Goal: Task Accomplishment & Management: Complete application form

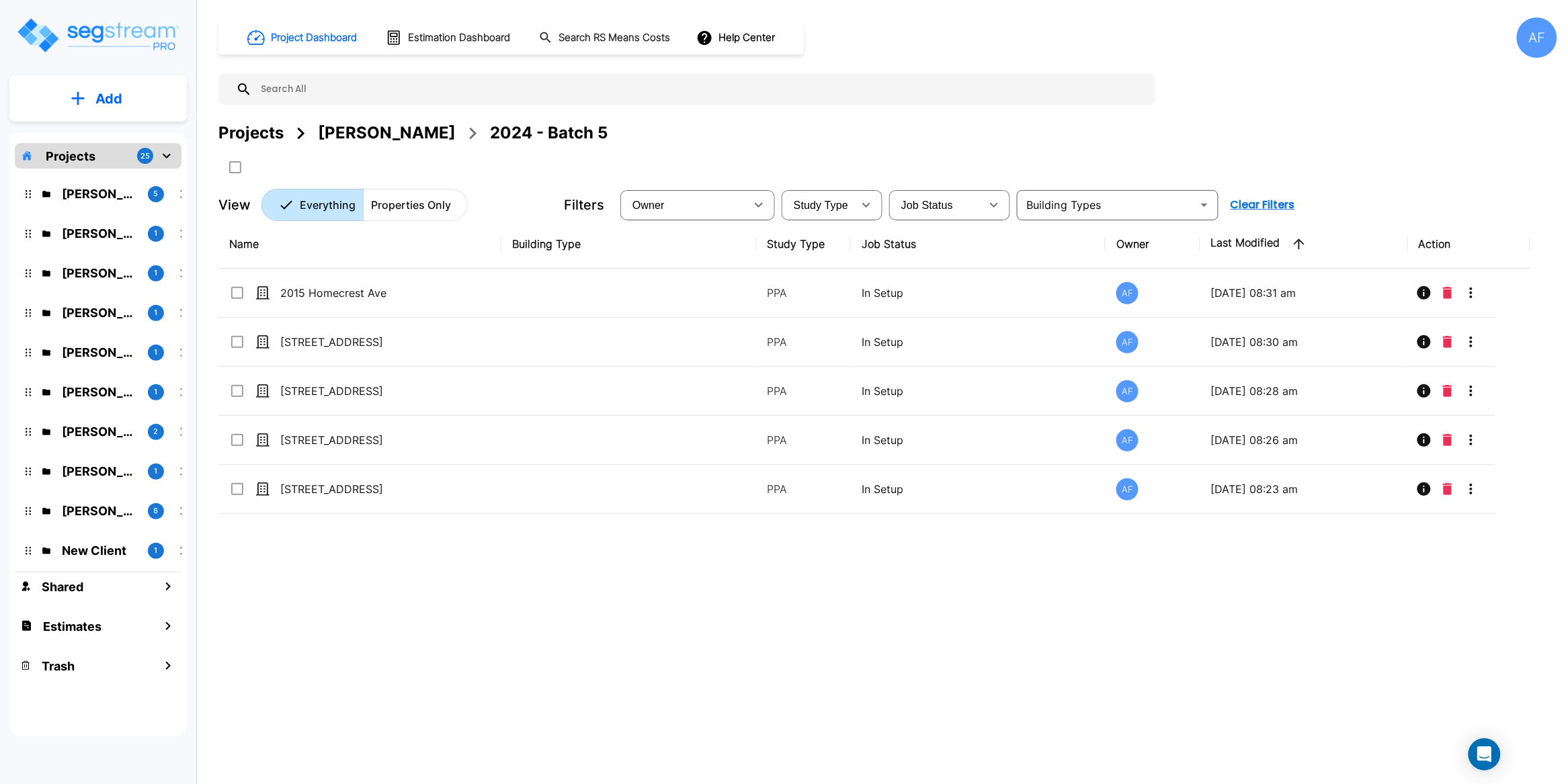
click at [82, 157] on p "Projects" at bounding box center [70, 156] width 50 height 18
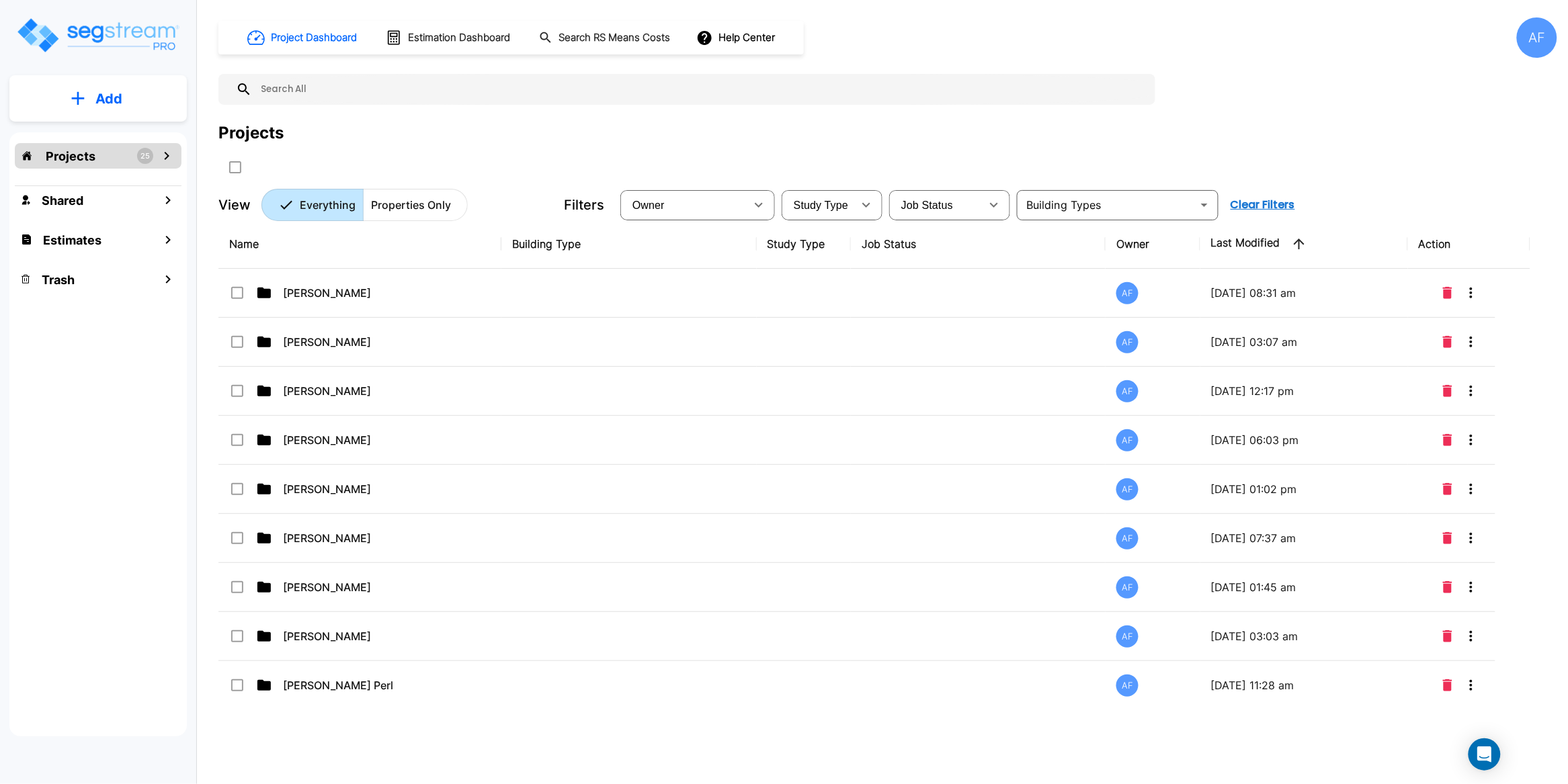
click at [108, 100] on p "Add" at bounding box center [109, 98] width 27 height 20
click at [105, 209] on p "Add Estimate" at bounding box center [106, 212] width 68 height 16
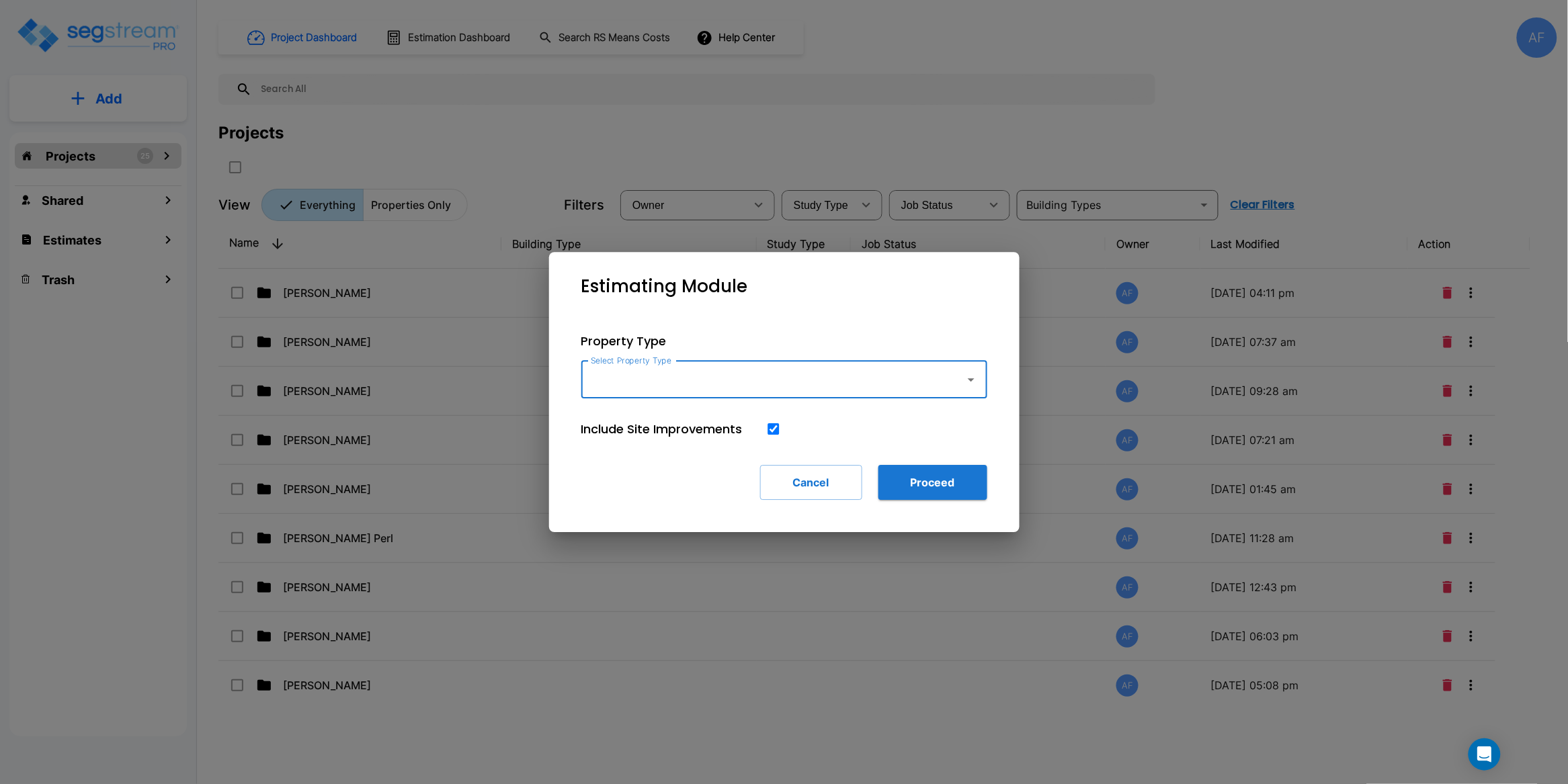
paste input "[STREET_ADDRESS][PERSON_NAME]"
drag, startPoint x: 785, startPoint y: 382, endPoint x: 367, endPoint y: 354, distance: 418.9
click at [531, 379] on div "Estimating Module Property Type Select Property Type 78 Paine Avenue in Irvingt…" at bounding box center [784, 392] width 1568 height 784
type input "[STREET_ADDRESS][PERSON_NAME]"
type input "c"
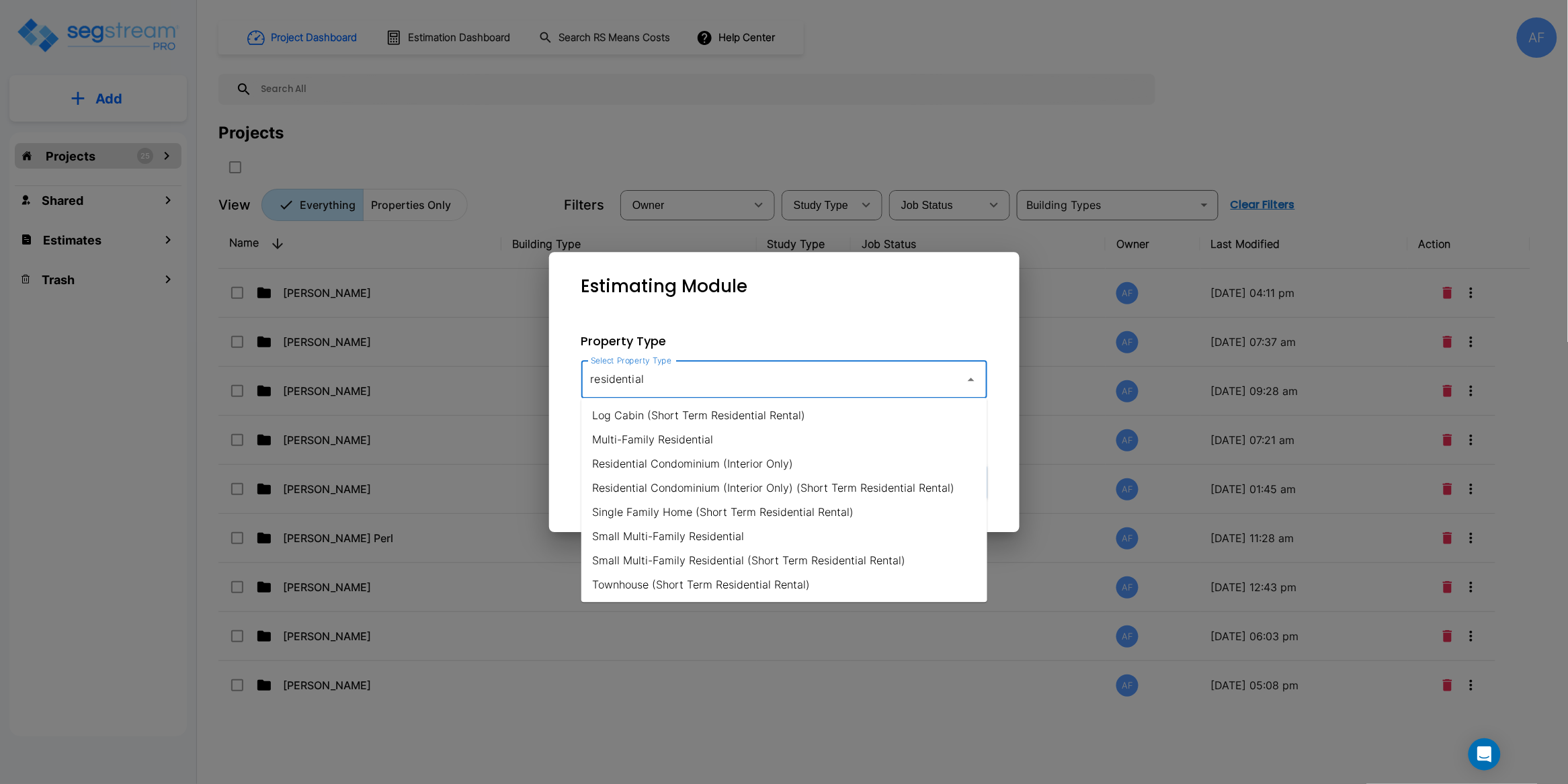
type input "residential"
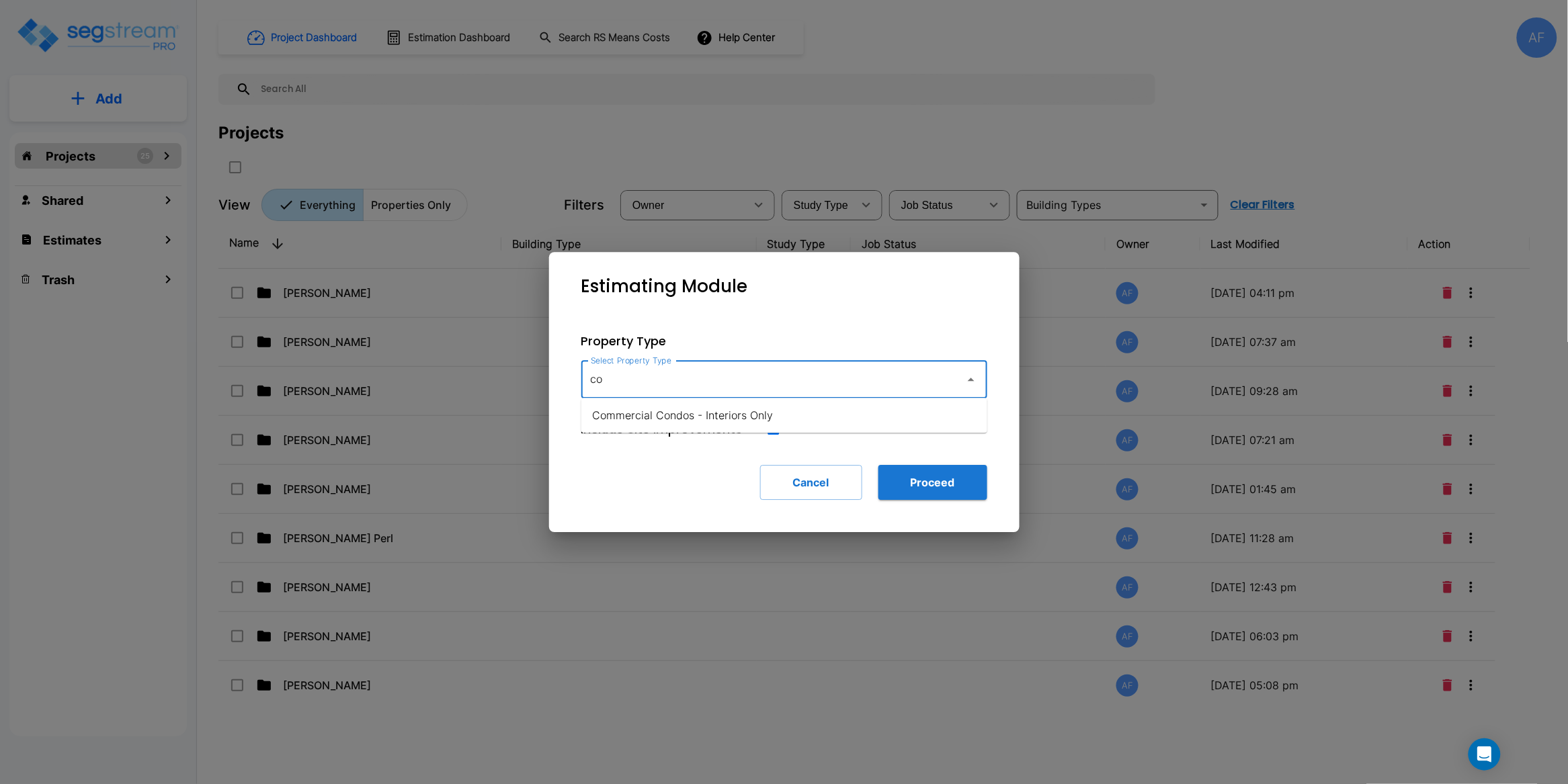
type input "c"
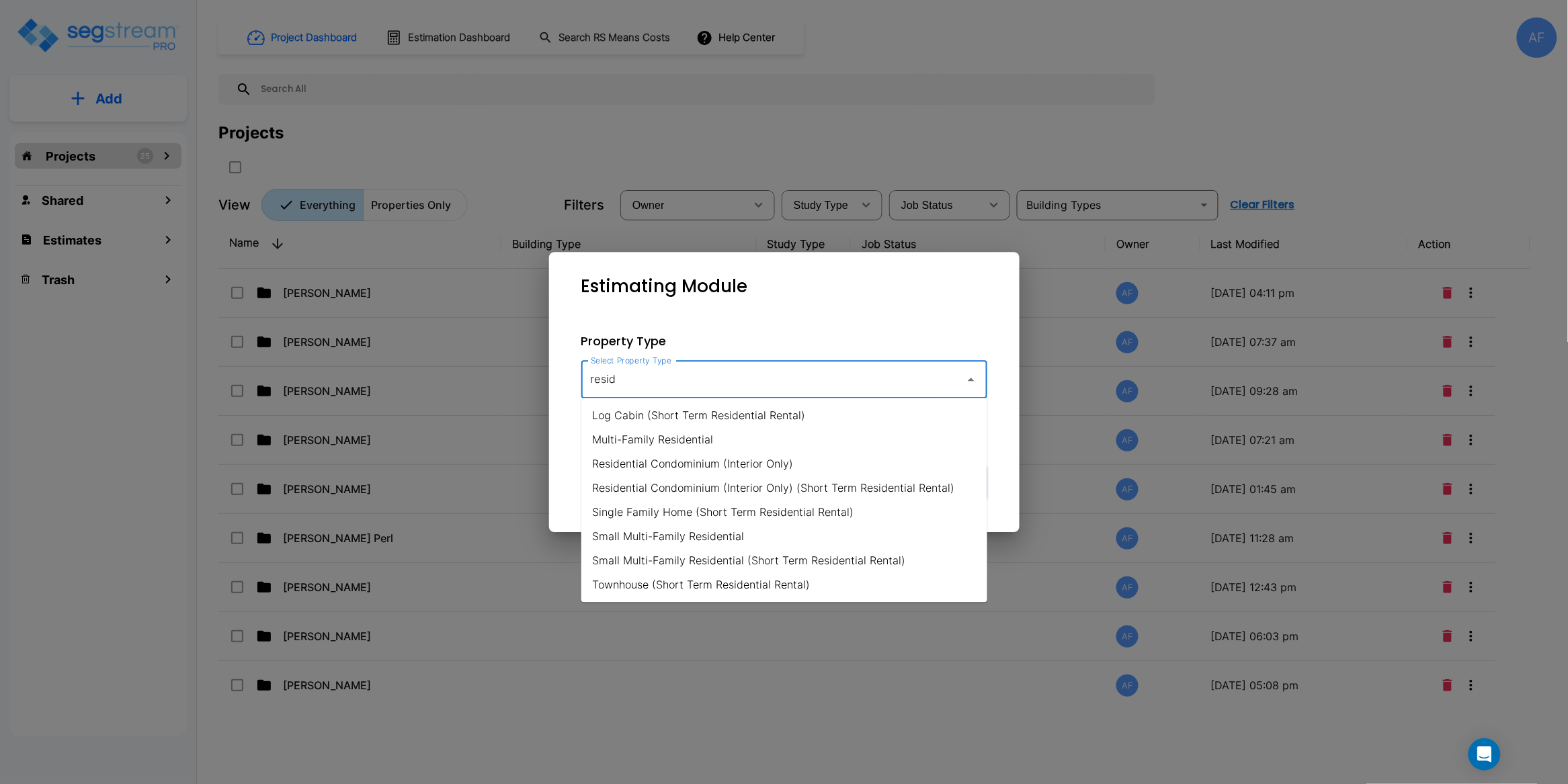
type input "reside"
drag, startPoint x: 649, startPoint y: 382, endPoint x: 587, endPoint y: 384, distance: 62.0
click at [587, 384] on input "reside" at bounding box center [770, 379] width 365 height 25
click at [690, 531] on li "Small Multi-Family Residential" at bounding box center [784, 536] width 406 height 24
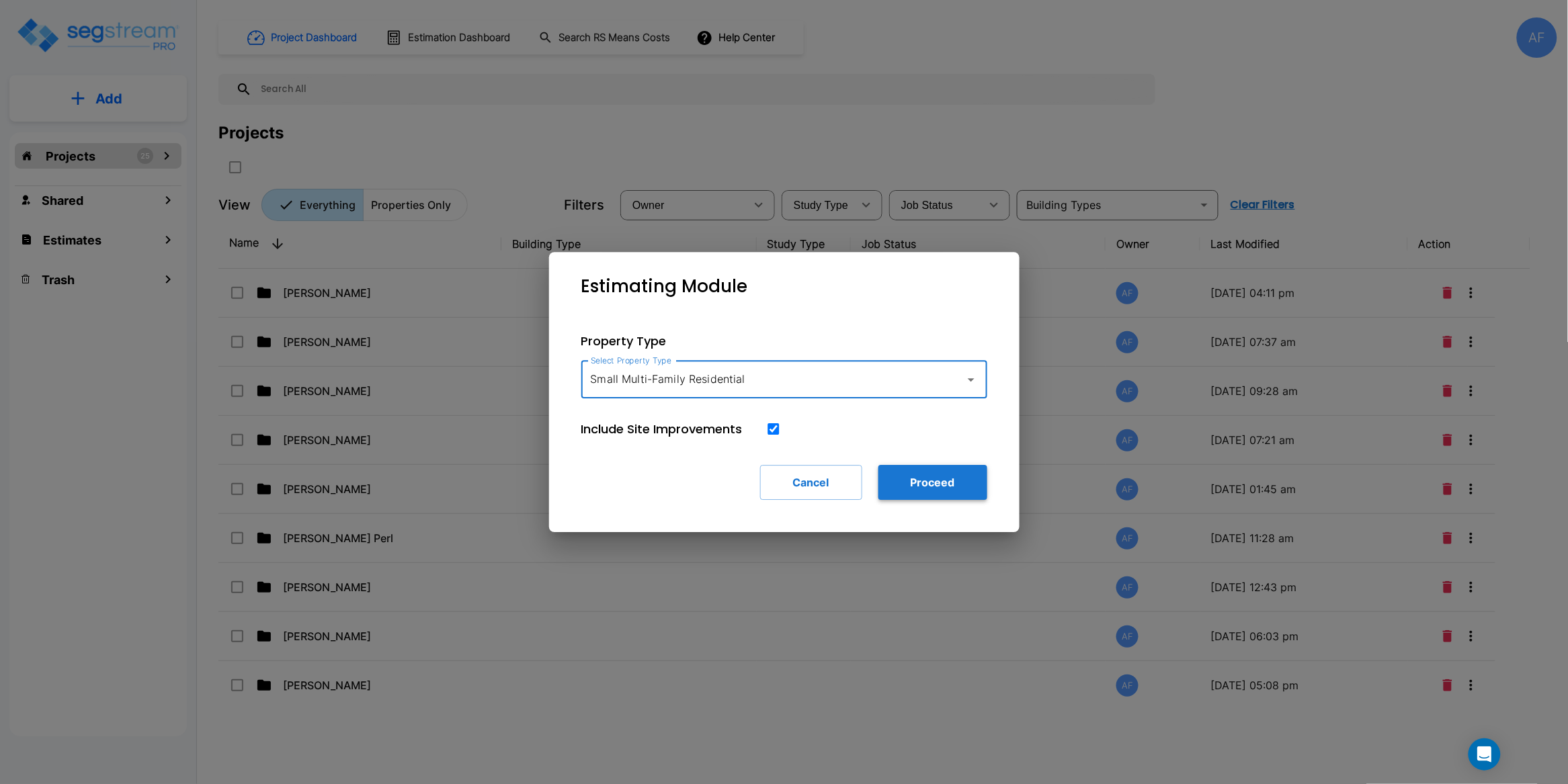
type input "Small Multi-Family Residential"
click at [932, 482] on button "Proceed" at bounding box center [932, 482] width 109 height 35
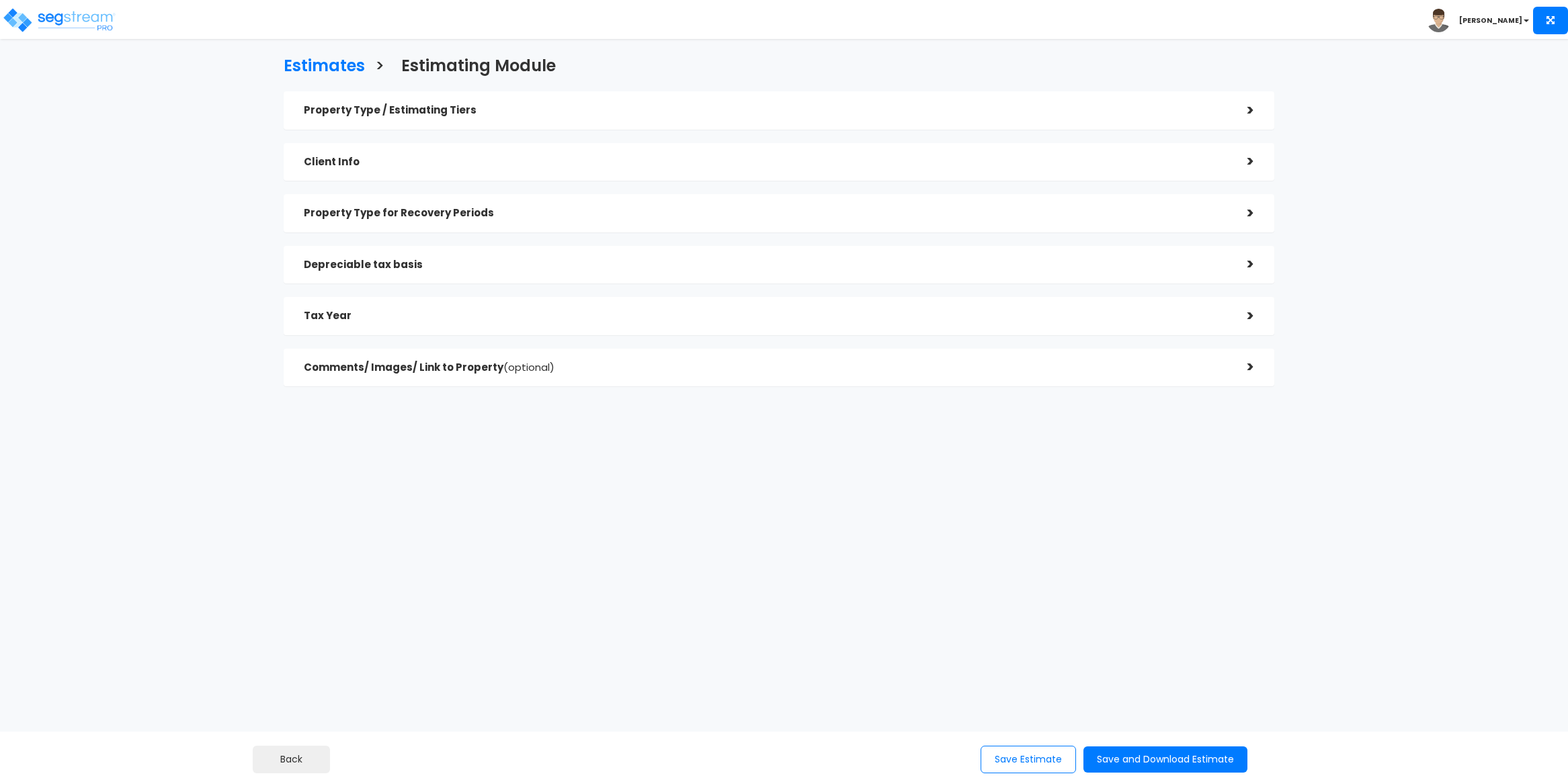
checkbox input "true"
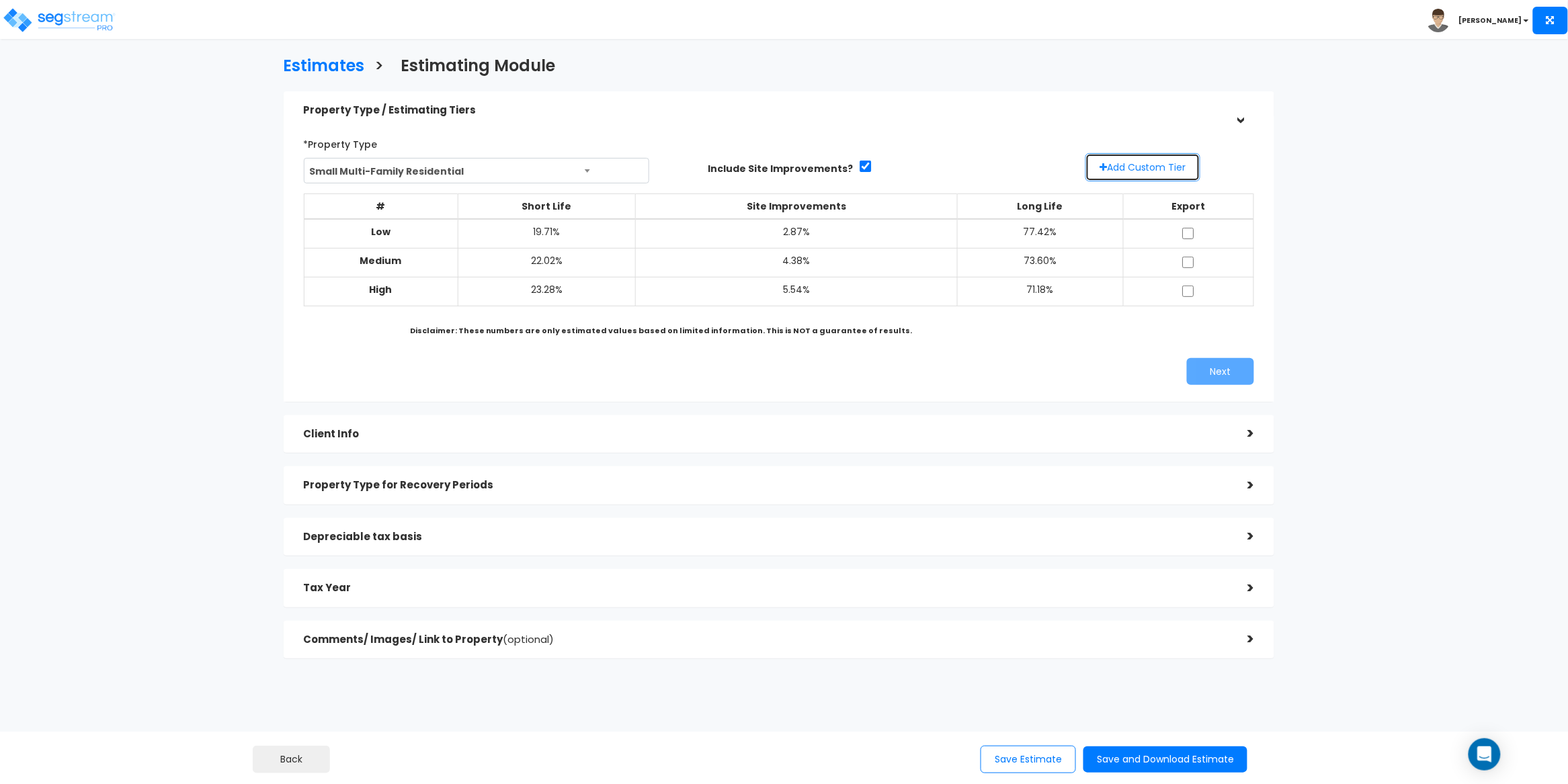
click at [1132, 169] on button "Add Custom Tier" at bounding box center [1143, 167] width 115 height 28
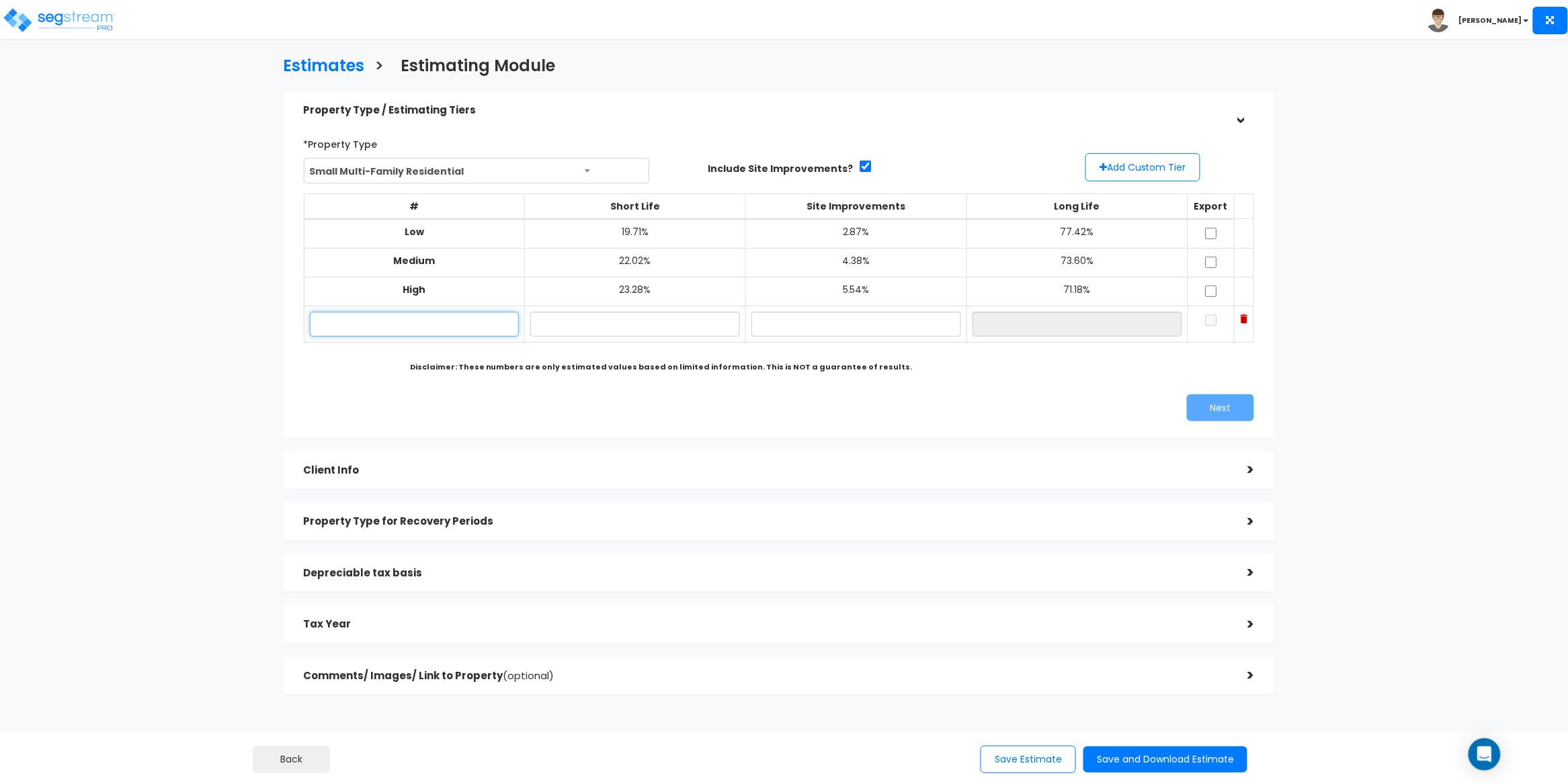
click at [415, 328] on input "text" at bounding box center [414, 324] width 209 height 24
paste input "16.76"
type input "16.76"
click at [582, 326] on input "text" at bounding box center [635, 324] width 209 height 24
paste input "1.95"
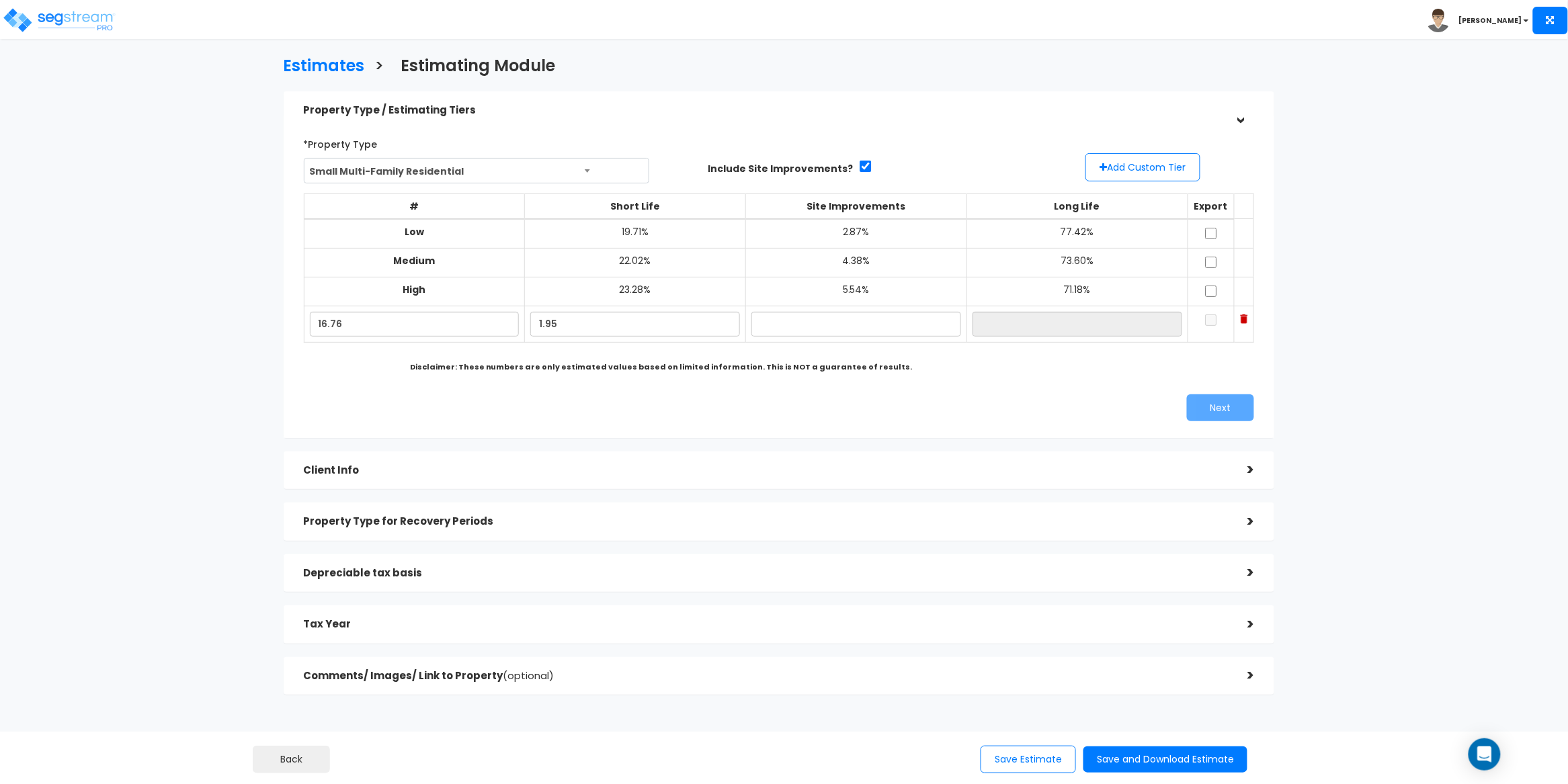
type input "1.95%"
click at [989, 350] on div "# Short Life Site Improvements Long Life Export Low 19.71% 2.87% 77.42% Medium …" at bounding box center [779, 275] width 961 height 174
click at [819, 326] on input "text" at bounding box center [855, 324] width 209 height 24
click at [414, 319] on input "16.76" at bounding box center [414, 324] width 209 height 24
drag, startPoint x: 361, startPoint y: 322, endPoint x: 285, endPoint y: 319, distance: 76.1
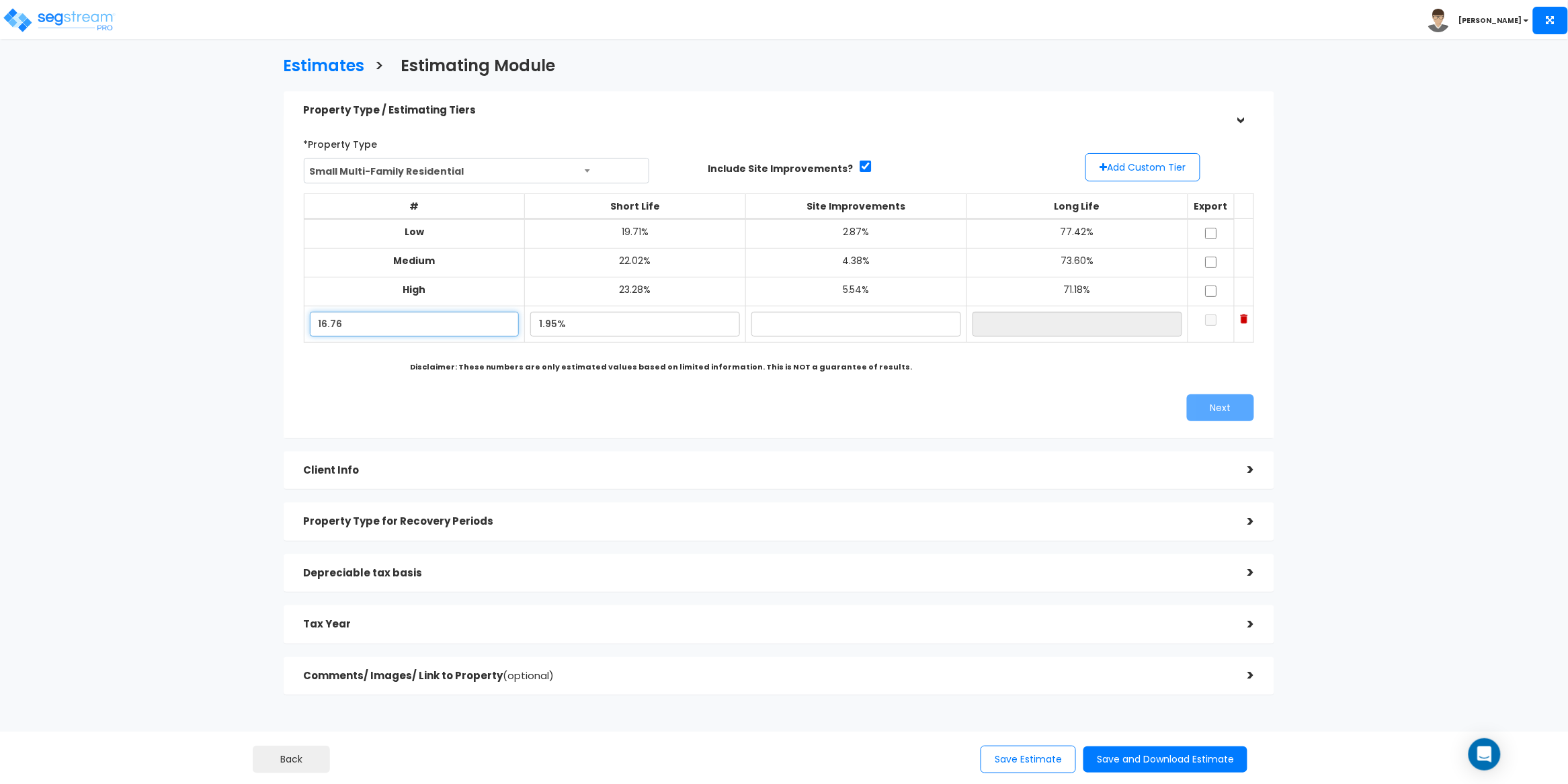
click at [285, 319] on div "*Property Type Small Multi-Family Residential Assisted/Senior Living Auto Repai…" at bounding box center [779, 277] width 991 height 322
drag, startPoint x: 548, startPoint y: 319, endPoint x: 489, endPoint y: 320, distance: 59.0
click at [489, 320] on tr "1.95%" at bounding box center [778, 323] width 950 height 36
type input "0%"
click at [346, 328] on input "text" at bounding box center [414, 324] width 209 height 24
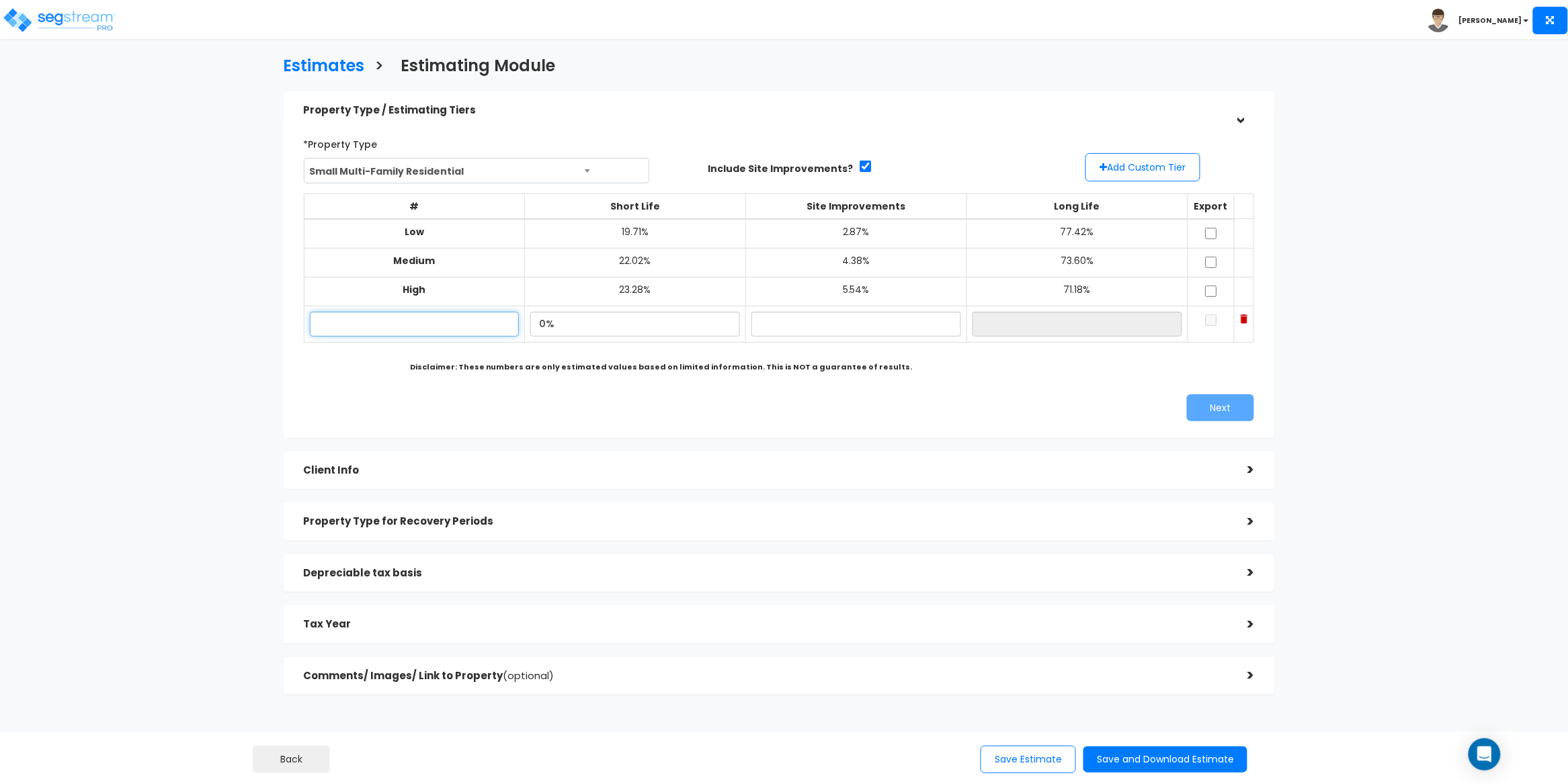
paste input "78 Paine Avenue in Irvington, NJ"
type input "78 Paine Avenue in Irvington, NJ"
click at [607, 324] on input "0%" at bounding box center [635, 324] width 209 height 24
drag, startPoint x: 551, startPoint y: 322, endPoint x: 418, endPoint y: 316, distance: 133.1
click at [418, 316] on tr "78 Paine Avenue in Irvington, NJ 0%" at bounding box center [778, 323] width 950 height 36
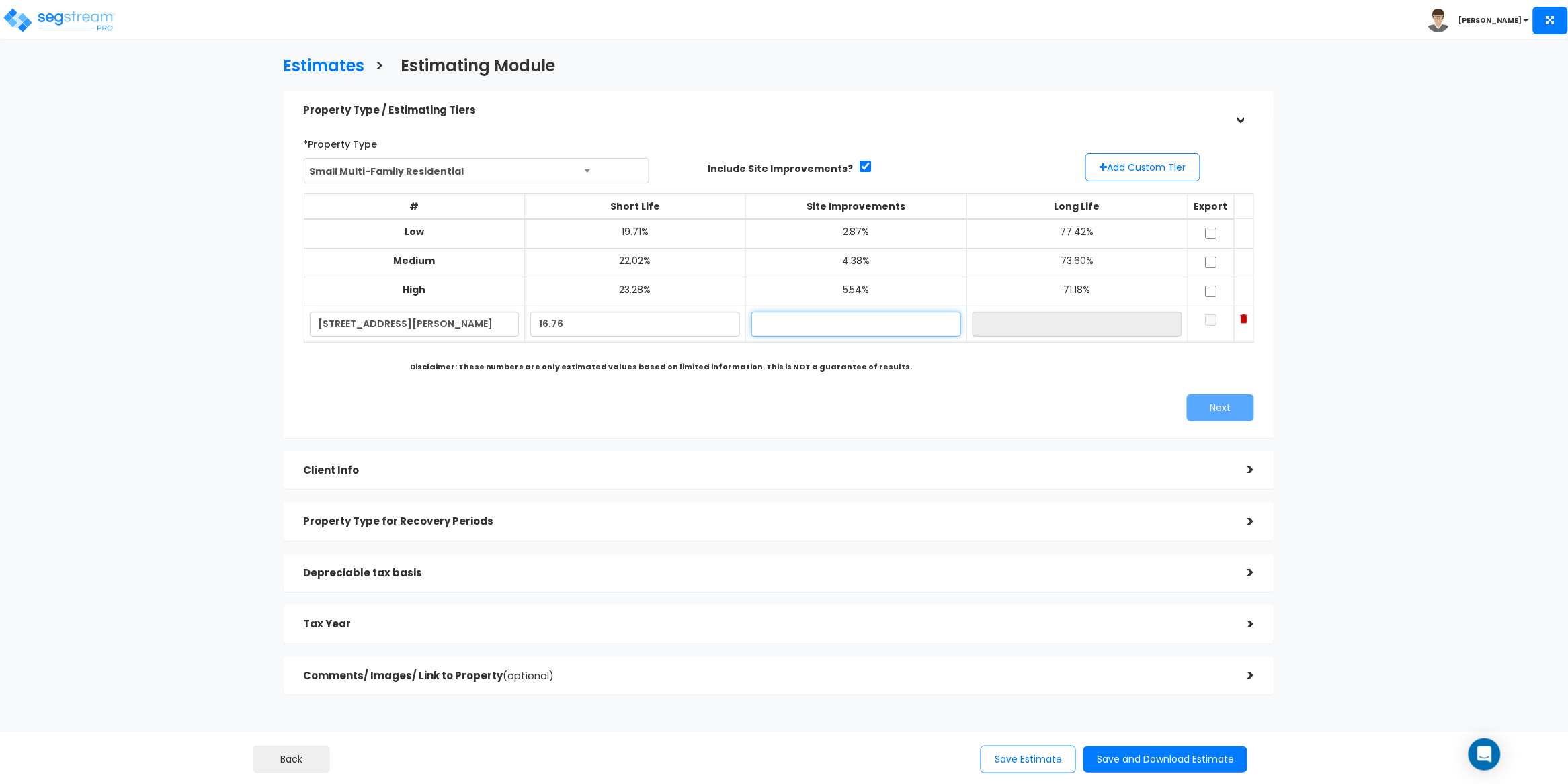
type input "16.76%"
click at [834, 323] on input "text" at bounding box center [855, 324] width 209 height 24
type input "1.95%"
type input "81.29%"
click at [382, 383] on div "*Property Type Small Multi-Family Residential Assisted/Senior Living Auto Repai…" at bounding box center [778, 276] width 971 height 302
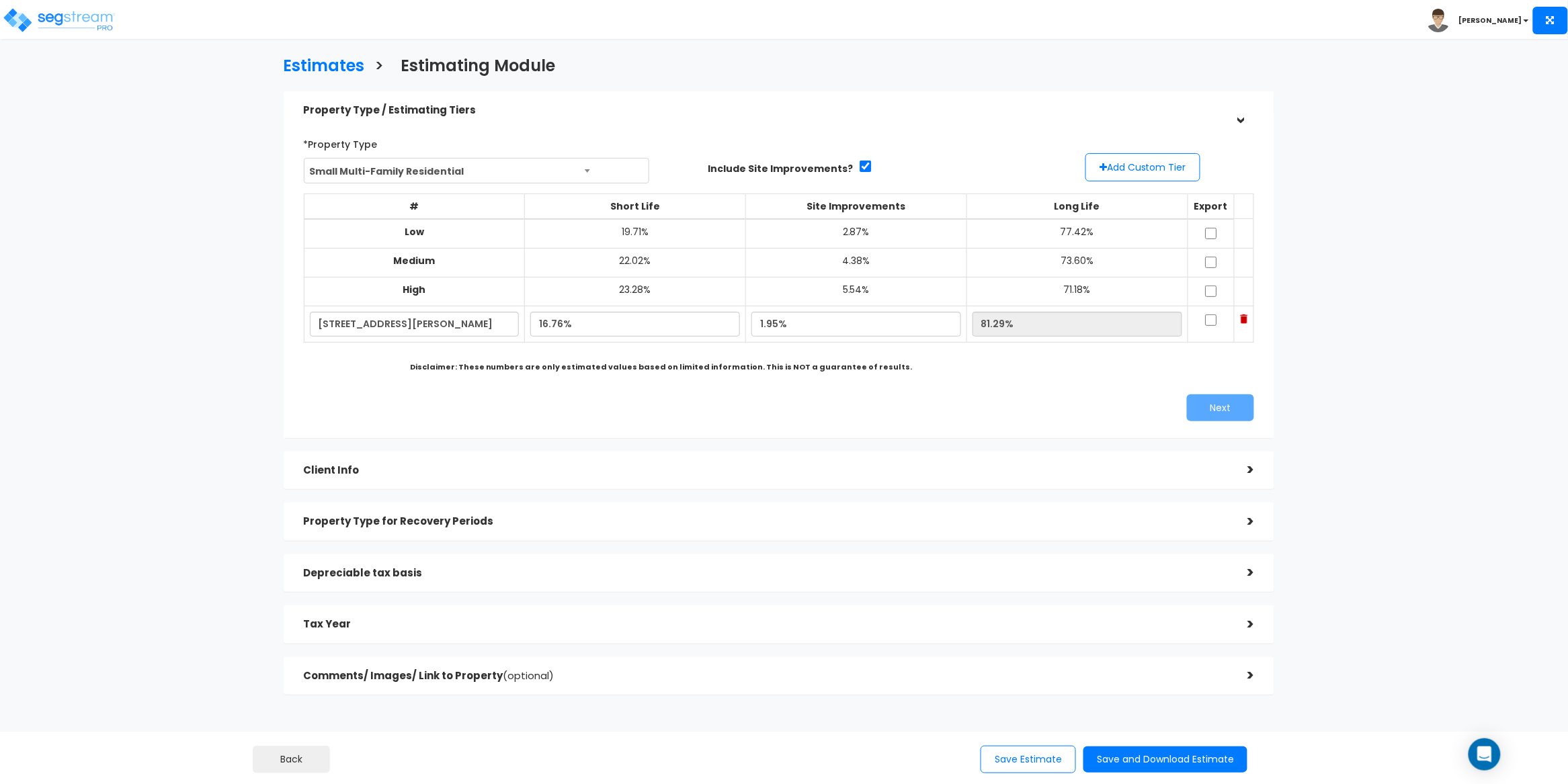
click at [383, 373] on div "# Short Life Site Improvements Long Life Export Low 19.71%" at bounding box center [779, 281] width 951 height 194
click at [1116, 368] on div "# Short Life Site Improvements Long Life Export Low 19.71%" at bounding box center [779, 281] width 951 height 194
click at [1204, 321] on input "checkbox" at bounding box center [1210, 319] width 13 height 11
checkbox input "true"
click at [1222, 410] on button "Next" at bounding box center [1220, 408] width 67 height 27
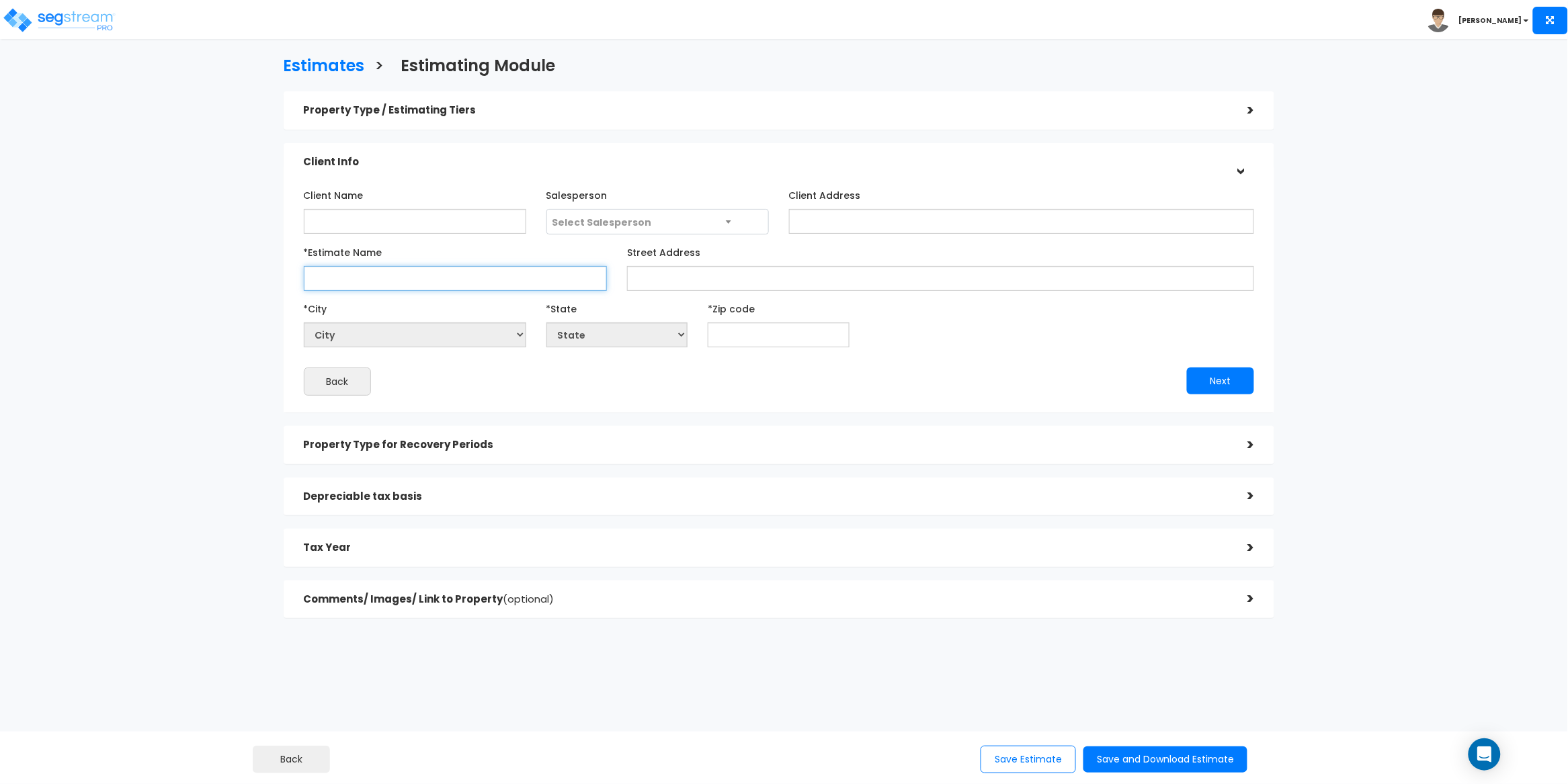
click at [327, 279] on input "*Estimate Name" at bounding box center [455, 278] width 304 height 24
paste input "78 Paine Avenue in Irvington, NJ"
type input "78 Paine Avenue in Irvington, NJ"
click at [739, 338] on input "text" at bounding box center [778, 334] width 142 height 24
type input "07111"
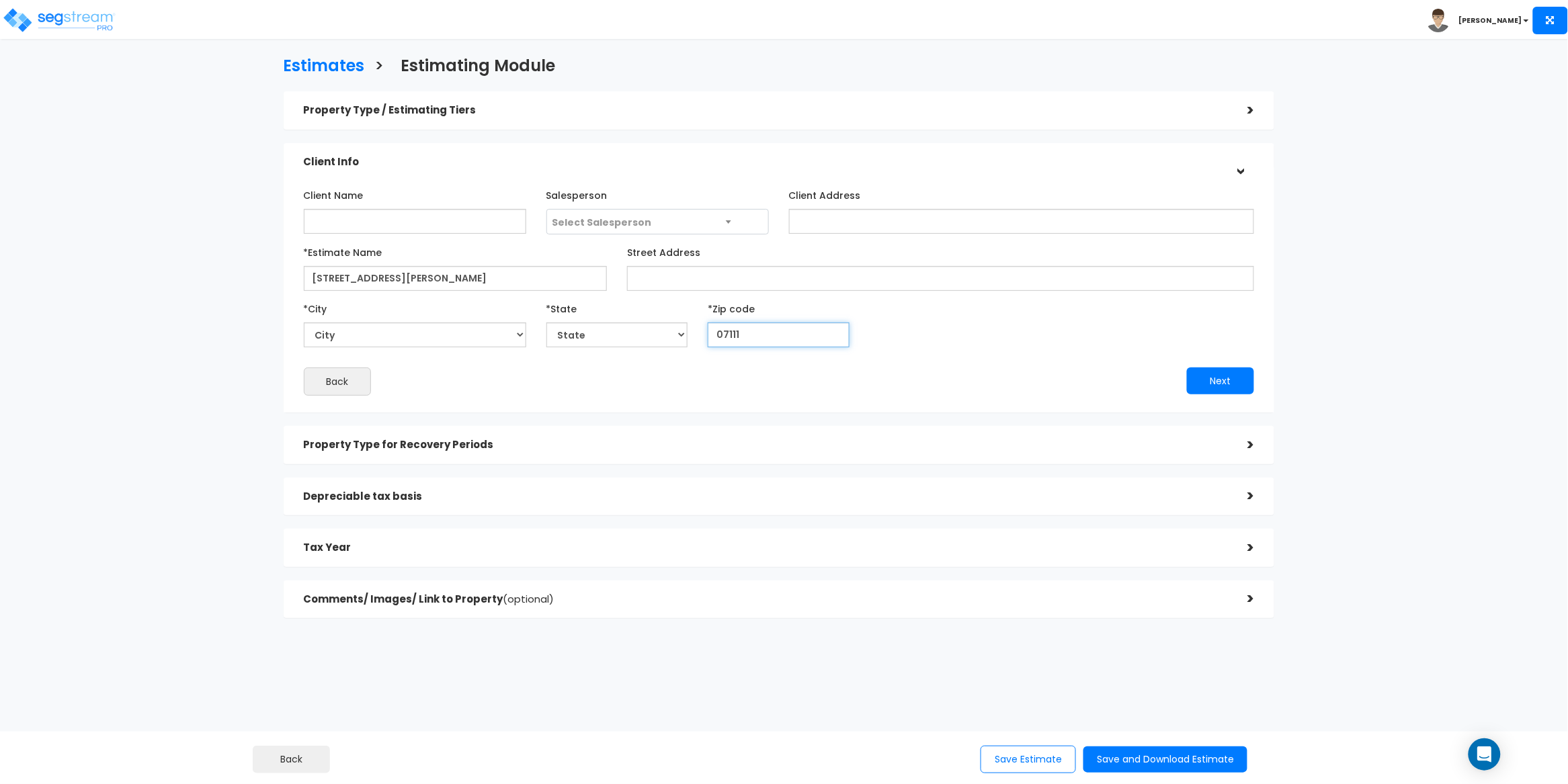
select select "NJ"
type input "07111"
click at [615, 368] on div "Back" at bounding box center [536, 382] width 485 height 28
drag, startPoint x: 487, startPoint y: 277, endPoint x: 395, endPoint y: 276, distance: 92.0
click at [395, 276] on input "78 Paine Avenue in Irvington, NJ" at bounding box center [455, 278] width 304 height 24
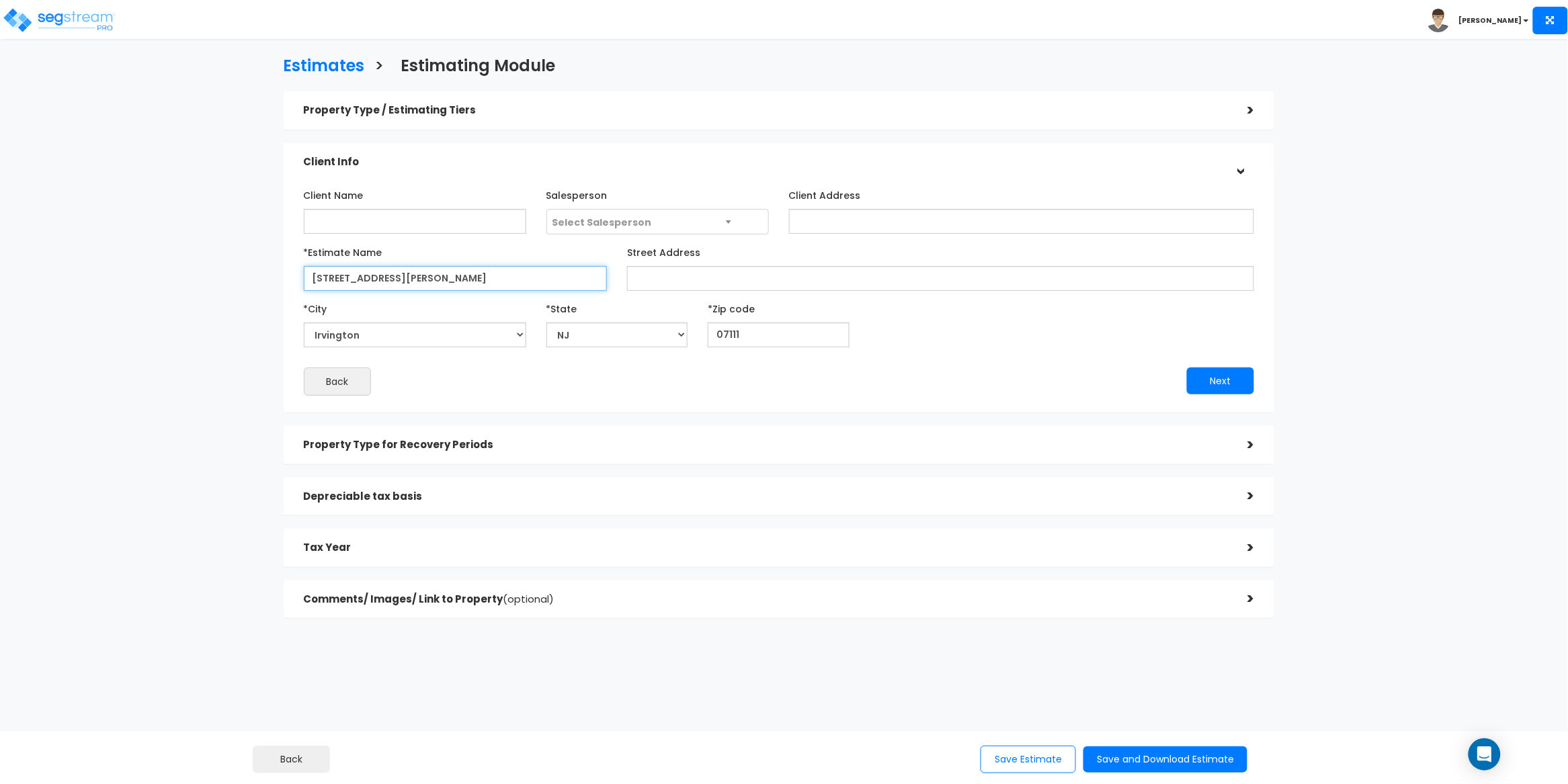
type input "78 Paine Avenue"
click at [564, 378] on div "Back" at bounding box center [536, 382] width 485 height 28
click at [1213, 383] on button "Next" at bounding box center [1220, 381] width 67 height 27
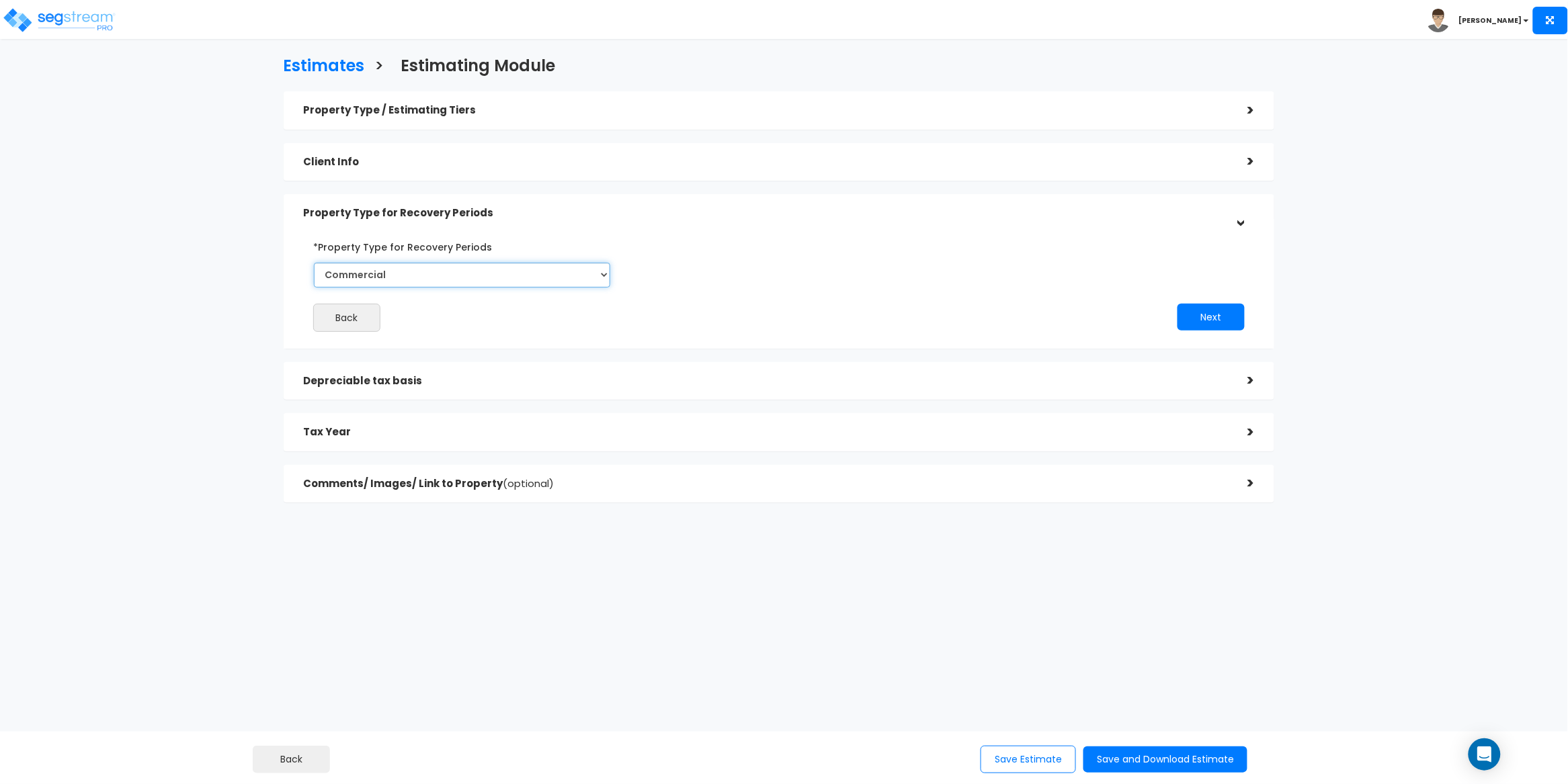
click at [493, 276] on select "Commercial Residential" at bounding box center [461, 275] width 297 height 24
select select "Residential"
click at [313, 262] on select "Commercial Residential" at bounding box center [461, 275] width 297 height 24
click at [1224, 318] on button "Next" at bounding box center [1211, 317] width 67 height 27
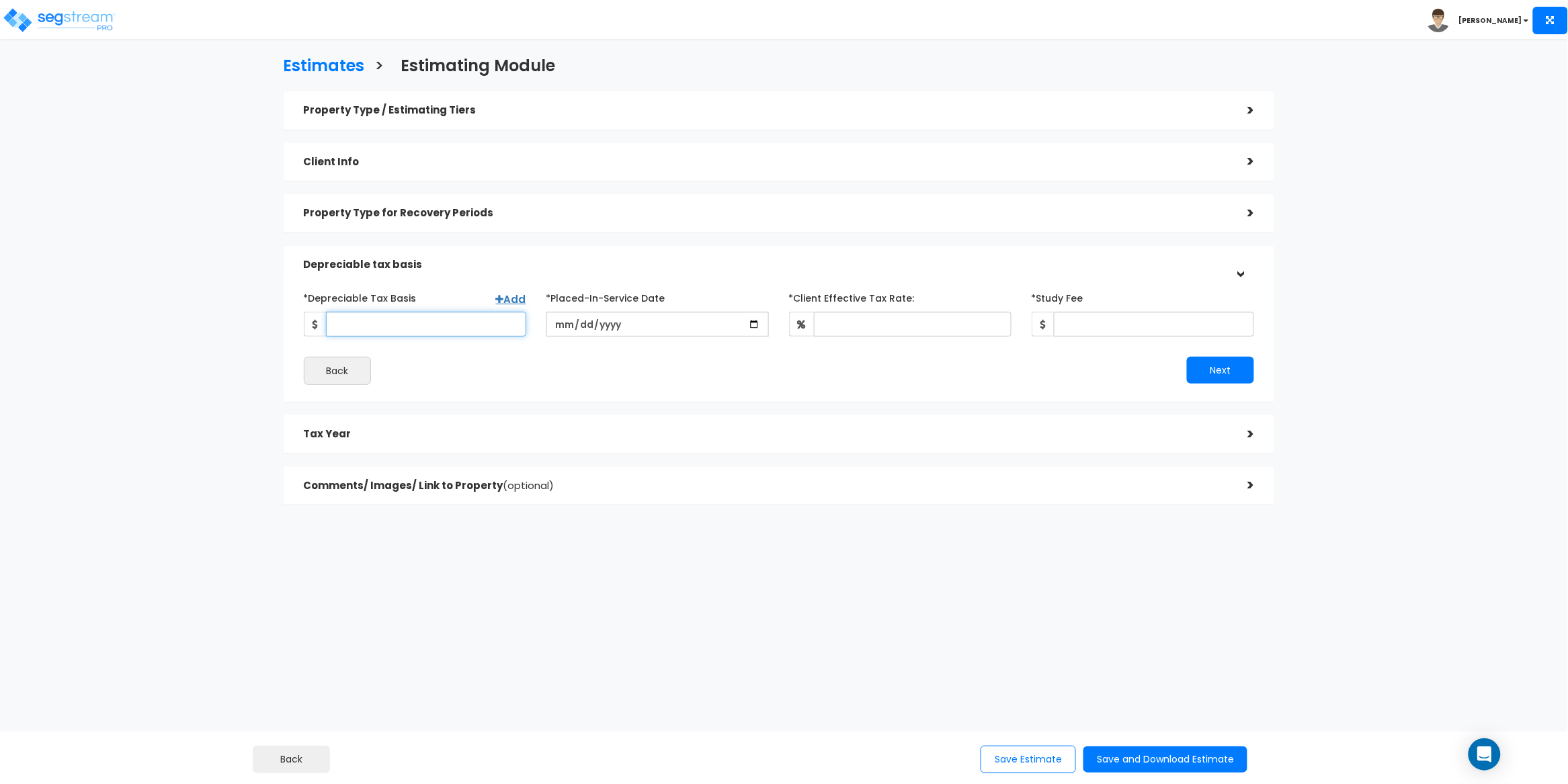
click at [357, 321] on input "*Depreciable Tax Basis" at bounding box center [425, 324] width 200 height 24
paste input "450,944"
type input "450,944"
click at [539, 353] on div "*Depreciable Tax Basis Add 450,944 *Placed-In-Service Date *Study Fee" at bounding box center [779, 336] width 951 height 98
click at [558, 321] on input "date" at bounding box center [657, 324] width 222 height 24
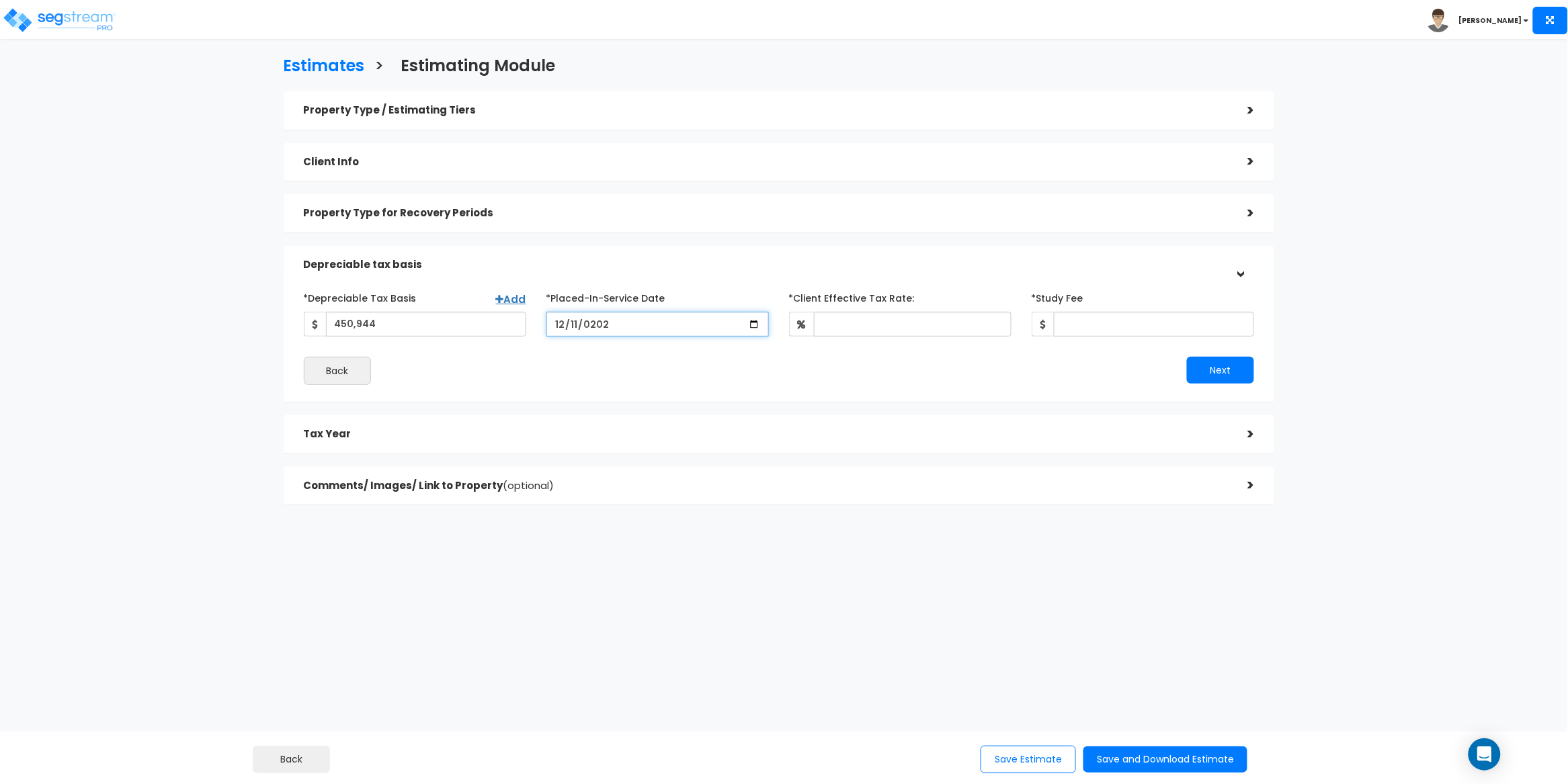
type input "2024-12-11"
click at [588, 368] on div "Back" at bounding box center [536, 371] width 485 height 28
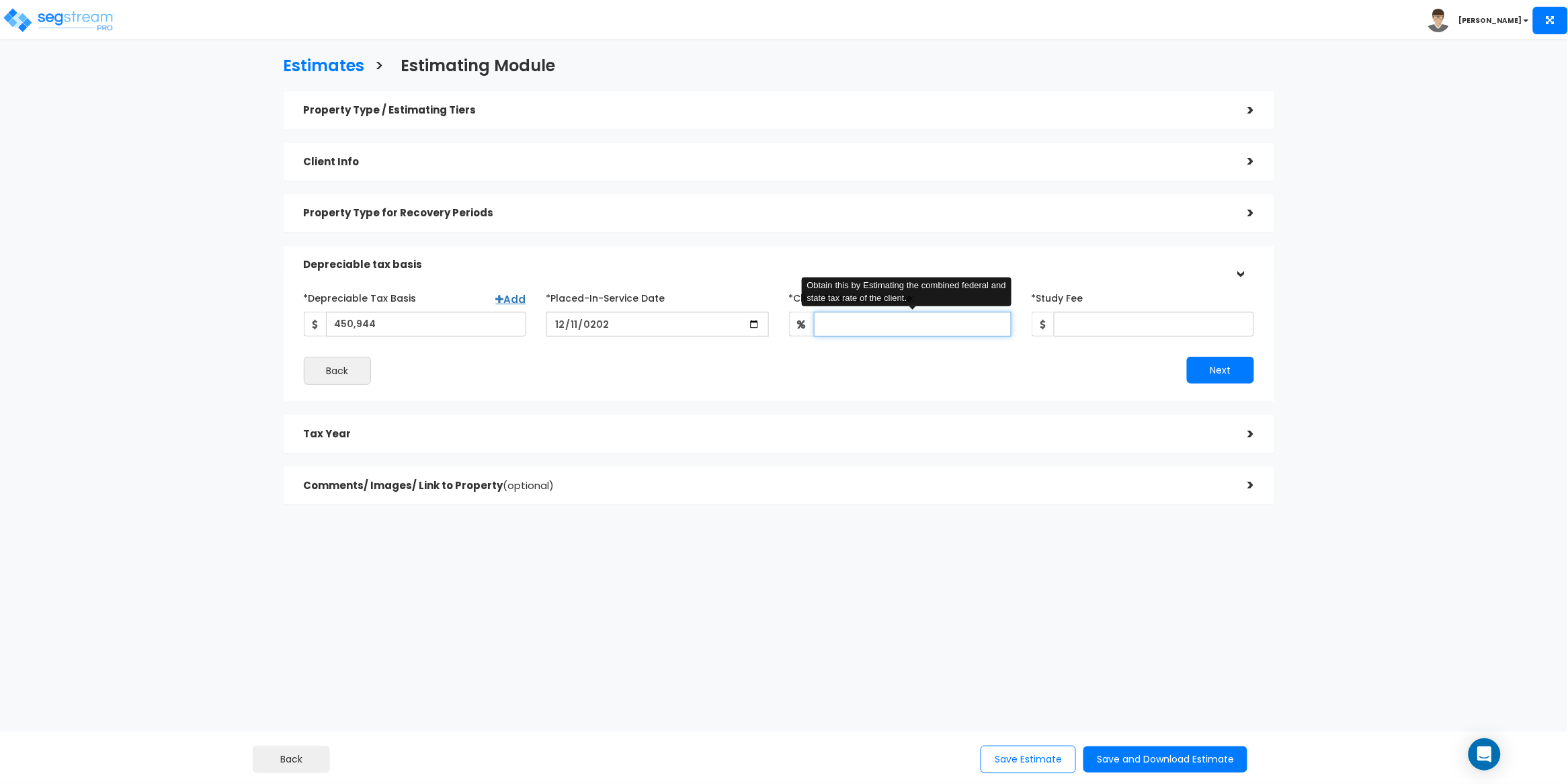
click at [839, 321] on input "*Client Effective Tax Rate:" at bounding box center [913, 324] width 198 height 24
type input "30"
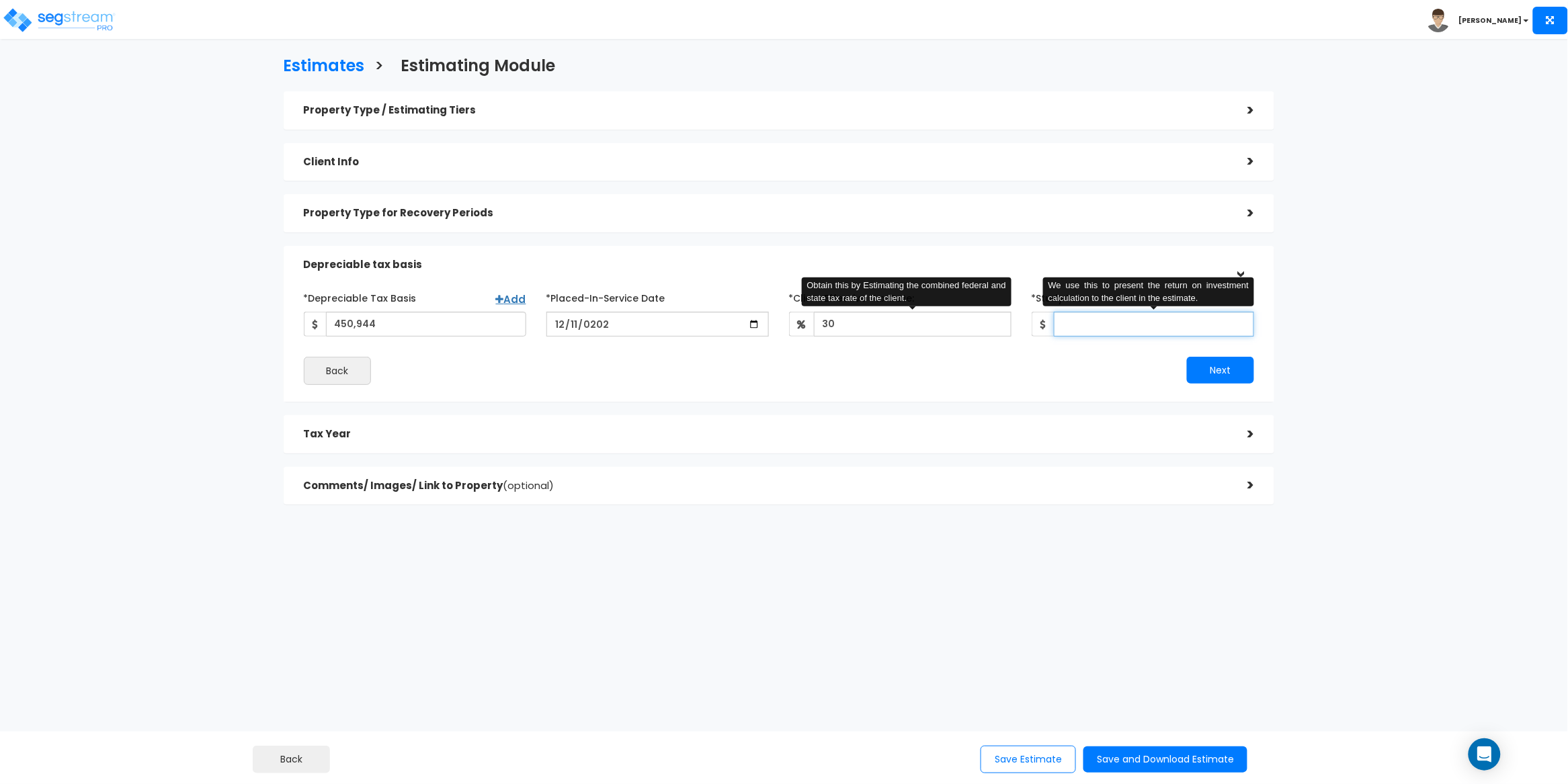
click at [1135, 322] on input "*Study Fee" at bounding box center [1154, 324] width 200 height 24
type input "3,500"
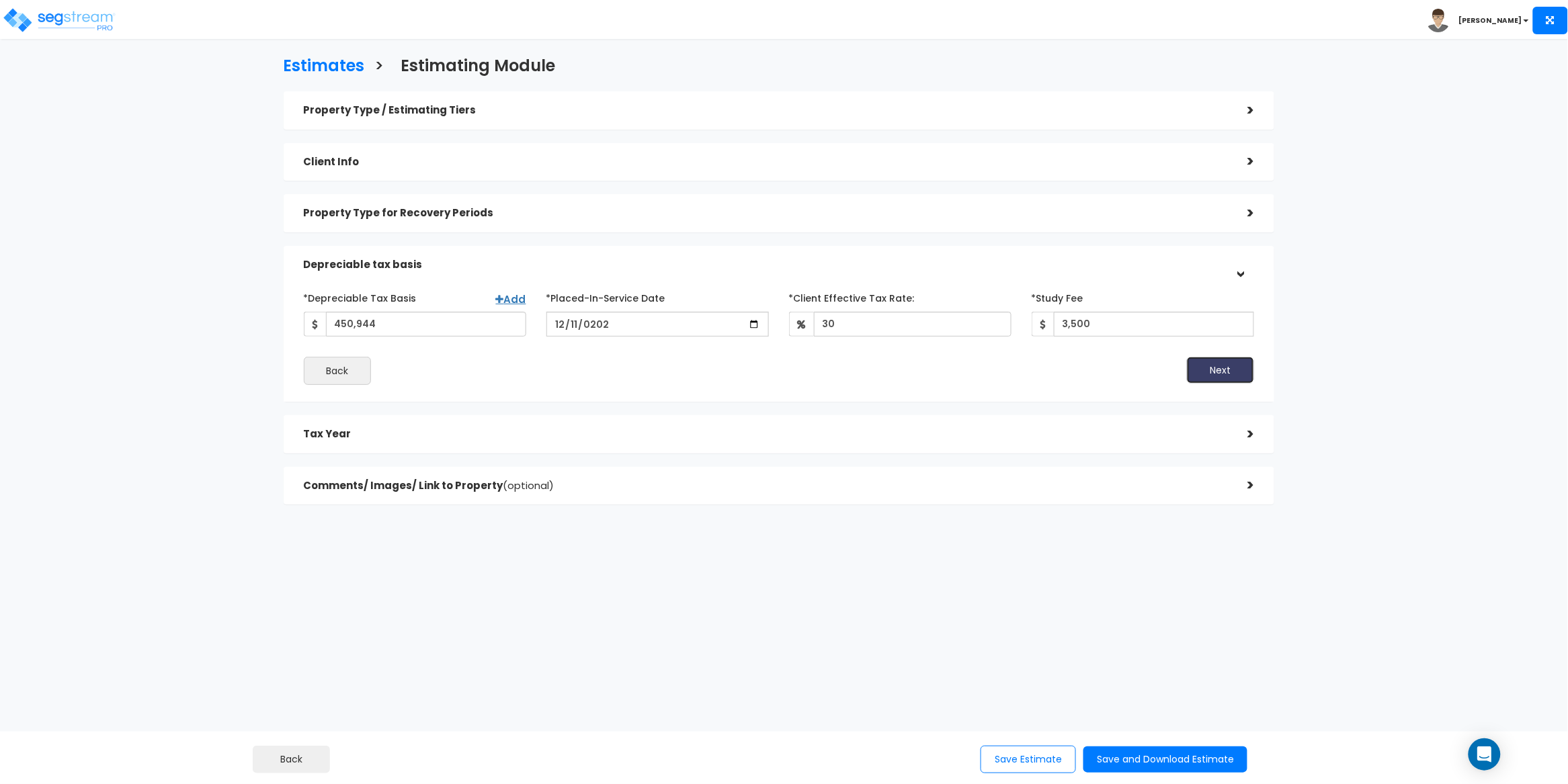
click at [1223, 372] on button "Next" at bounding box center [1220, 370] width 67 height 27
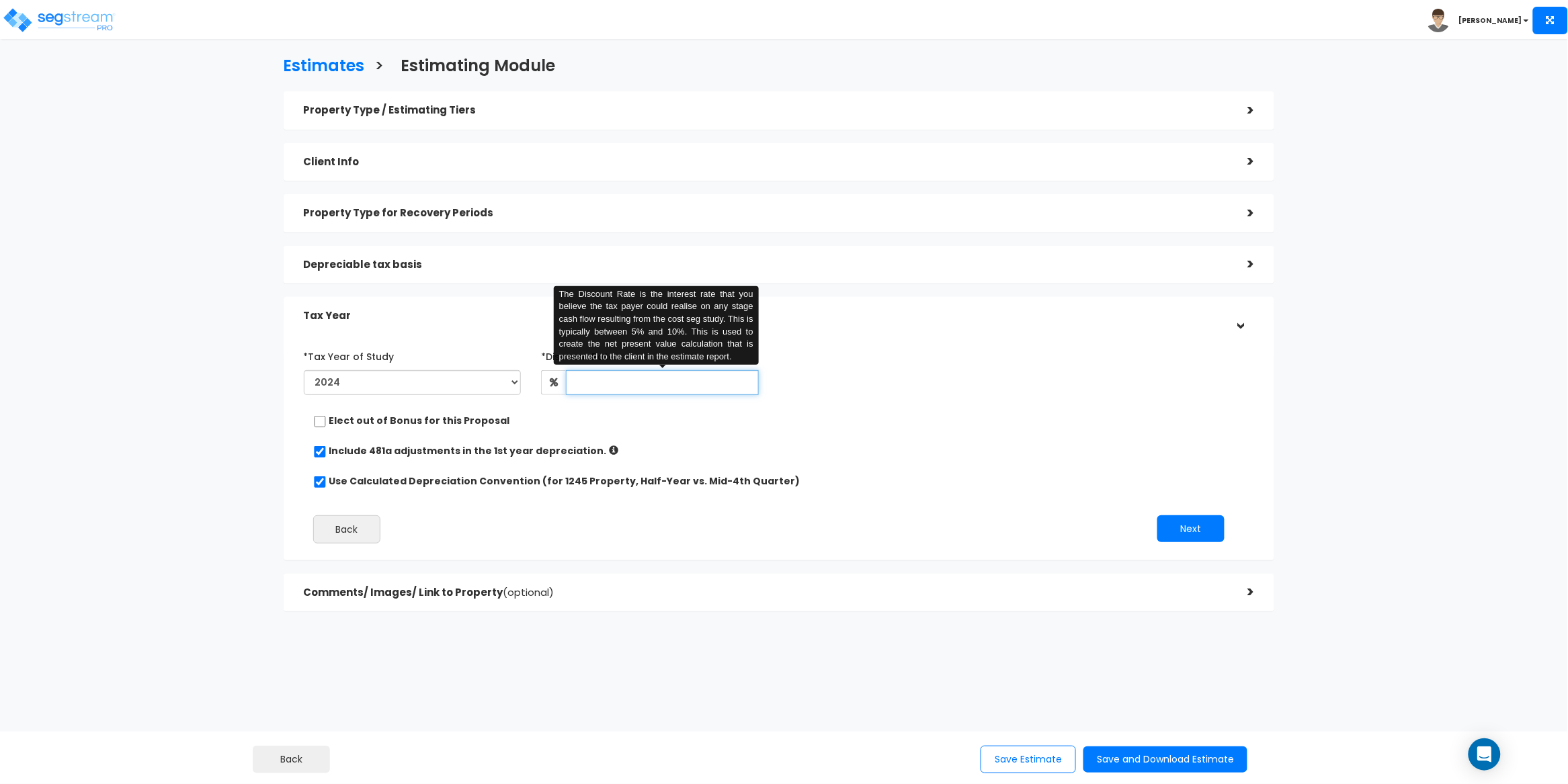
click at [627, 388] on input "text" at bounding box center [662, 382] width 193 height 24
type input "5"
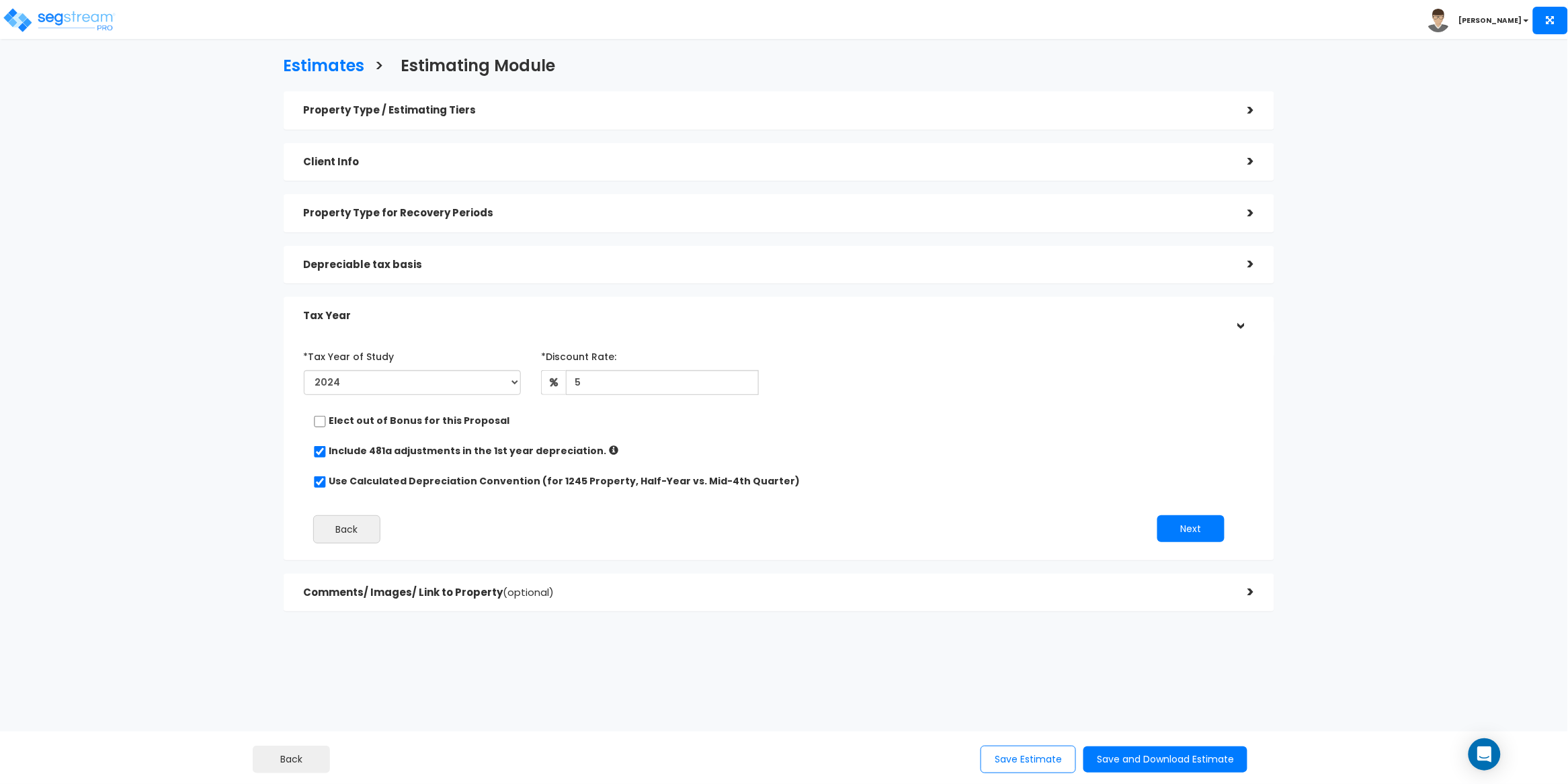
click at [856, 440] on div "*Tax Year of Study 2024 2025 2026 Prior Accumulated Depreciation 5 Back Next" at bounding box center [769, 449] width 951 height 221
click at [1191, 522] on button "Next" at bounding box center [1191, 528] width 67 height 27
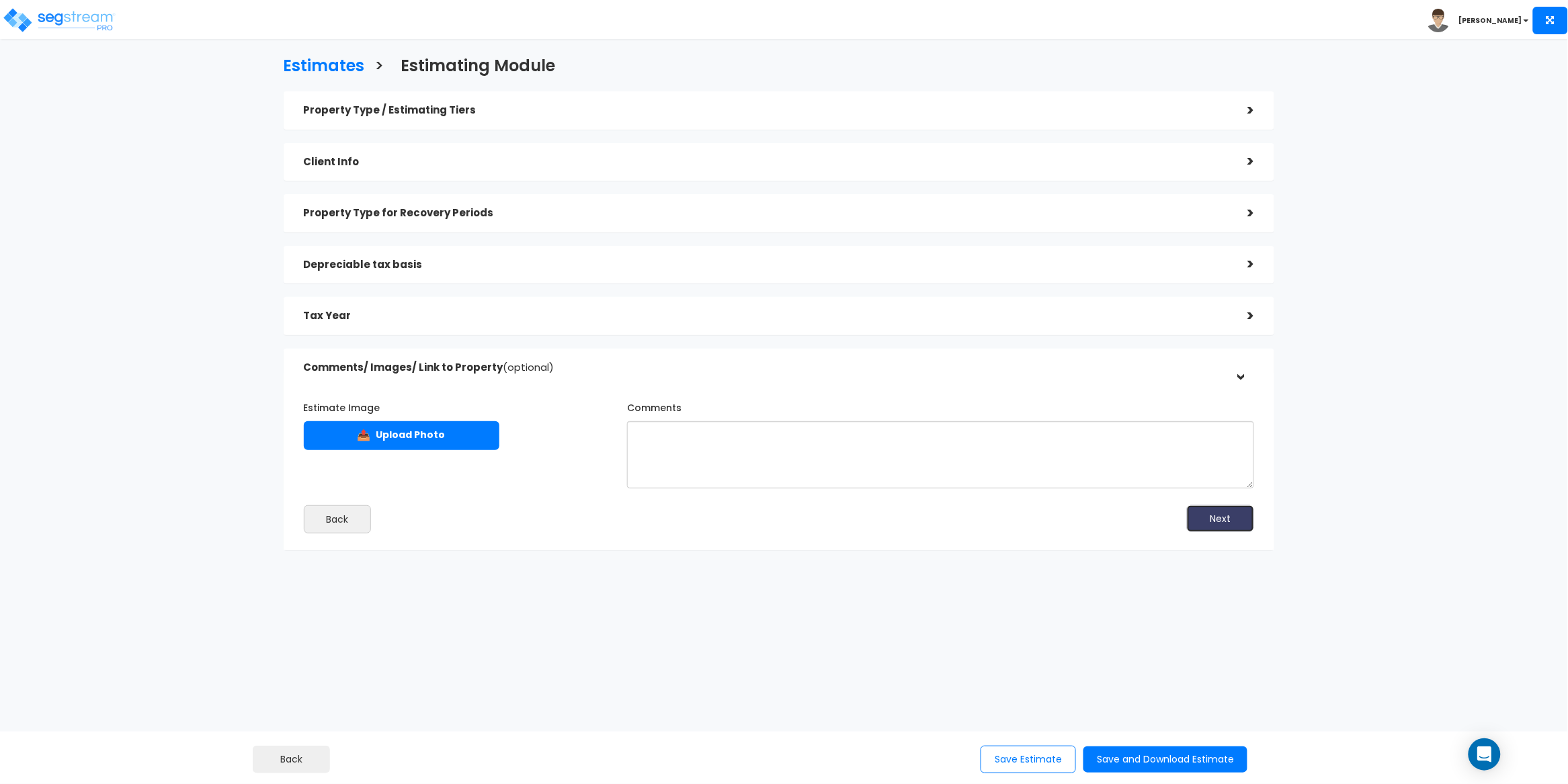
click at [1221, 522] on button "Next" at bounding box center [1220, 518] width 67 height 27
click at [1135, 763] on button "Save and Download Estimate" at bounding box center [1164, 760] width 164 height 26
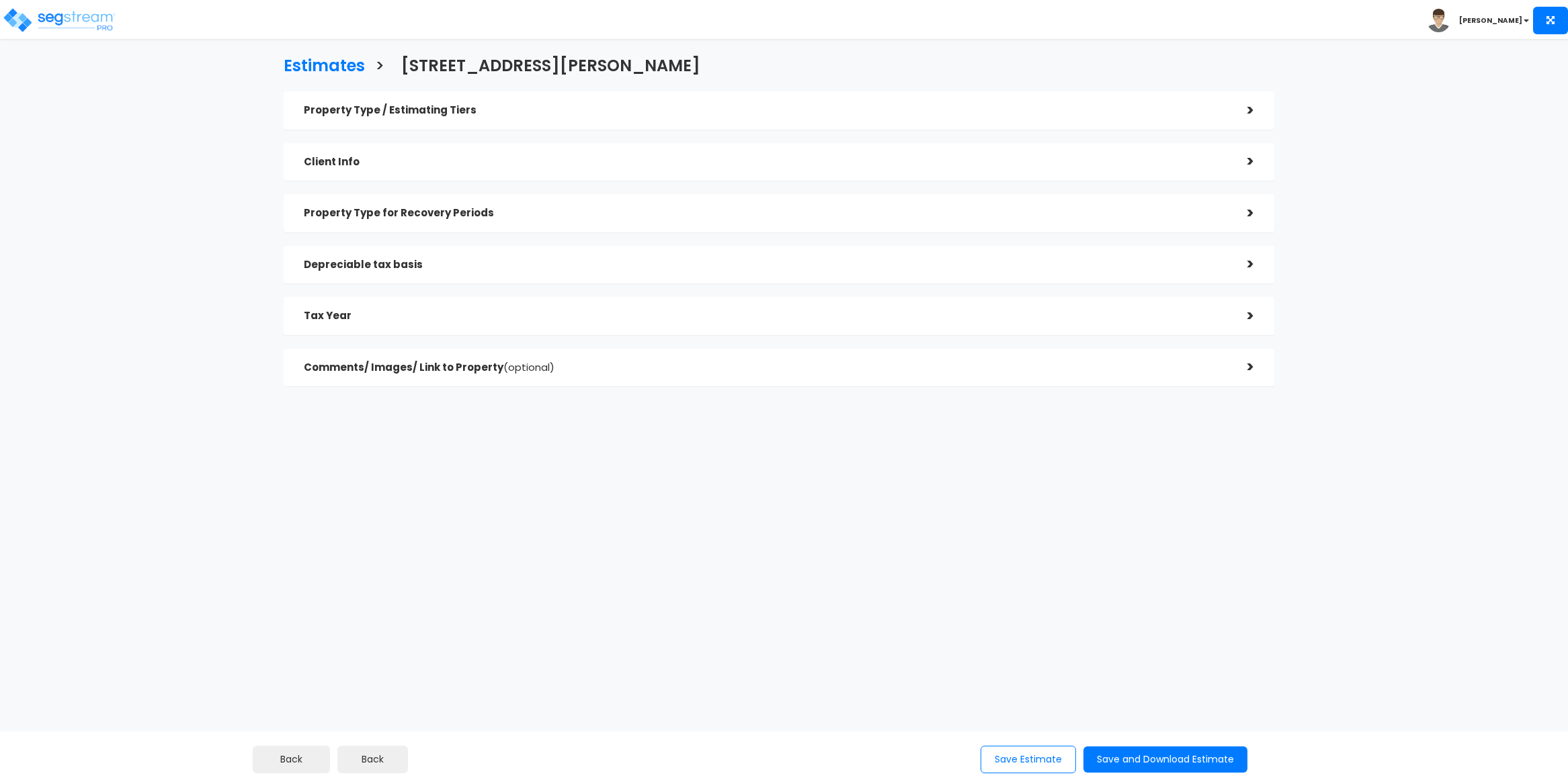
checkbox input "true"
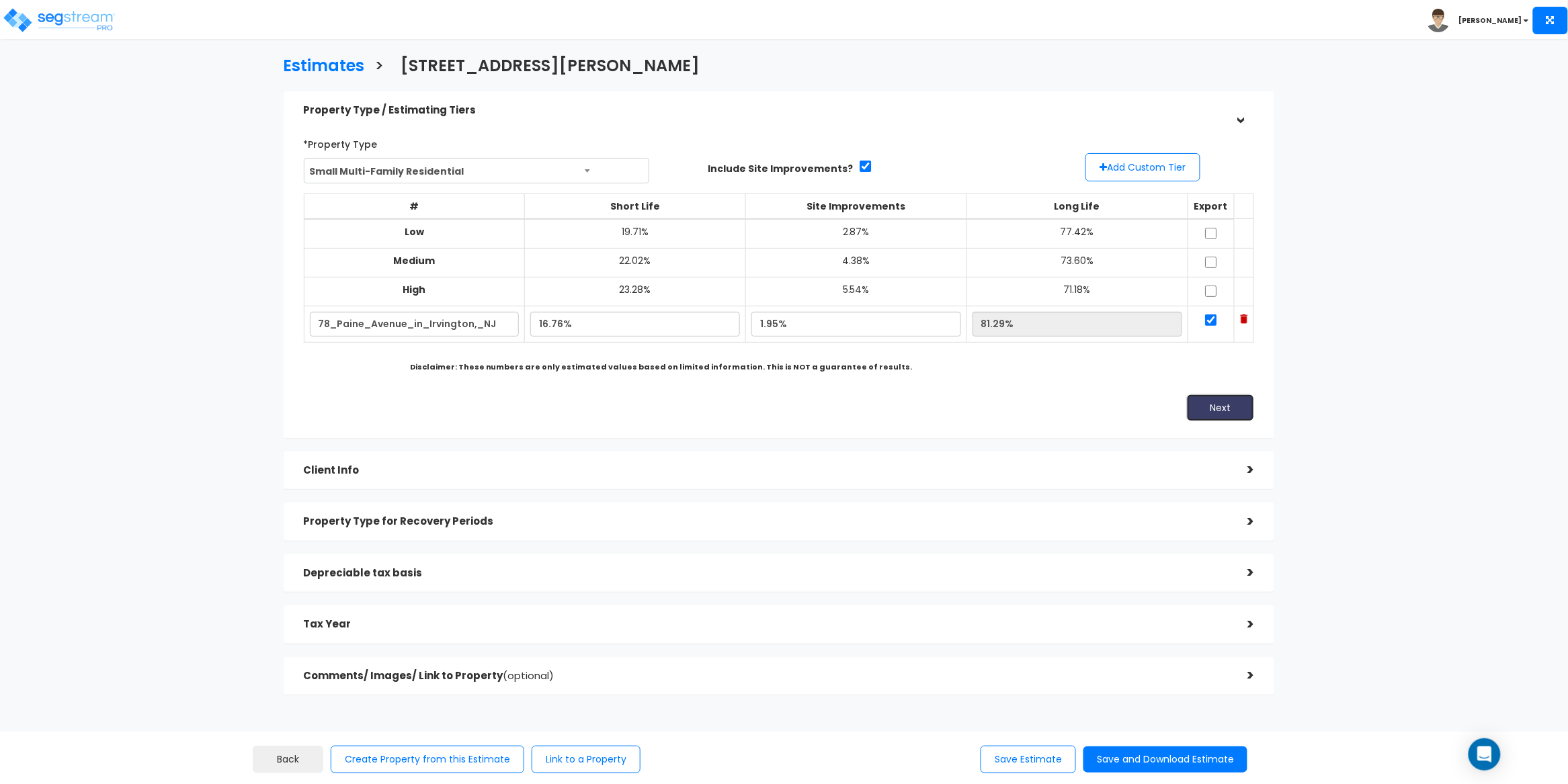
click at [1220, 402] on button "Next" at bounding box center [1220, 408] width 67 height 27
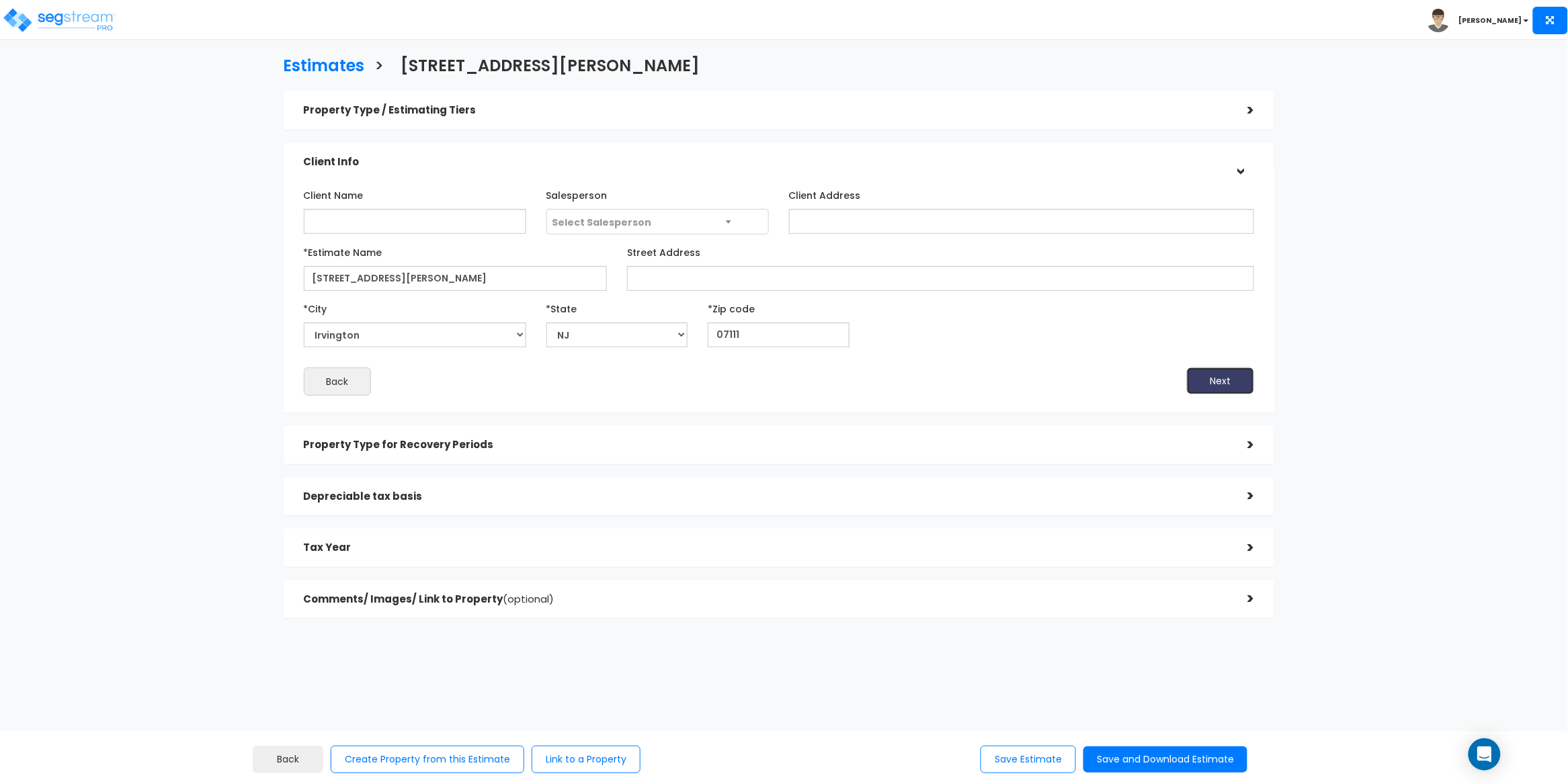
click at [1230, 382] on button "Next" at bounding box center [1220, 381] width 67 height 27
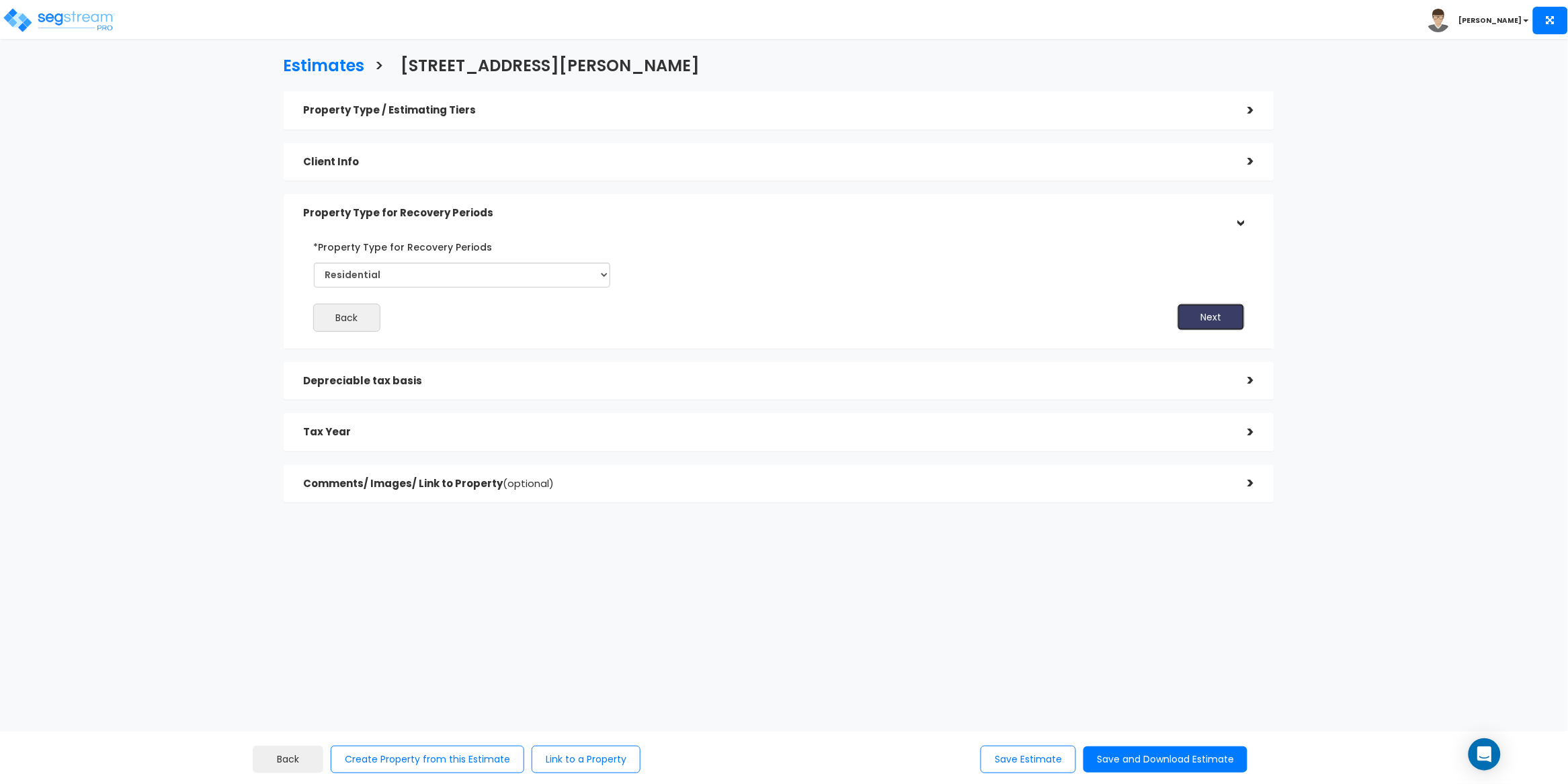
click at [1225, 319] on button "Next" at bounding box center [1211, 317] width 67 height 27
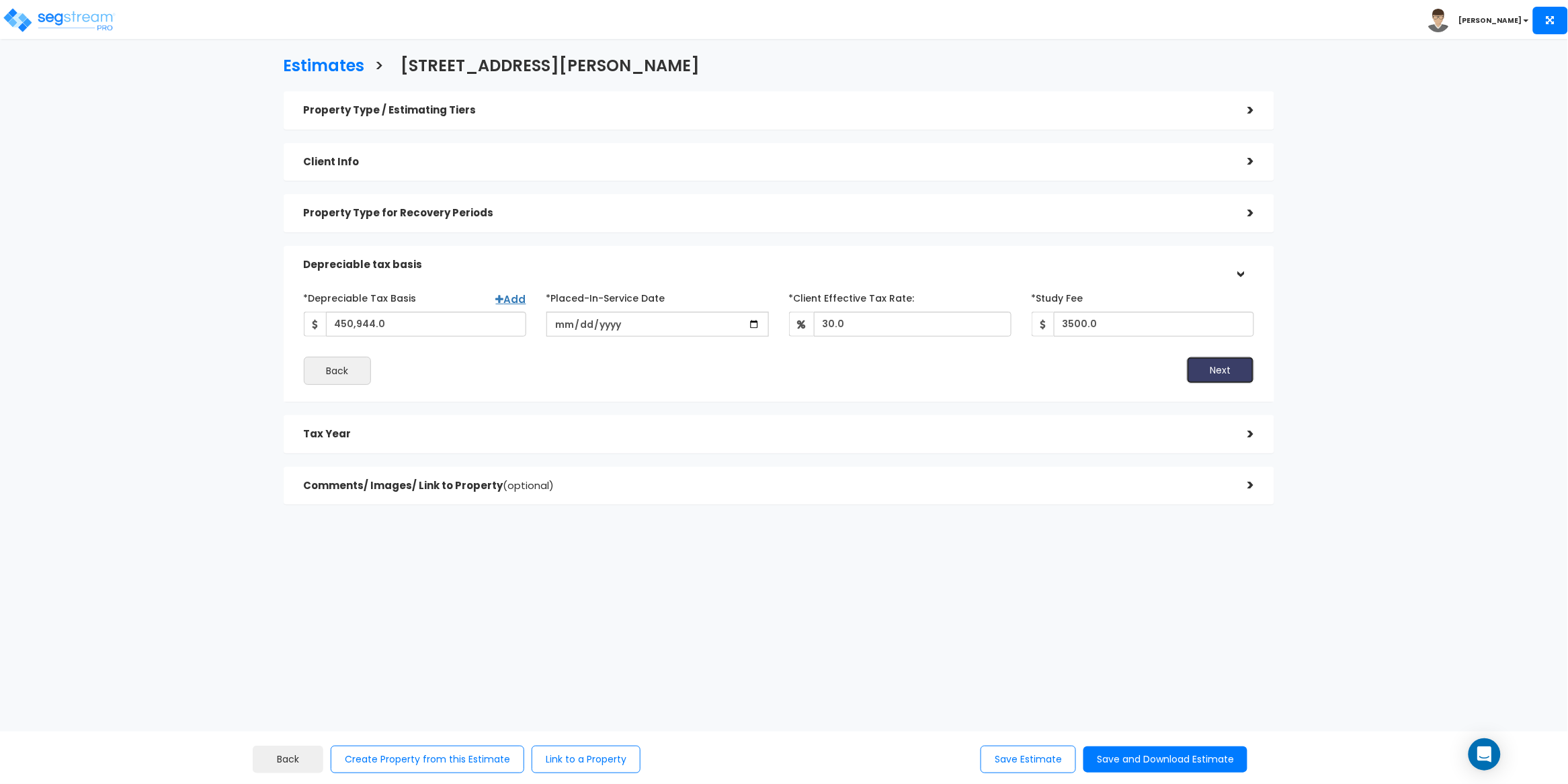
click at [1223, 374] on button "Next" at bounding box center [1220, 370] width 67 height 27
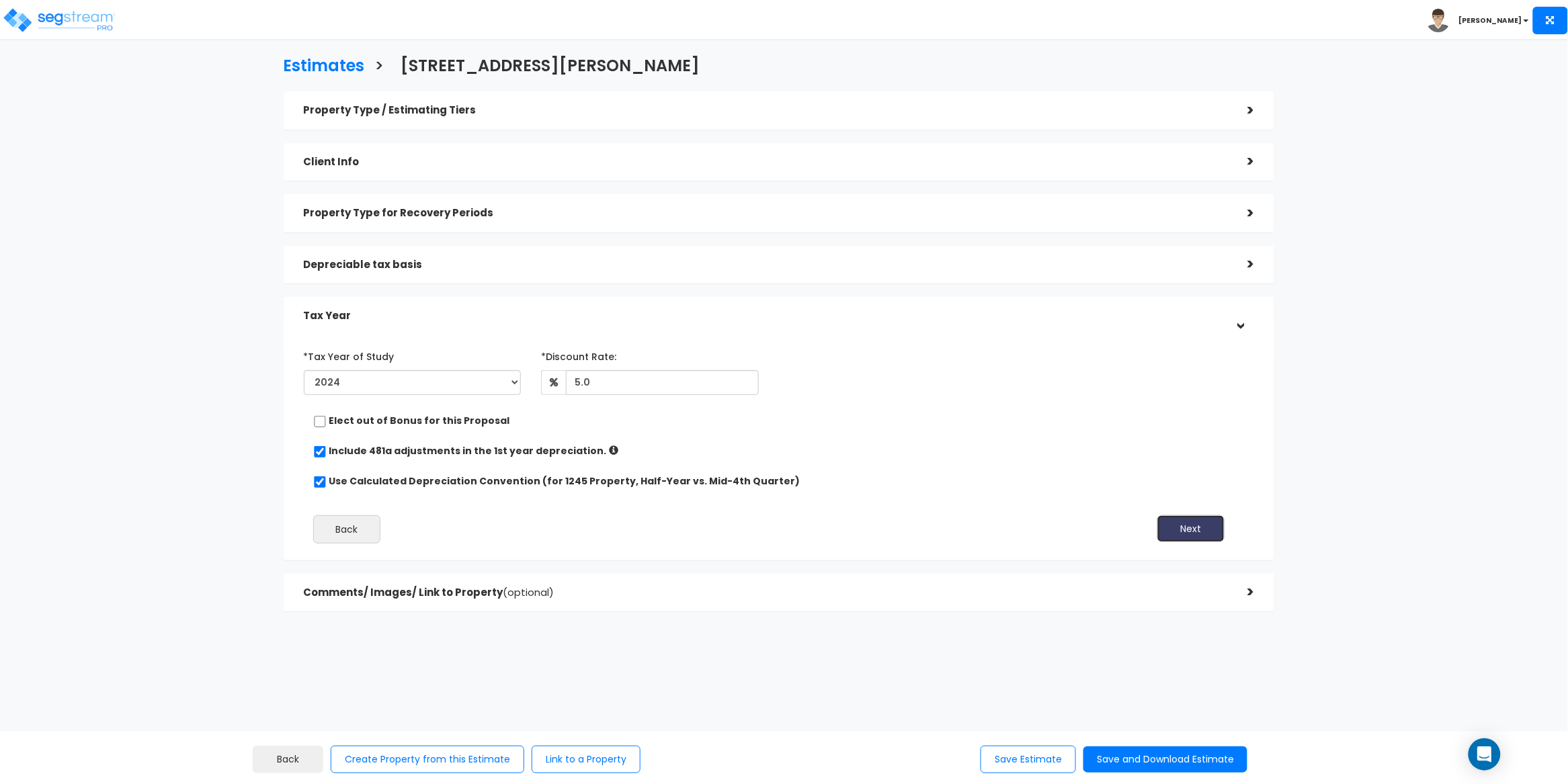
click at [1211, 537] on button "Next" at bounding box center [1191, 528] width 67 height 27
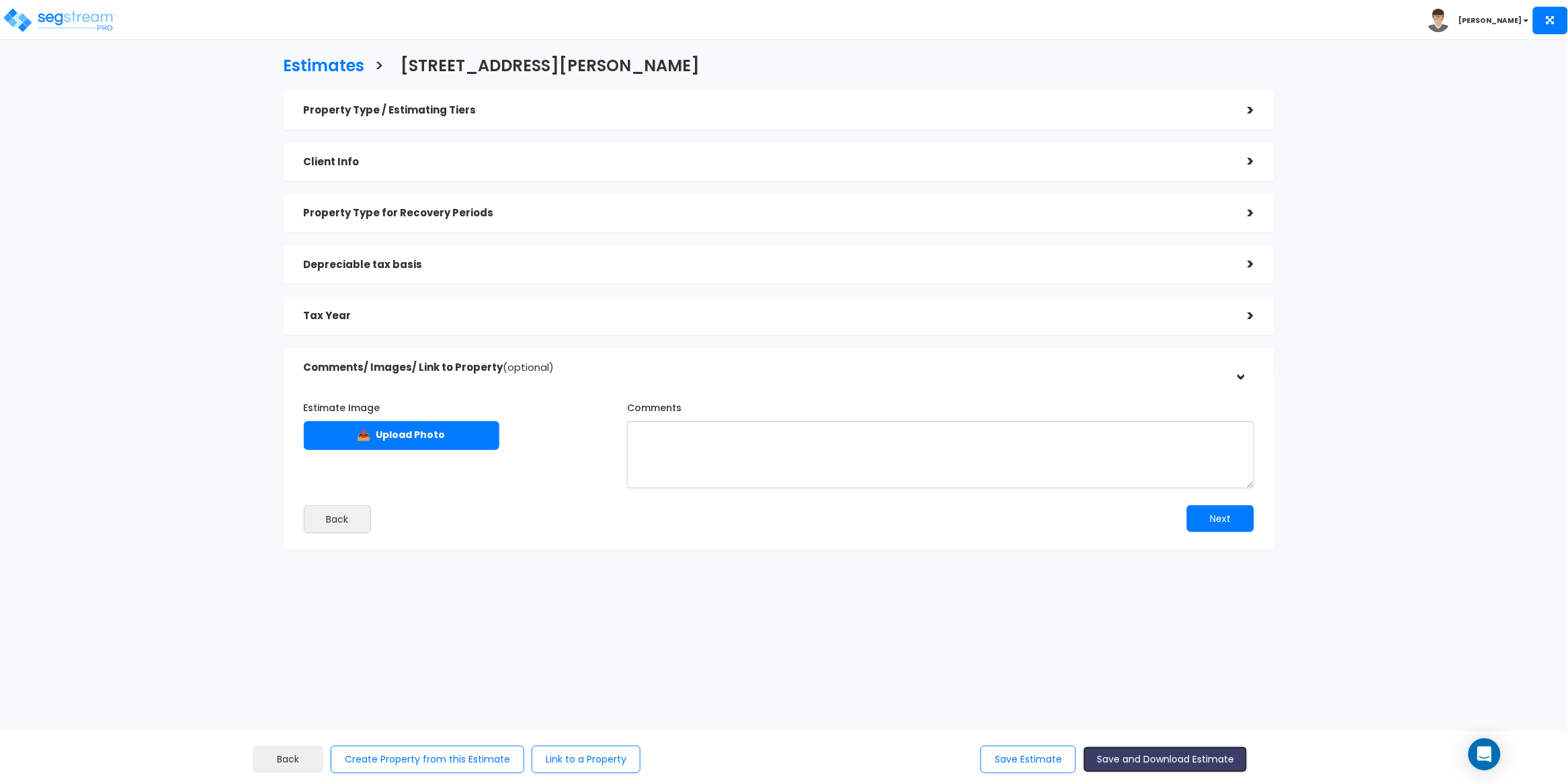
click at [1191, 759] on button "Save and Download Estimate" at bounding box center [1164, 760] width 164 height 26
click at [1193, 122] on div "Property Type / Estimating Tiers" at bounding box center [765, 110] width 924 height 24
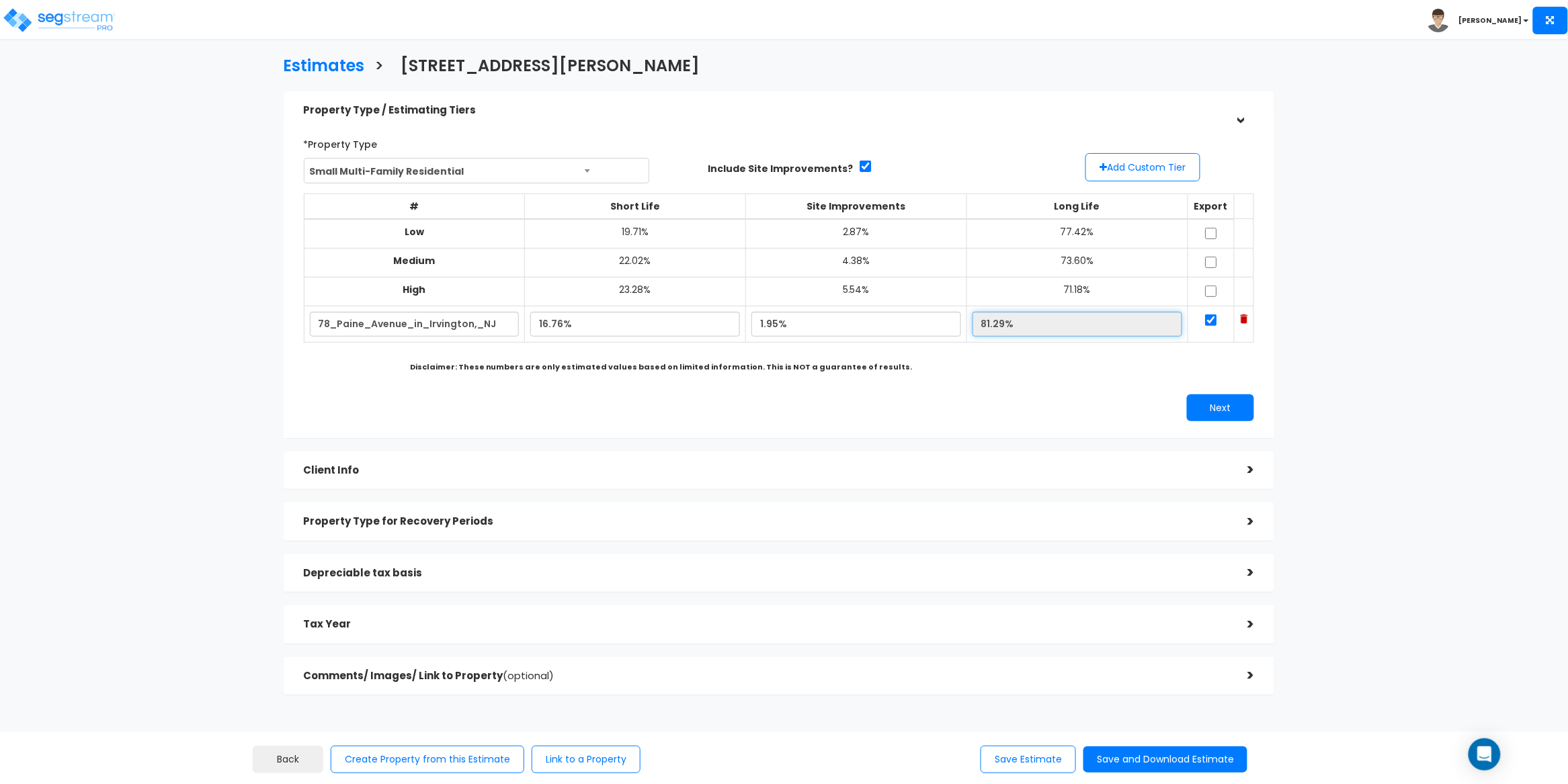
drag, startPoint x: 1001, startPoint y: 321, endPoint x: 956, endPoint y: 319, distance: 45.0
click at [973, 319] on input "81.29%" at bounding box center [1077, 324] width 209 height 24
click at [502, 474] on h5 "Client Info" at bounding box center [765, 470] width 924 height 11
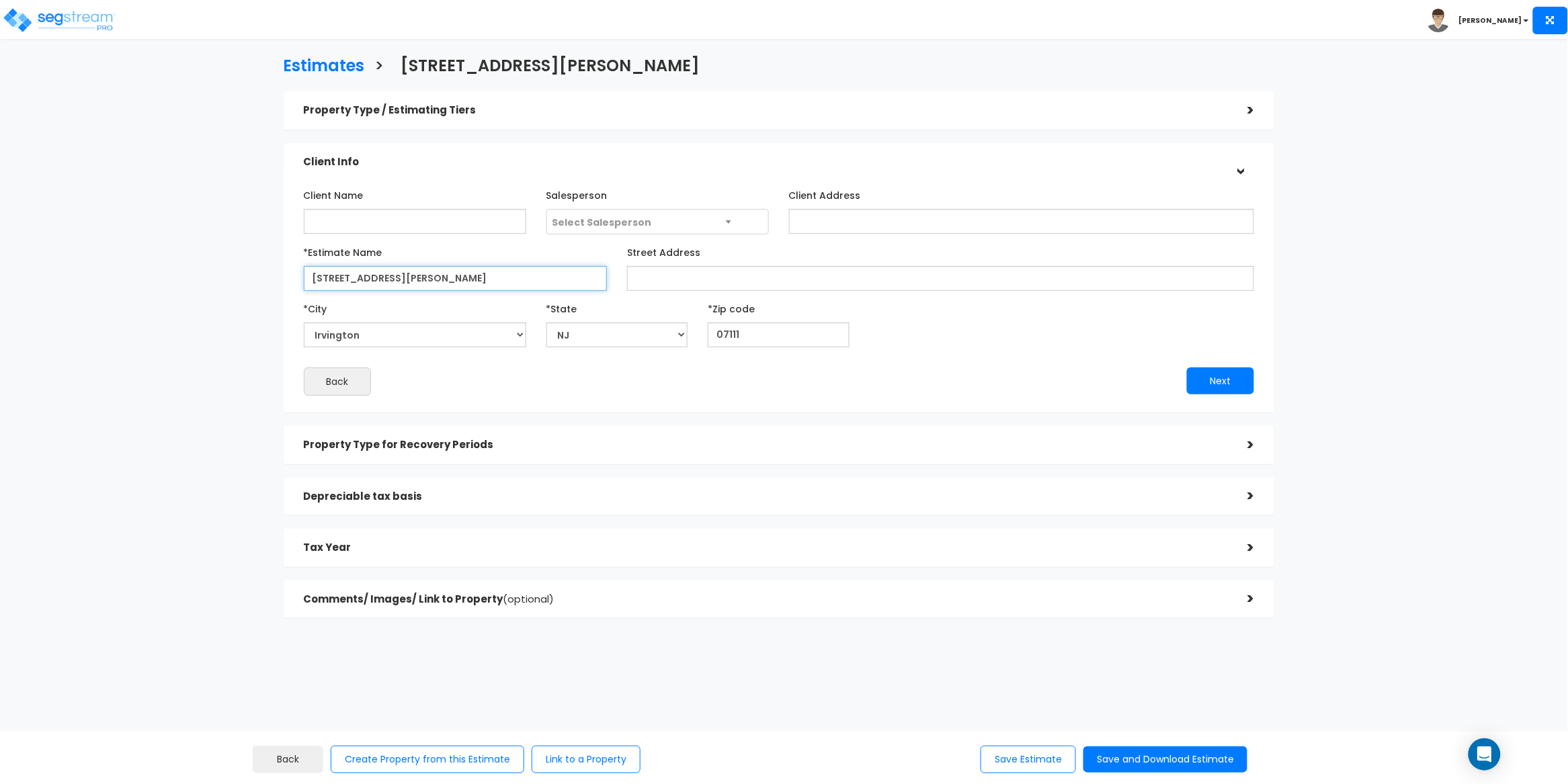
click at [414, 276] on input "[STREET_ADDRESS][PERSON_NAME]" at bounding box center [455, 278] width 304 height 24
drag, startPoint x: 404, startPoint y: 279, endPoint x: 286, endPoint y: 283, distance: 118.1
click at [286, 282] on div "Client Name Salesperson Select Salesperson" at bounding box center [779, 290] width 991 height 245
click at [688, 287] on input "Street Address" at bounding box center [940, 278] width 627 height 24
paste input "[STREET_ADDRESS][PERSON_NAME]"
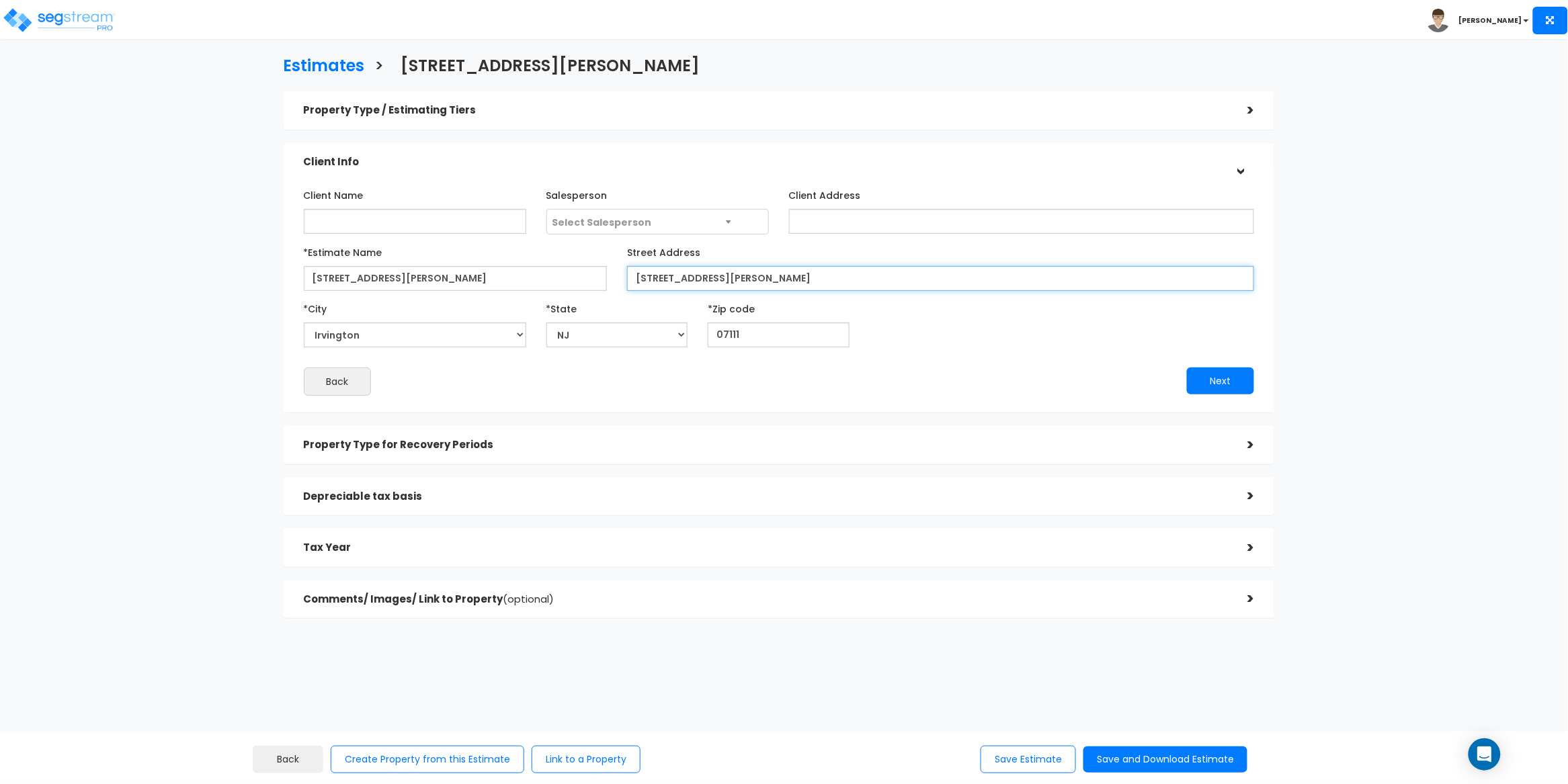
type input "[STREET_ADDRESS][PERSON_NAME]"
click at [975, 338] on div "*City Irvington *State State National Average AB AK AL" at bounding box center [778, 322] width 971 height 50
click at [519, 447] on h5 "Property Type for Recovery Periods" at bounding box center [765, 444] width 924 height 11
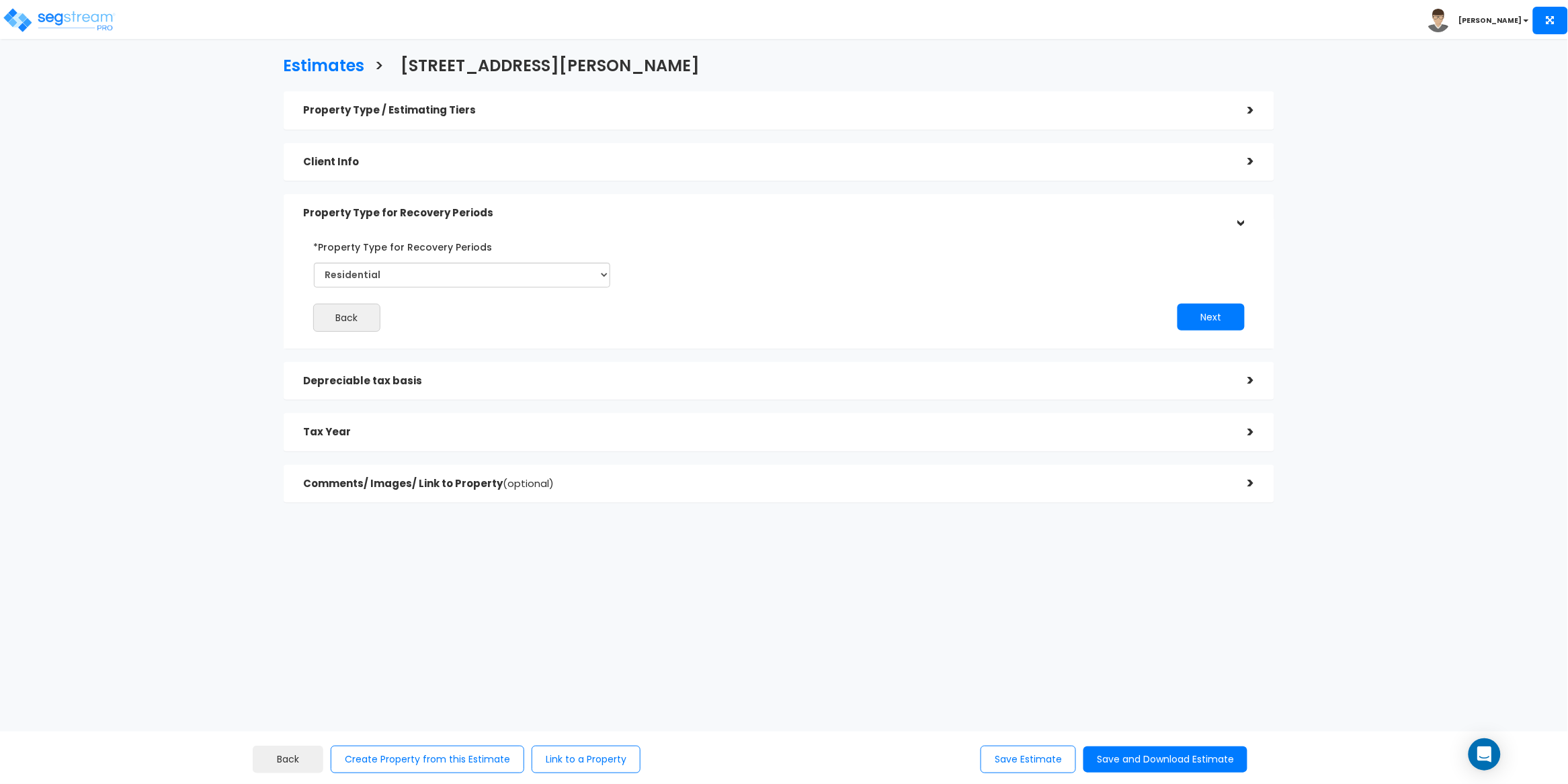
click at [537, 383] on h5 "Depreciable tax basis" at bounding box center [765, 381] width 924 height 11
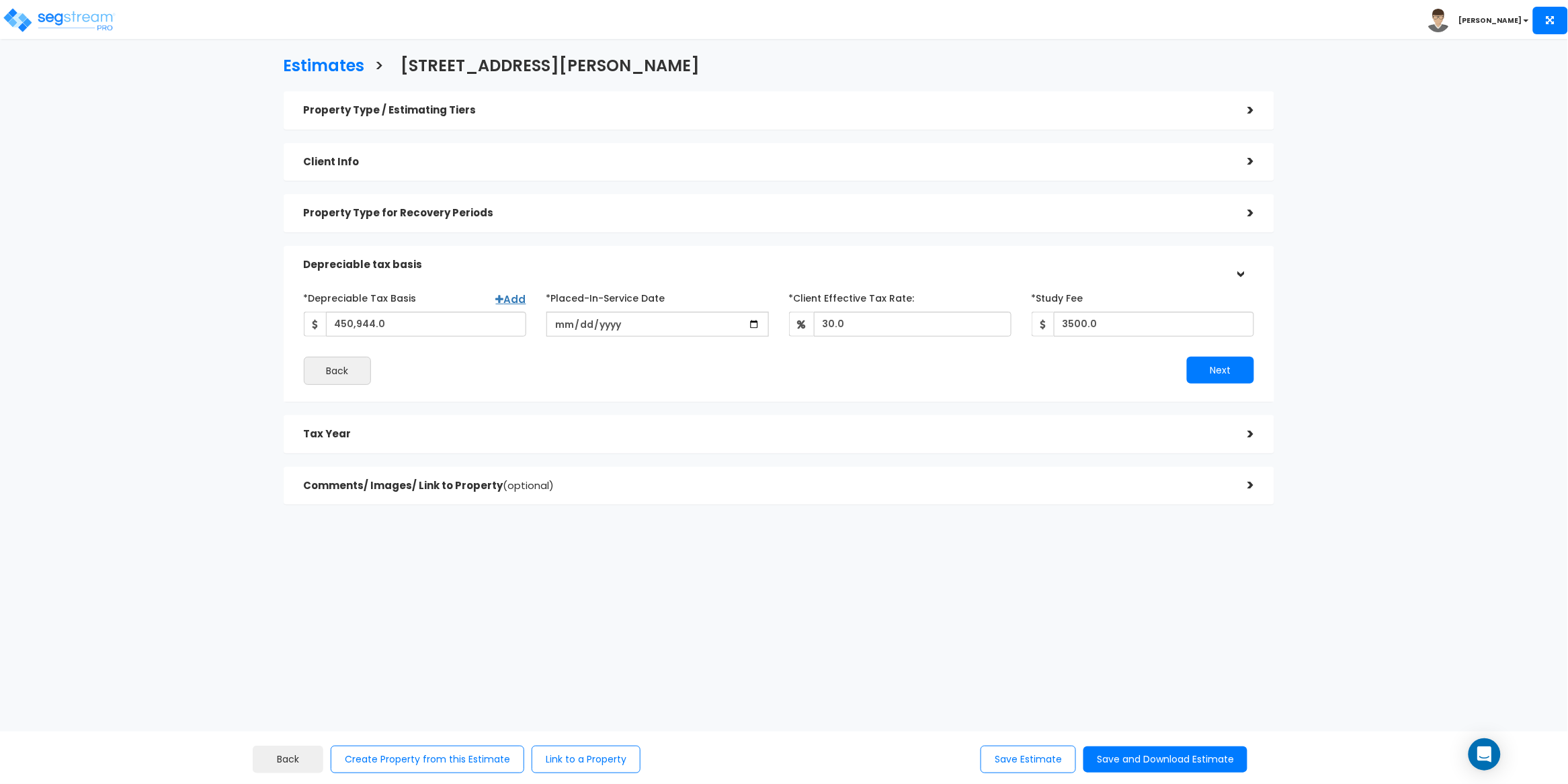
click at [541, 446] on div "Tax Year" at bounding box center [765, 434] width 924 height 24
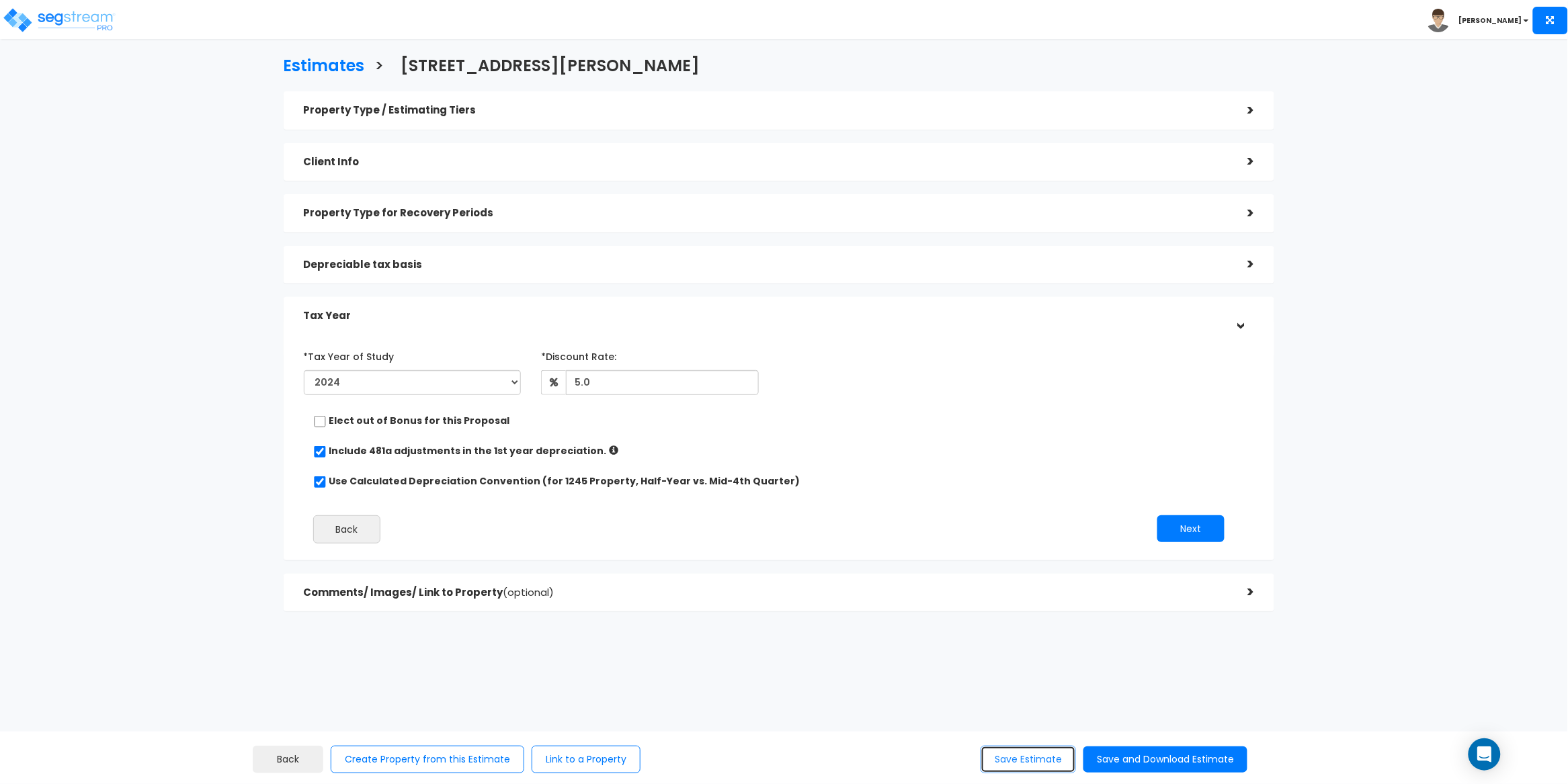
click at [1030, 756] on button "Save Estimate" at bounding box center [1028, 759] width 95 height 27
click at [109, 18] on img at bounding box center [59, 20] width 114 height 27
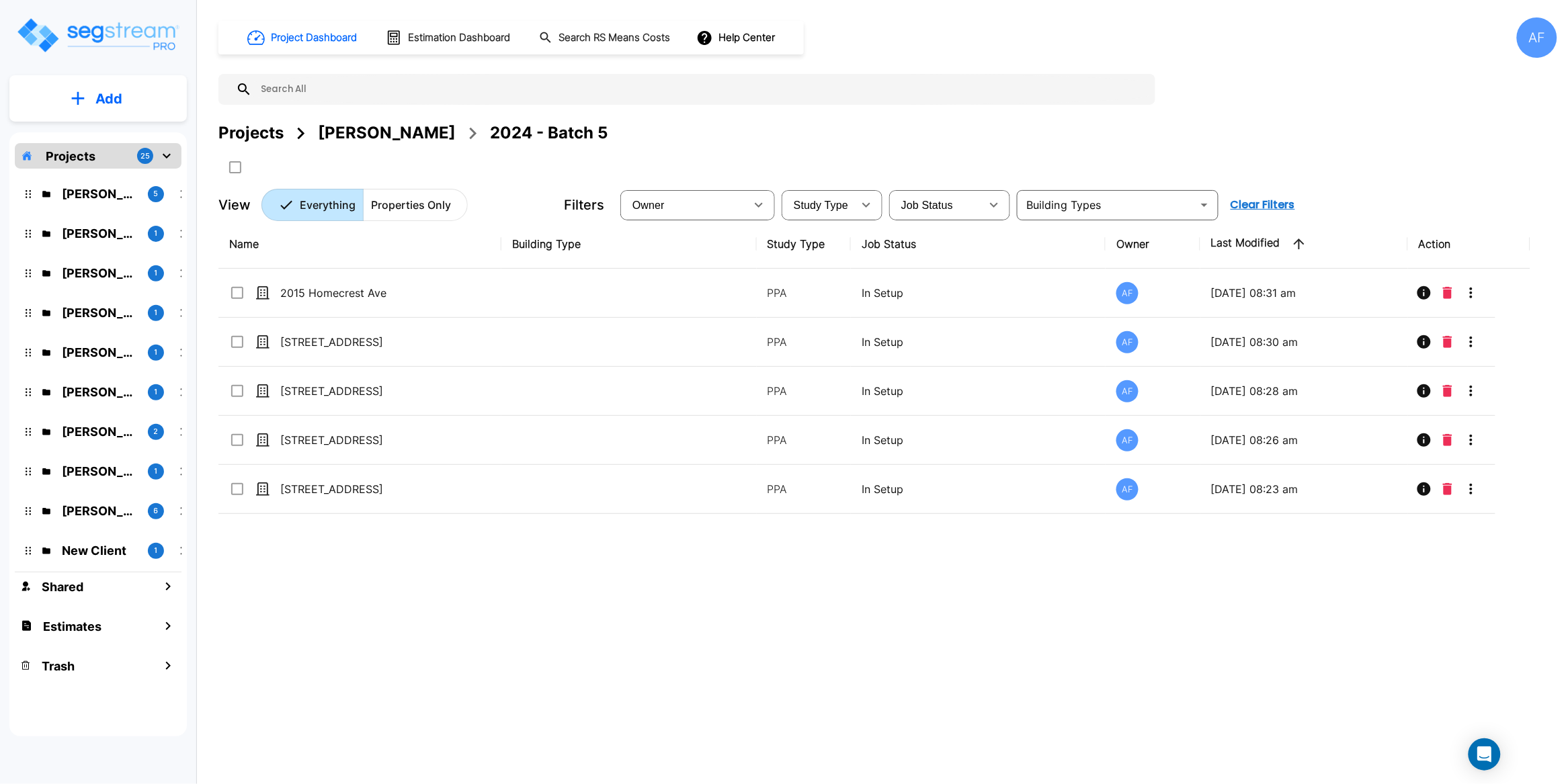
click at [568, 582] on div "Name Building Type Study Type Job Status Owner Last Modified Action 2015 Homecr…" at bounding box center [874, 463] width 1311 height 486
click at [343, 645] on div "Name Building Type Study Type Job Status Owner Last Modified Action 2015 Homecr…" at bounding box center [874, 463] width 1311 height 486
click at [108, 104] on p "Add" at bounding box center [109, 98] width 27 height 20
click at [111, 212] on p "Add Estimate" at bounding box center [106, 212] width 68 height 16
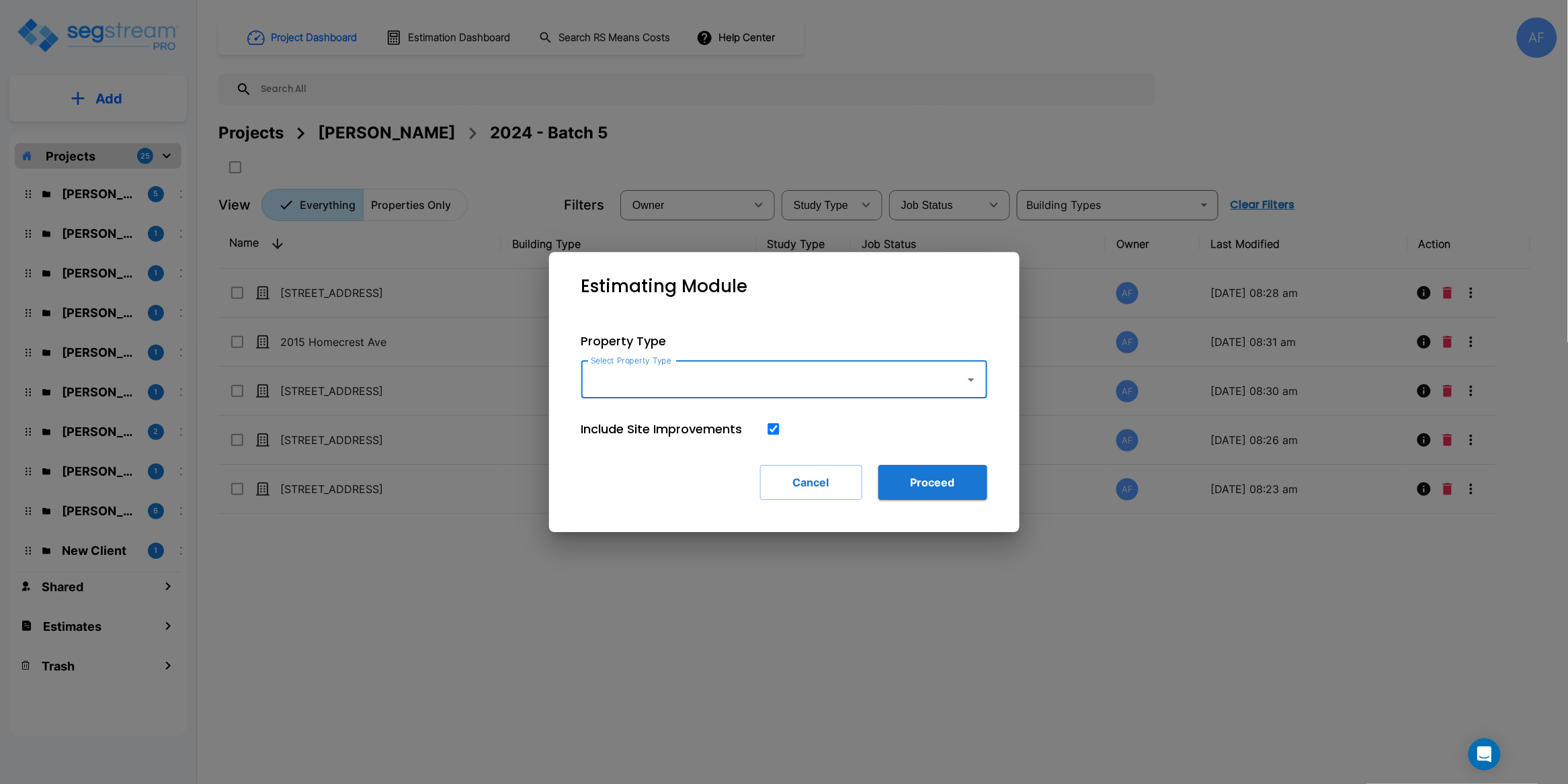
click at [725, 386] on input "Select Property Type" at bounding box center [770, 379] width 365 height 25
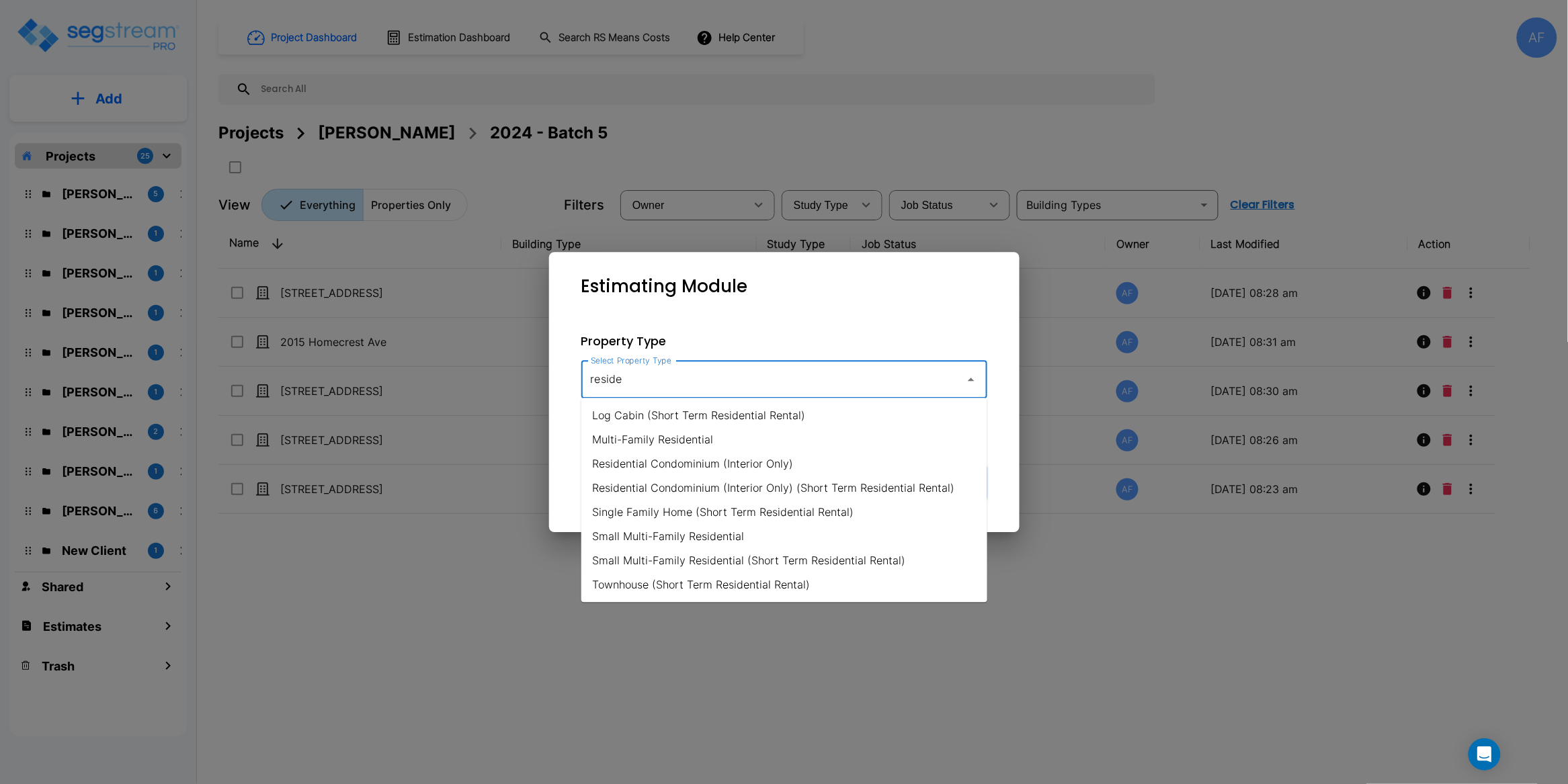
click at [761, 536] on li "Small Multi-Family Residential" at bounding box center [784, 536] width 406 height 24
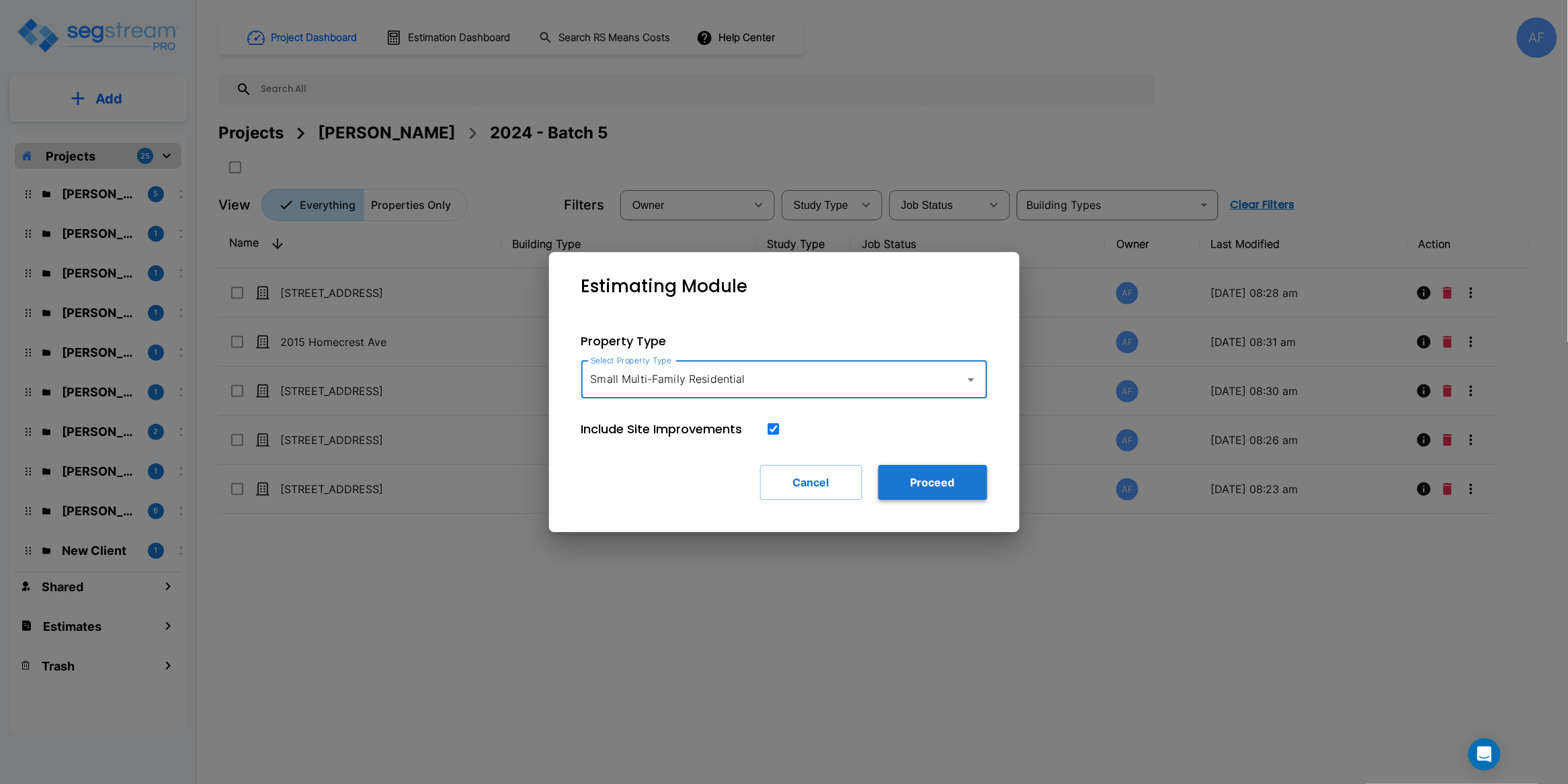
type input "Small Multi-Family Residential"
click at [939, 482] on button "Proceed" at bounding box center [932, 482] width 109 height 35
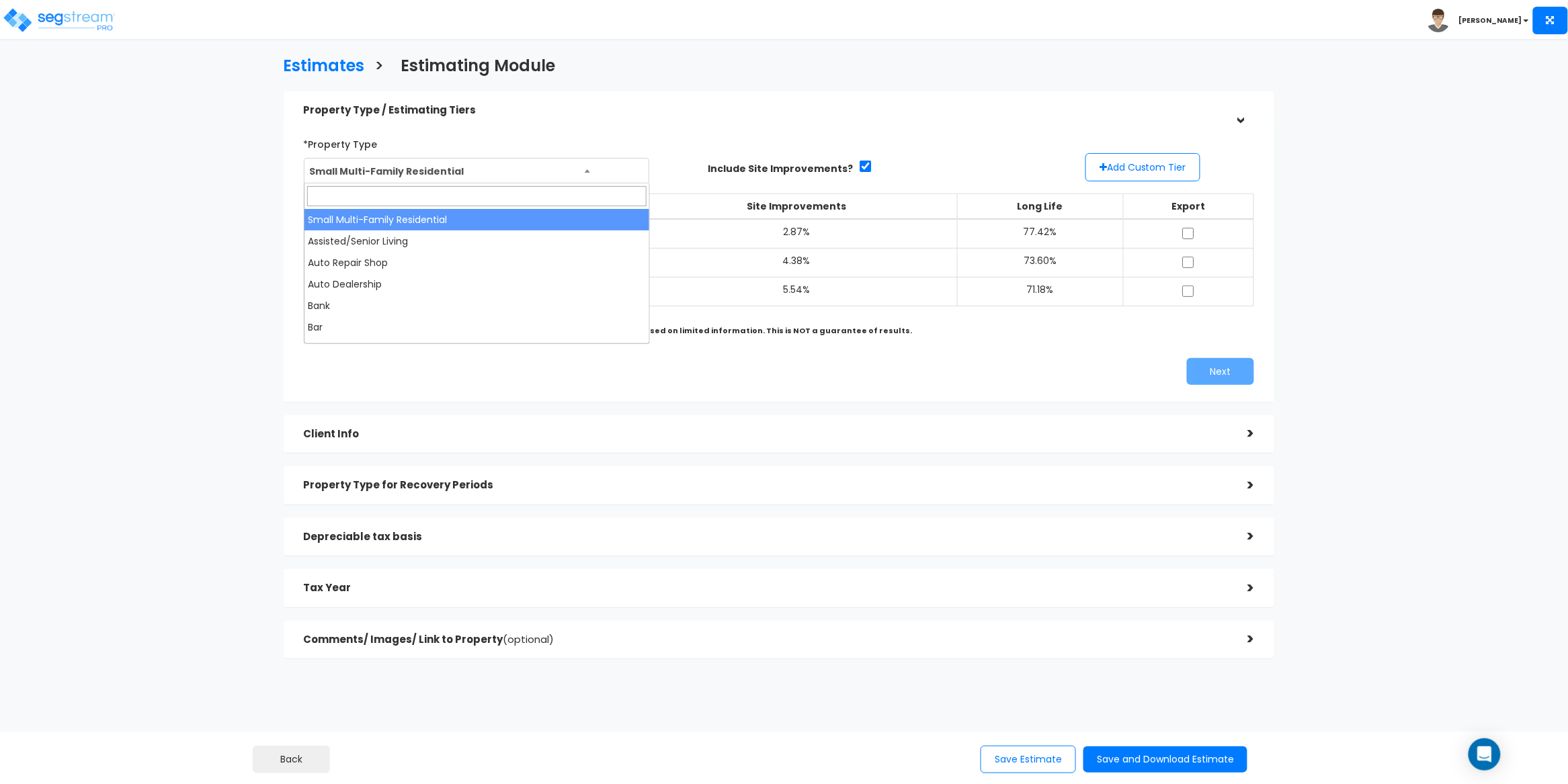
click at [588, 172] on b at bounding box center [587, 171] width 5 height 4
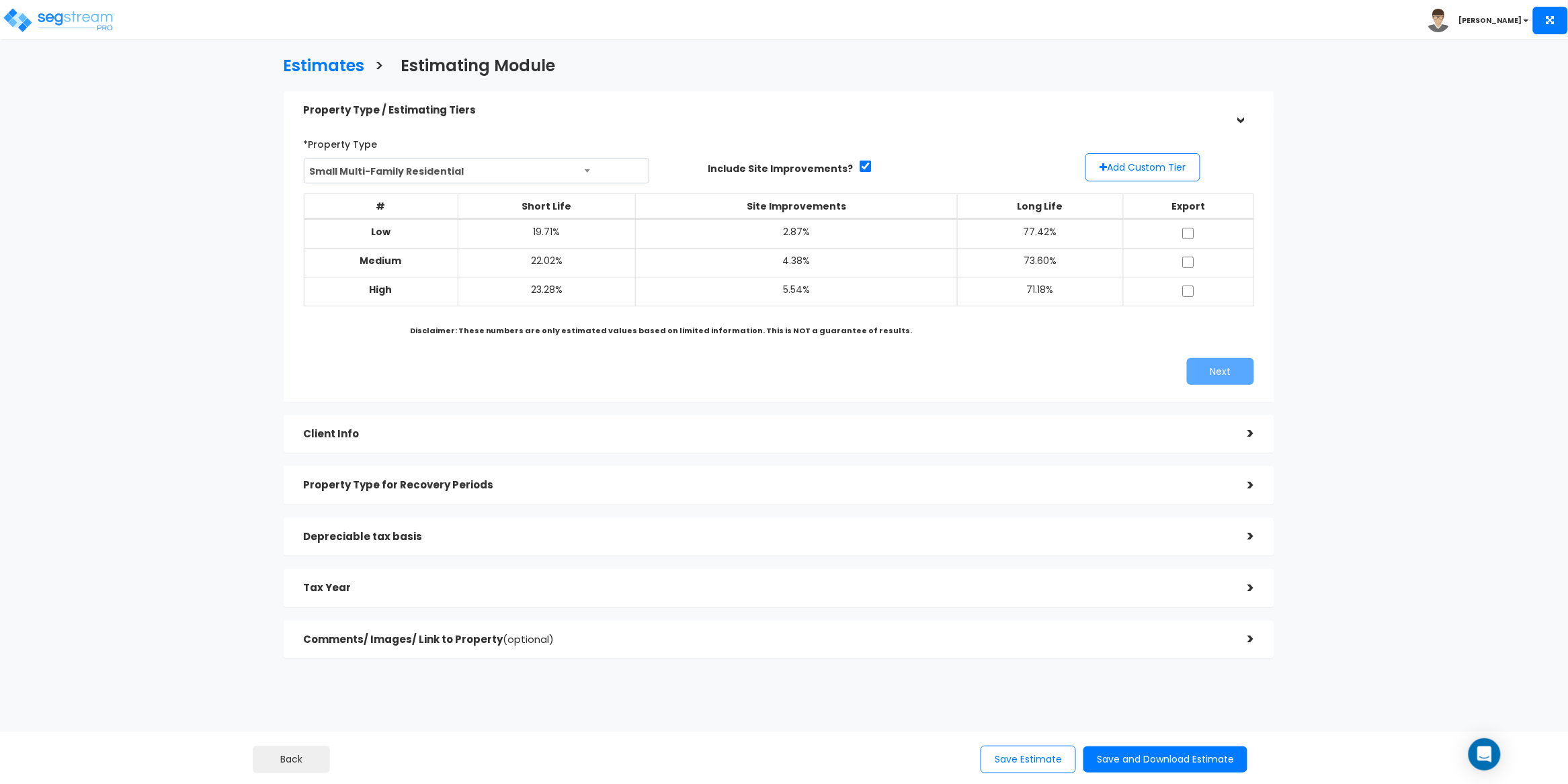
click at [247, 209] on div "Estimates > Estimating Module Property Type / Estimating Tiers > *Property Type…" at bounding box center [778, 361] width 1290 height 914
click at [1142, 166] on button "Add Custom Tier" at bounding box center [1143, 167] width 115 height 28
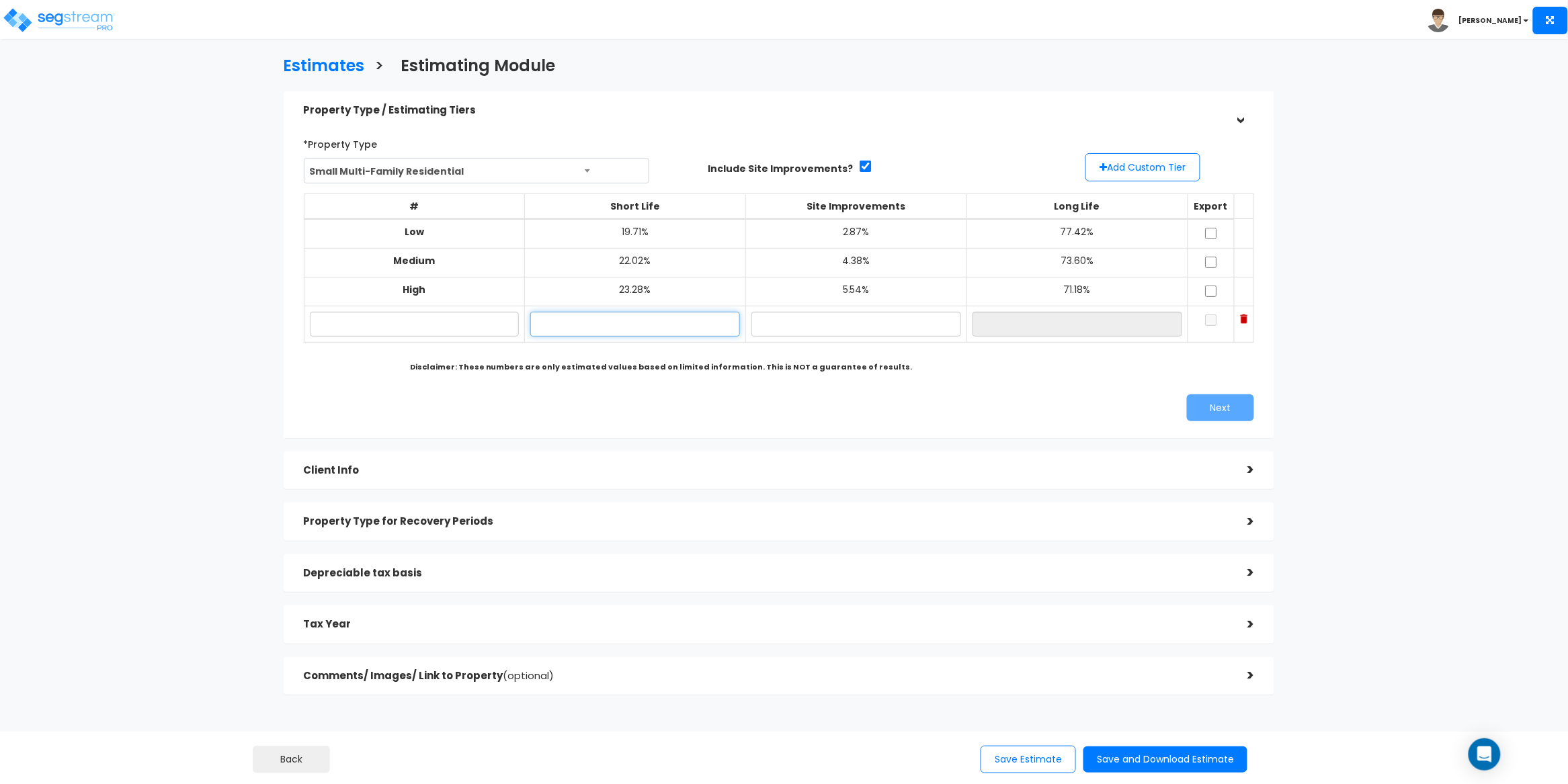
click at [606, 323] on input "text" at bounding box center [635, 324] width 209 height 24
paste input "19.67"
type input "19.67%"
click at [806, 321] on input "text" at bounding box center [855, 324] width 209 height 24
paste input "2.12"
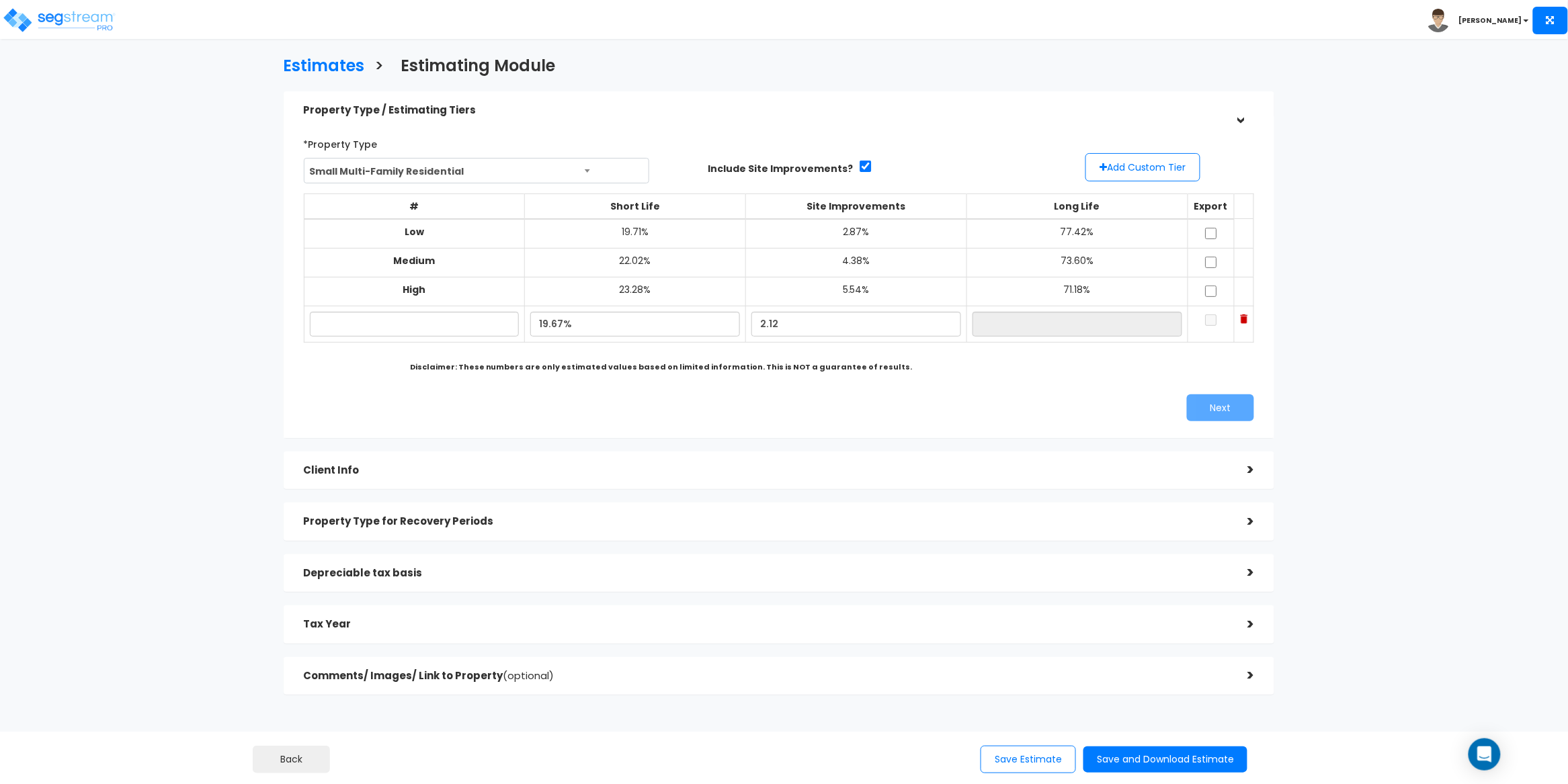
type input "2.12%"
type input "78.21%"
click at [373, 322] on input "text" at bounding box center [414, 324] width 209 height 24
paste input "71 N Munn Ave, Newark, NJ 07106"
type input "71 N Munn Ave, Newark, NJ 07106"
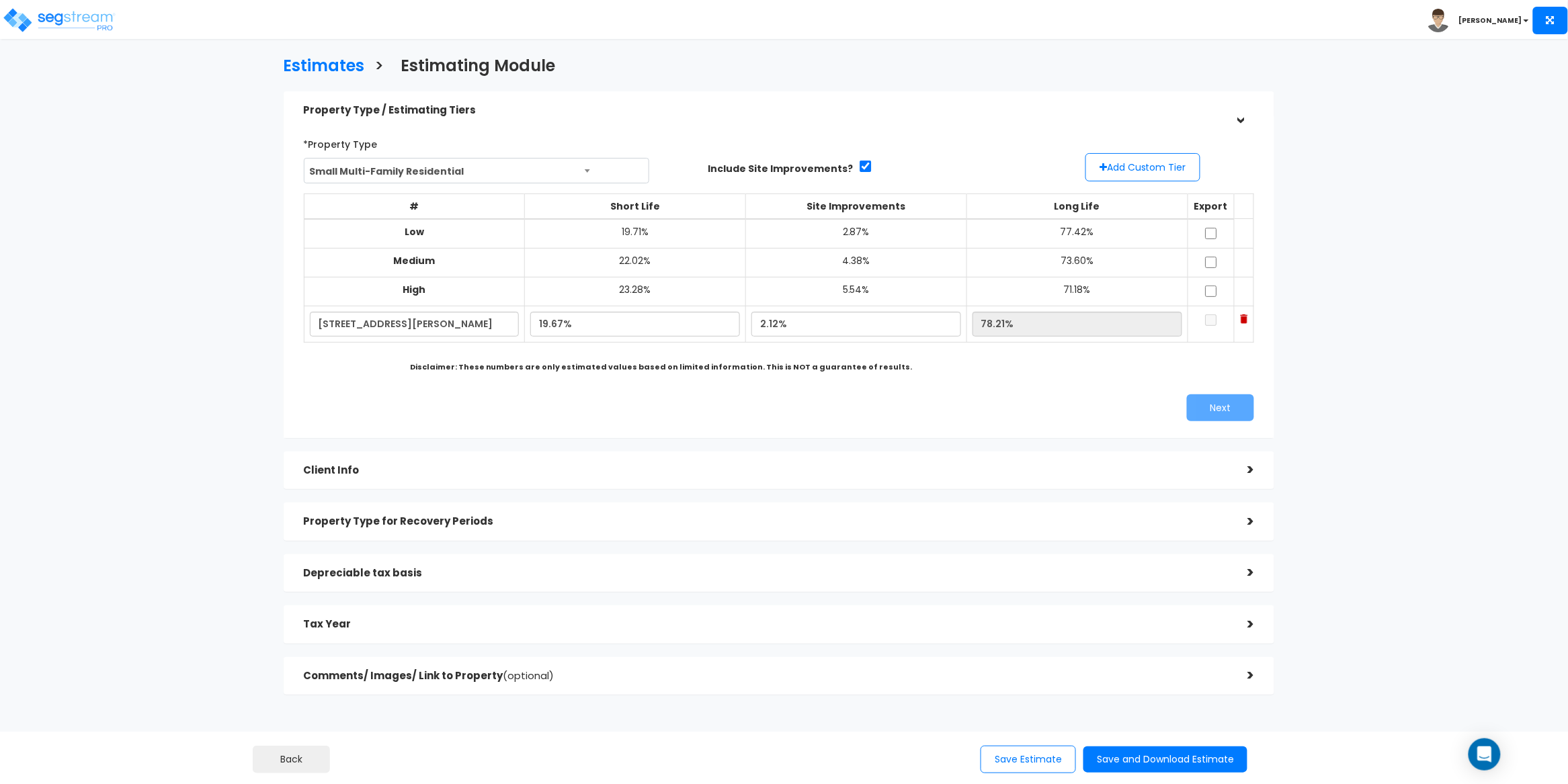
click at [389, 366] on div "Disclaimer: These numbers are only estimated values based on limited informatio…" at bounding box center [661, 368] width 706 height 10
click at [1204, 318] on input "checkbox" at bounding box center [1210, 319] width 13 height 11
checkbox input "true"
drag, startPoint x: 990, startPoint y: 325, endPoint x: 953, endPoint y: 321, distance: 37.2
click at [973, 321] on input "78.21%" at bounding box center [1077, 324] width 209 height 24
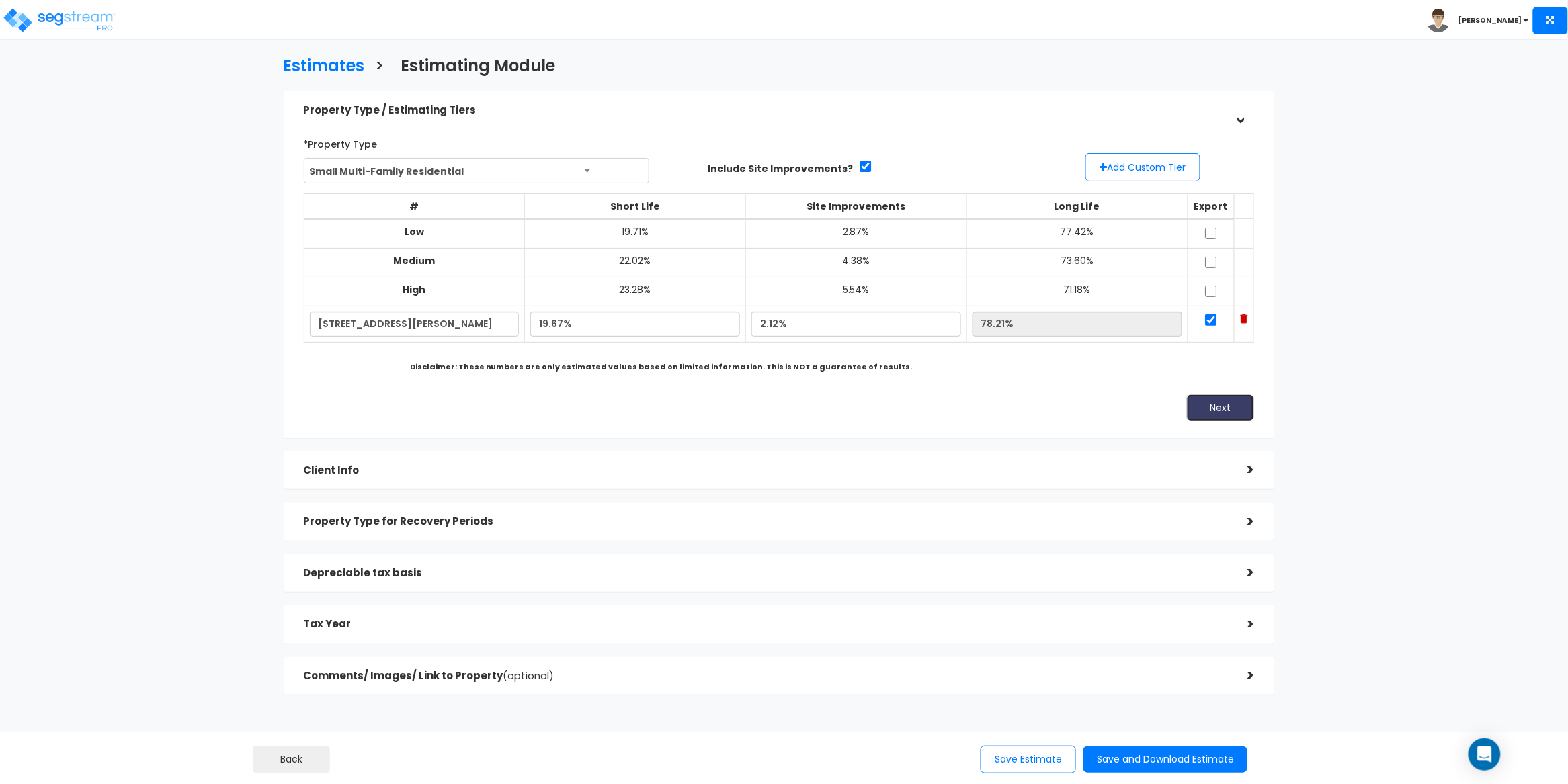
click at [1233, 409] on button "Next" at bounding box center [1220, 408] width 67 height 27
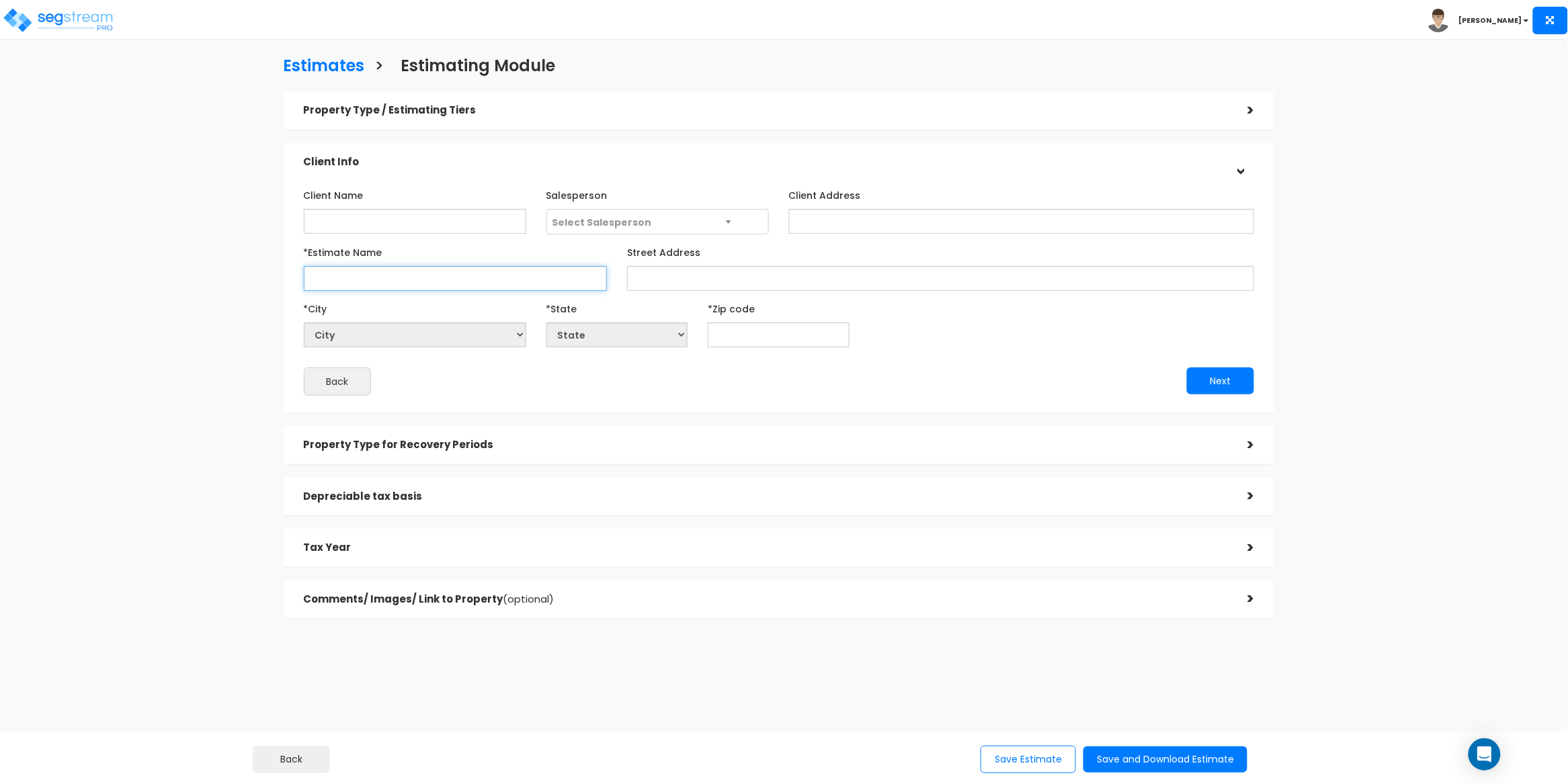
click at [373, 288] on input "*Estimate Name" at bounding box center [455, 278] width 304 height 24
paste input "71 N Munn Ave, Newark, NJ 07106"
type input "71 N Munn Ave, Newark, NJ 07106"
click at [713, 270] on input "Street Address" at bounding box center [940, 278] width 627 height 24
paste input "71 N Munn Ave, Newark, NJ 07106"
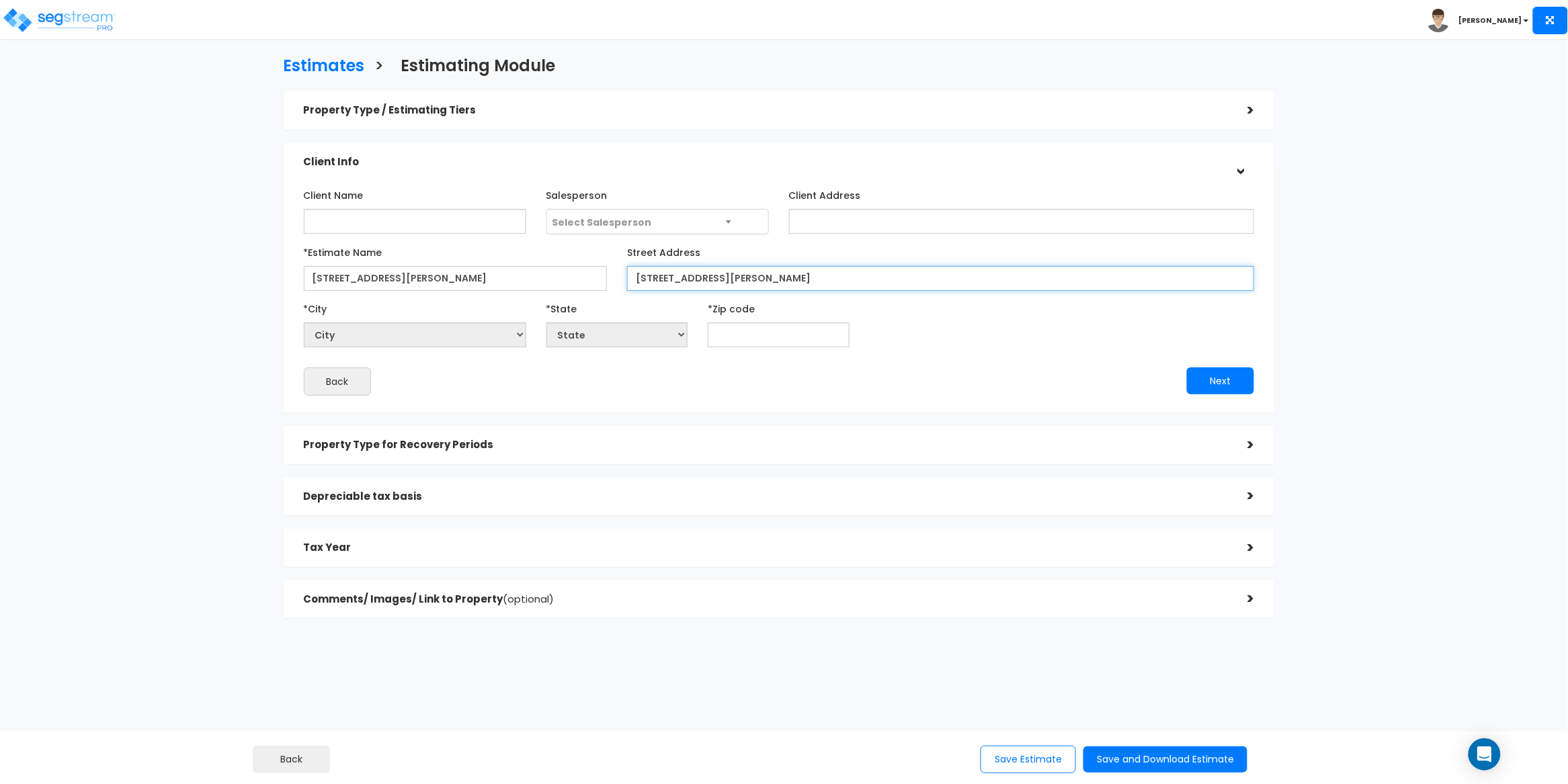
click at [774, 279] on input "71 N Munn Ave, Newark, NJ 07106" at bounding box center [940, 278] width 627 height 24
type input "71 N Munn Ave, Newark, NJ 07106"
click at [791, 330] on input "text" at bounding box center [778, 334] width 142 height 24
paste input "07106"
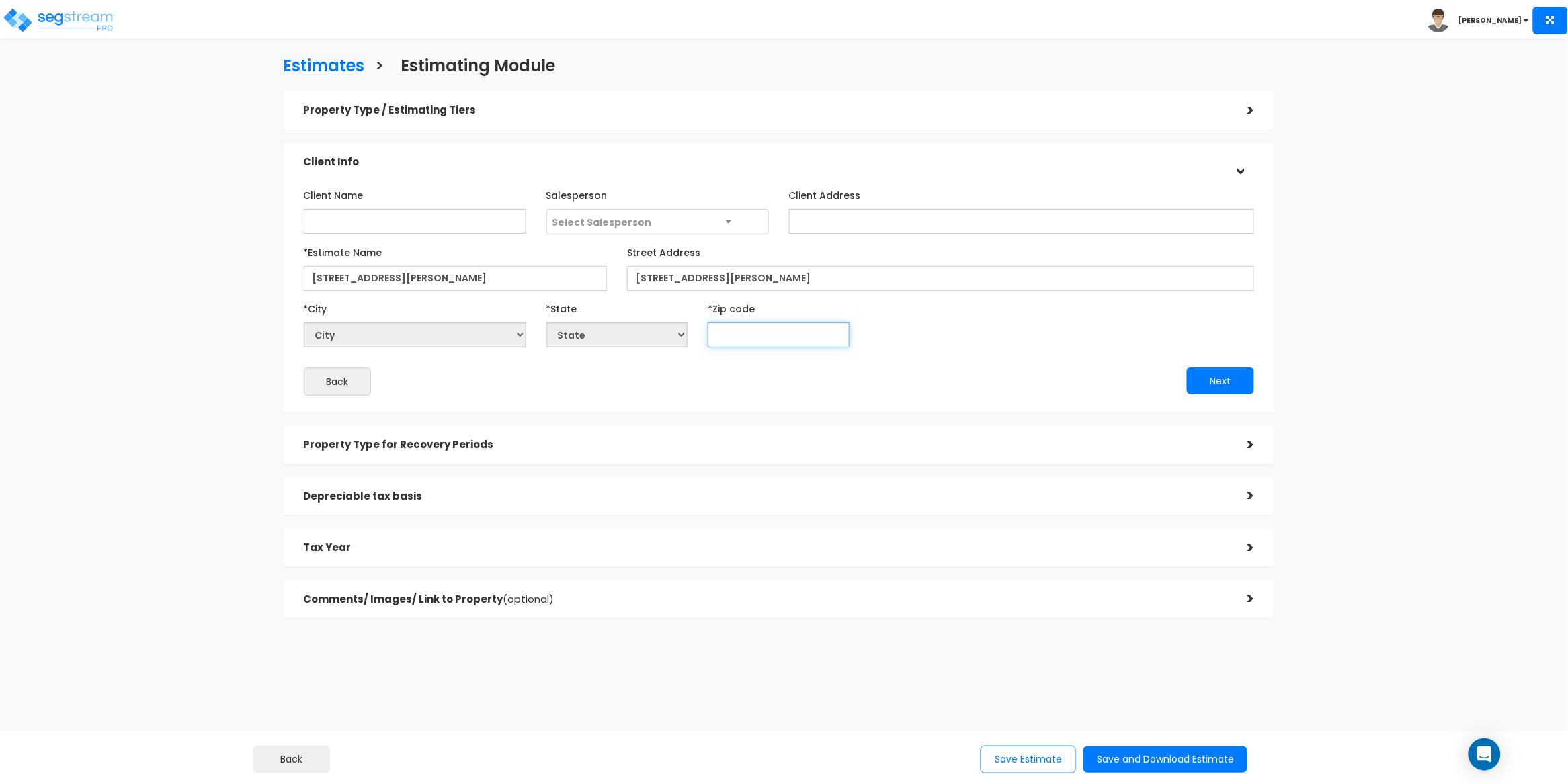
type input "07106"
select select "NJ"
type input "07106"
drag, startPoint x: 810, startPoint y: 274, endPoint x: 701, endPoint y: 276, distance: 109.0
click at [701, 276] on input "71 N Munn Ave, Newark, NJ 07106" at bounding box center [940, 278] width 627 height 24
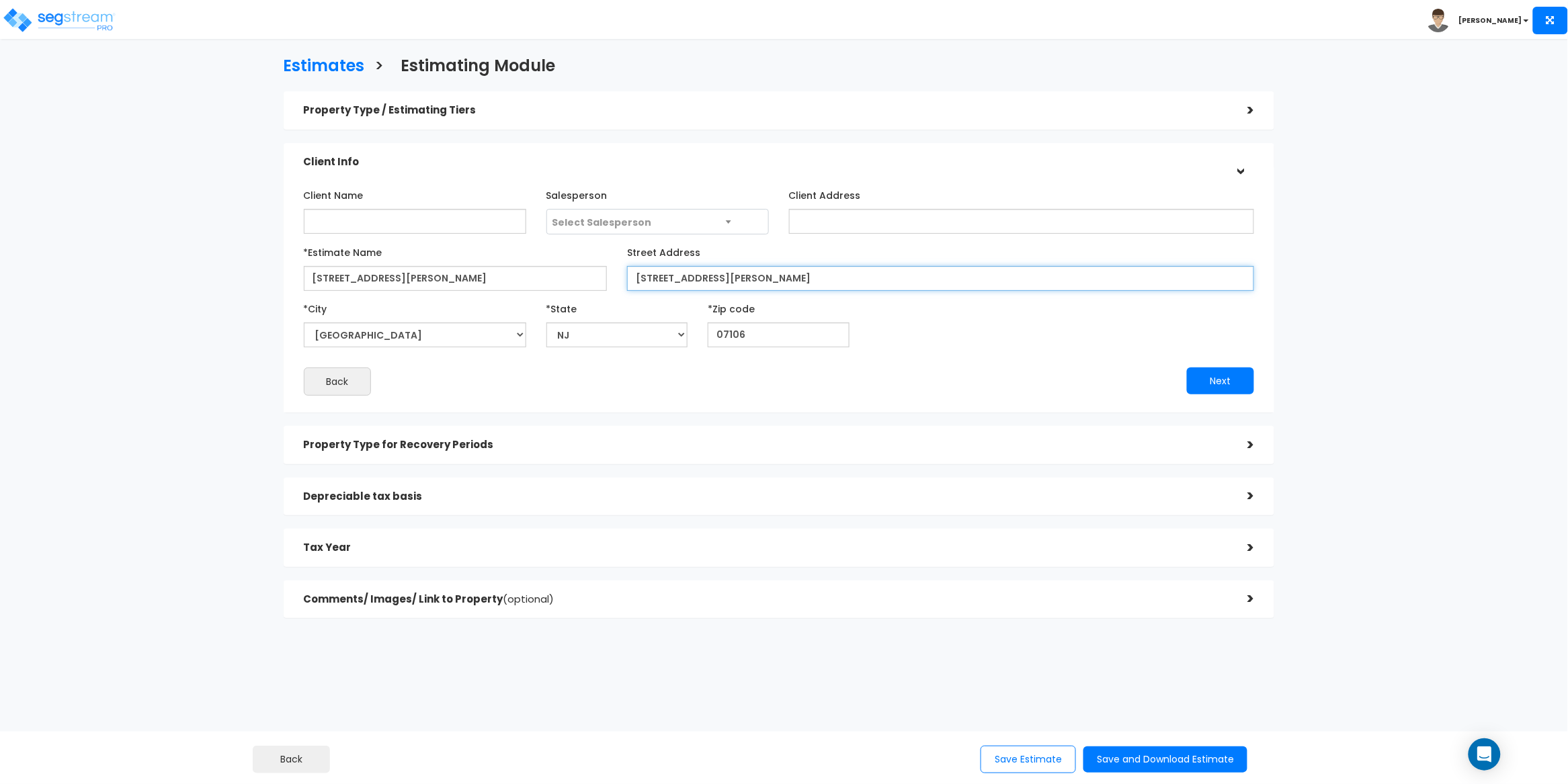
type input "[STREET_ADDRESS][PERSON_NAME]"
click at [922, 348] on div "Client Name Salesperson Select Salesperson Client Address" at bounding box center [779, 290] width 951 height 212
drag, startPoint x: 498, startPoint y: 281, endPoint x: 383, endPoint y: 282, distance: 115.0
click at [381, 276] on input "71 N Munn Ave, Newark, NJ 07106" at bounding box center [455, 278] width 304 height 24
type input "[STREET_ADDRESS][PERSON_NAME]"
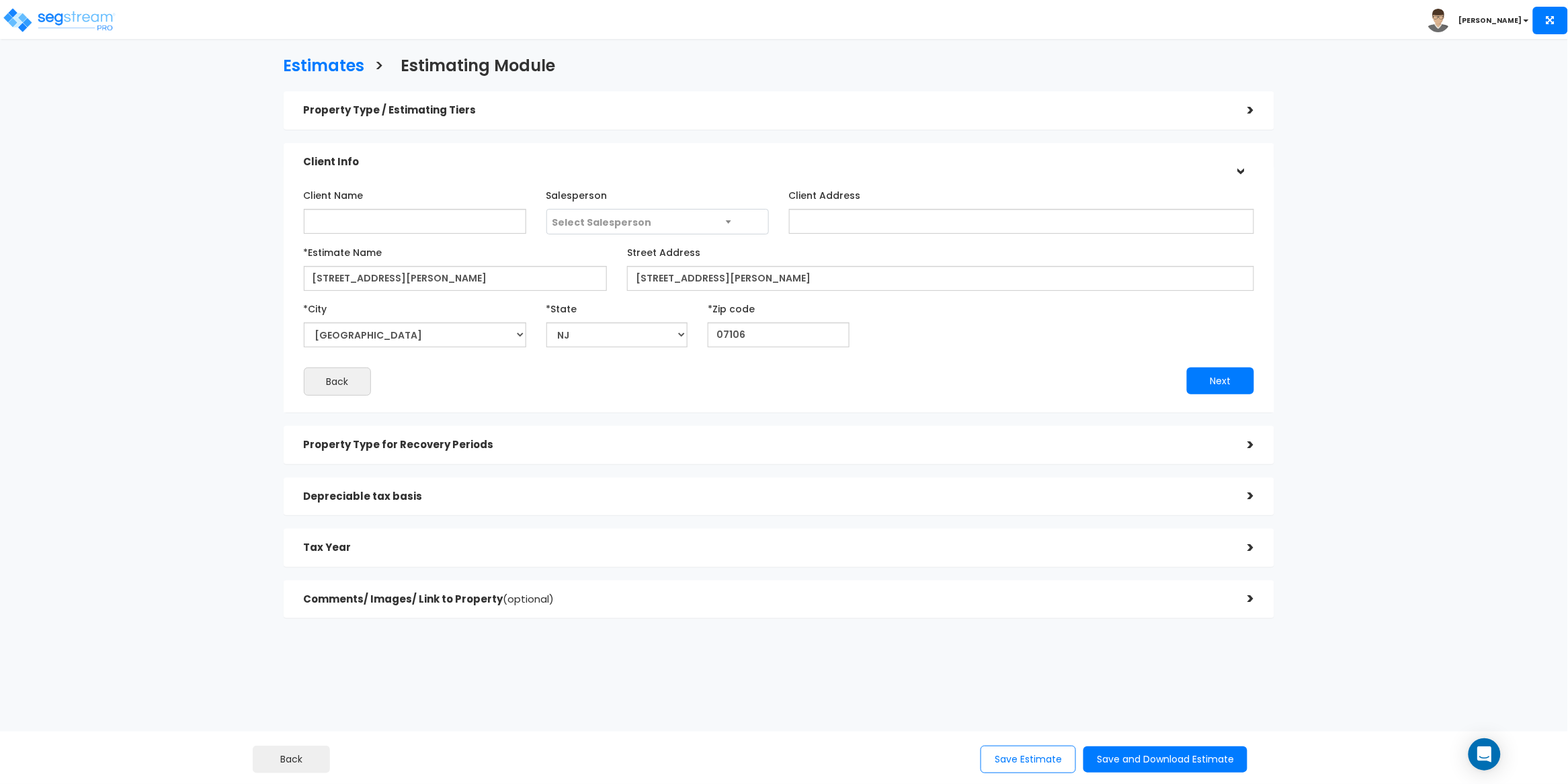
click at [1004, 346] on div "*City City Absecon Adelphia Allamuchy Allendale Allenhurst Allentown Allenwood …" at bounding box center [778, 322] width 971 height 50
click at [1204, 374] on button "Next" at bounding box center [1220, 381] width 67 height 27
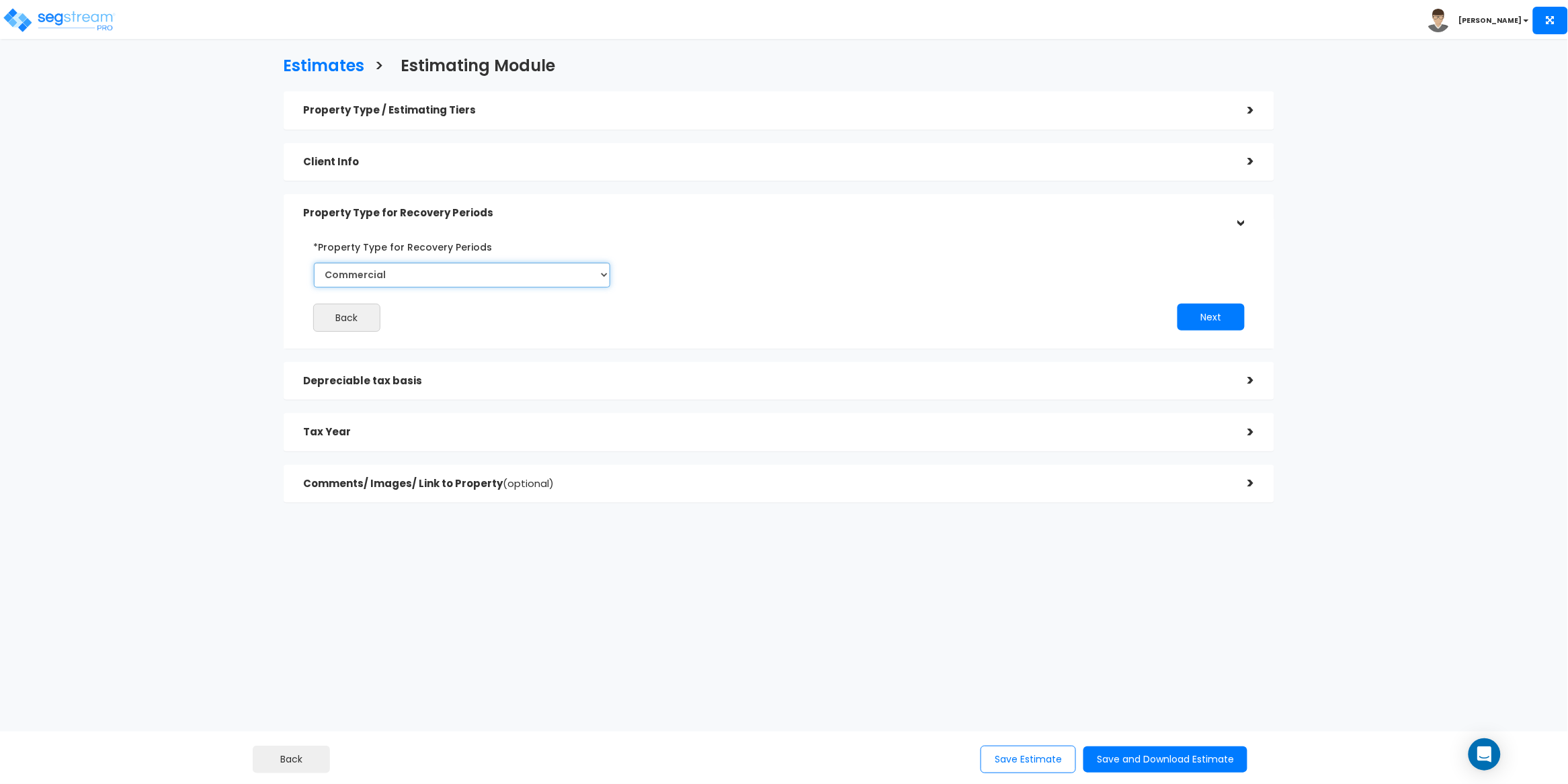
click at [510, 270] on select "Commercial Residential" at bounding box center [461, 275] width 297 height 24
select select "Residential"
click at [313, 262] on select "Commercial Residential" at bounding box center [461, 275] width 297 height 24
click at [1199, 321] on button "Next" at bounding box center [1211, 317] width 67 height 27
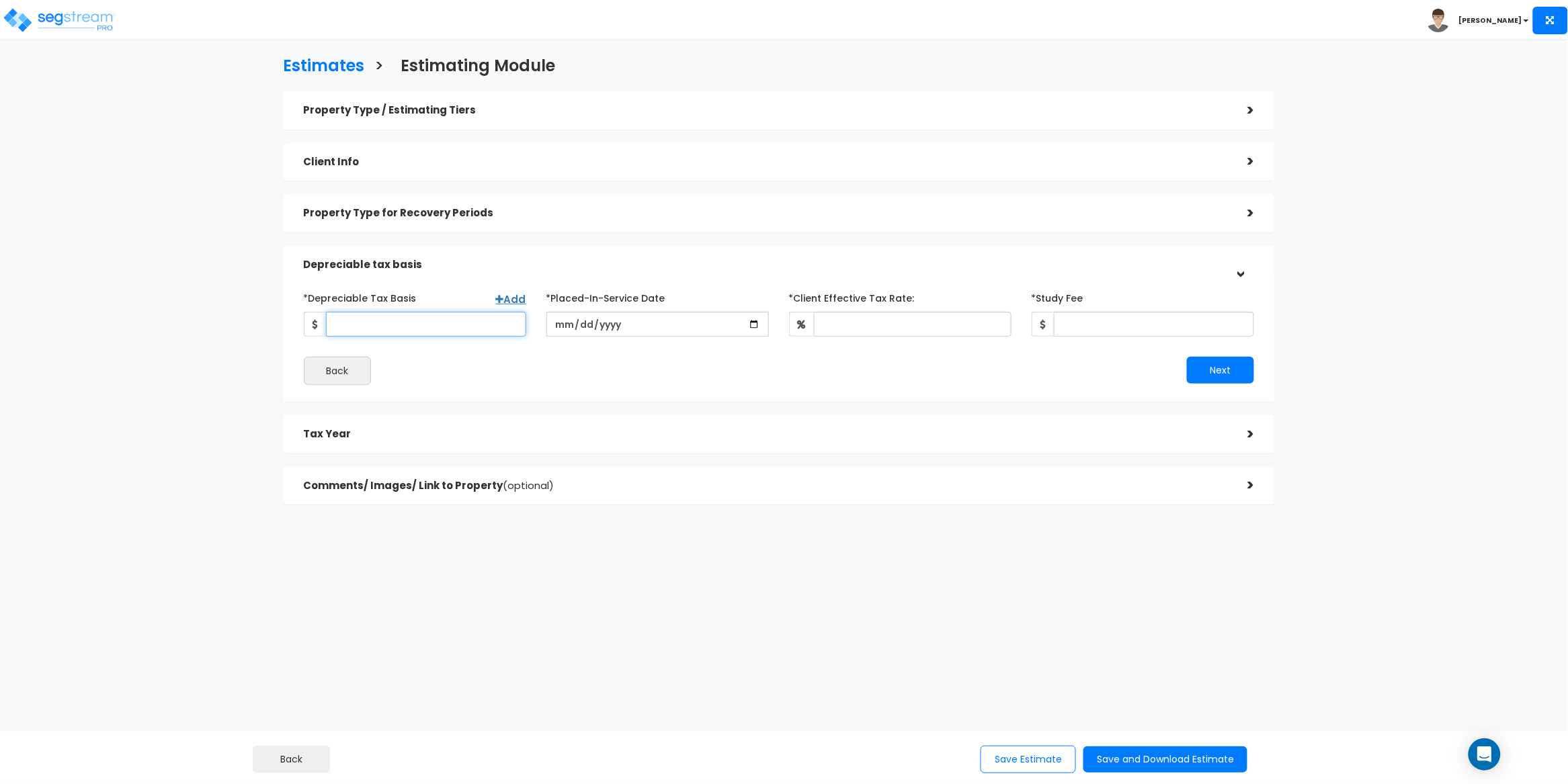
click at [394, 319] on input "*Depreciable Tax Basis" at bounding box center [425, 324] width 200 height 24
paste input "503,243"
type input "503,243"
click at [562, 322] on input "date" at bounding box center [657, 324] width 222 height 24
type input "[DATE]"
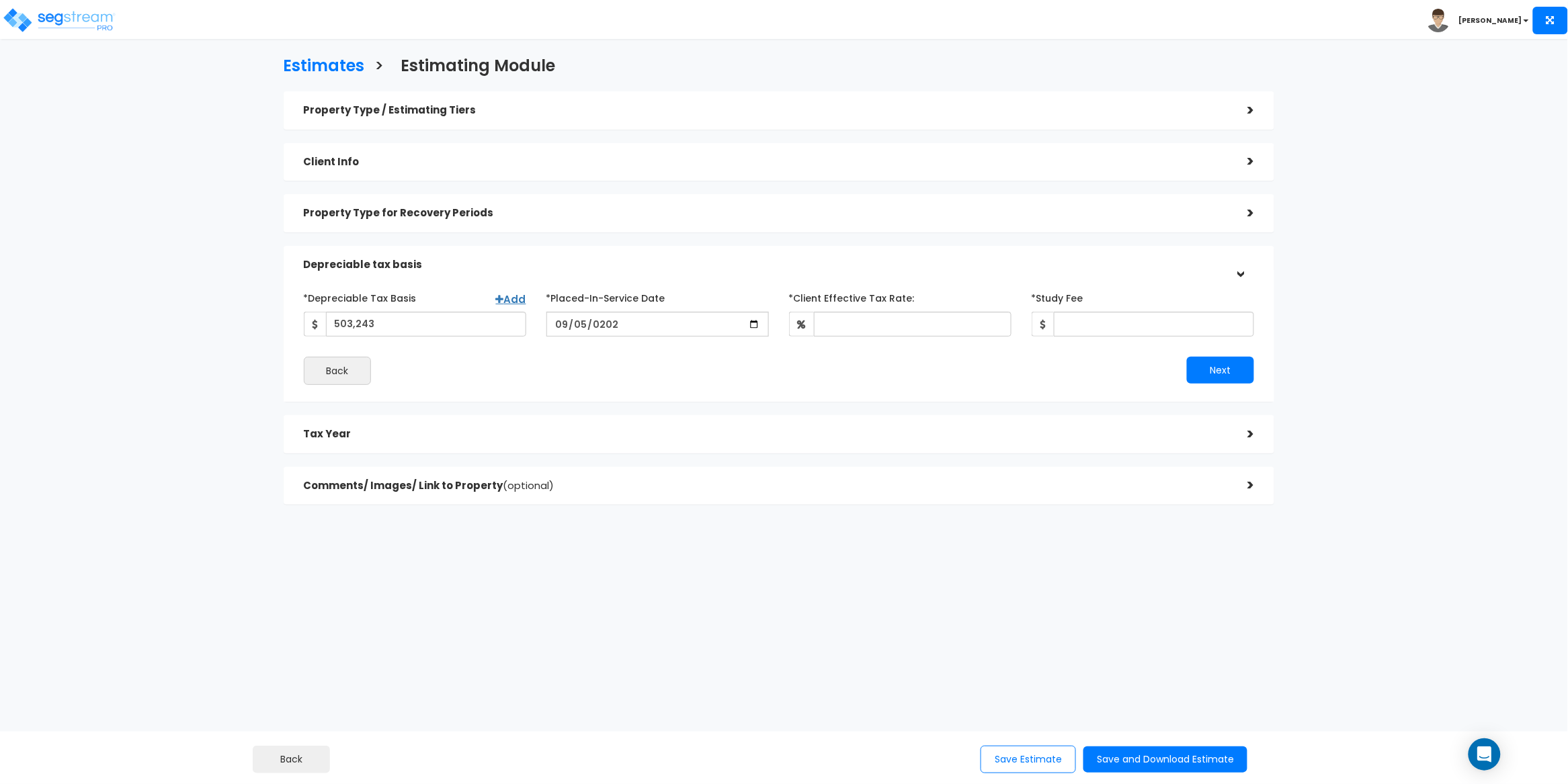
click at [852, 380] on div "Next" at bounding box center [1022, 370] width 485 height 27
click at [846, 319] on input "*Client Effective Tax Rate:" at bounding box center [913, 324] width 198 height 24
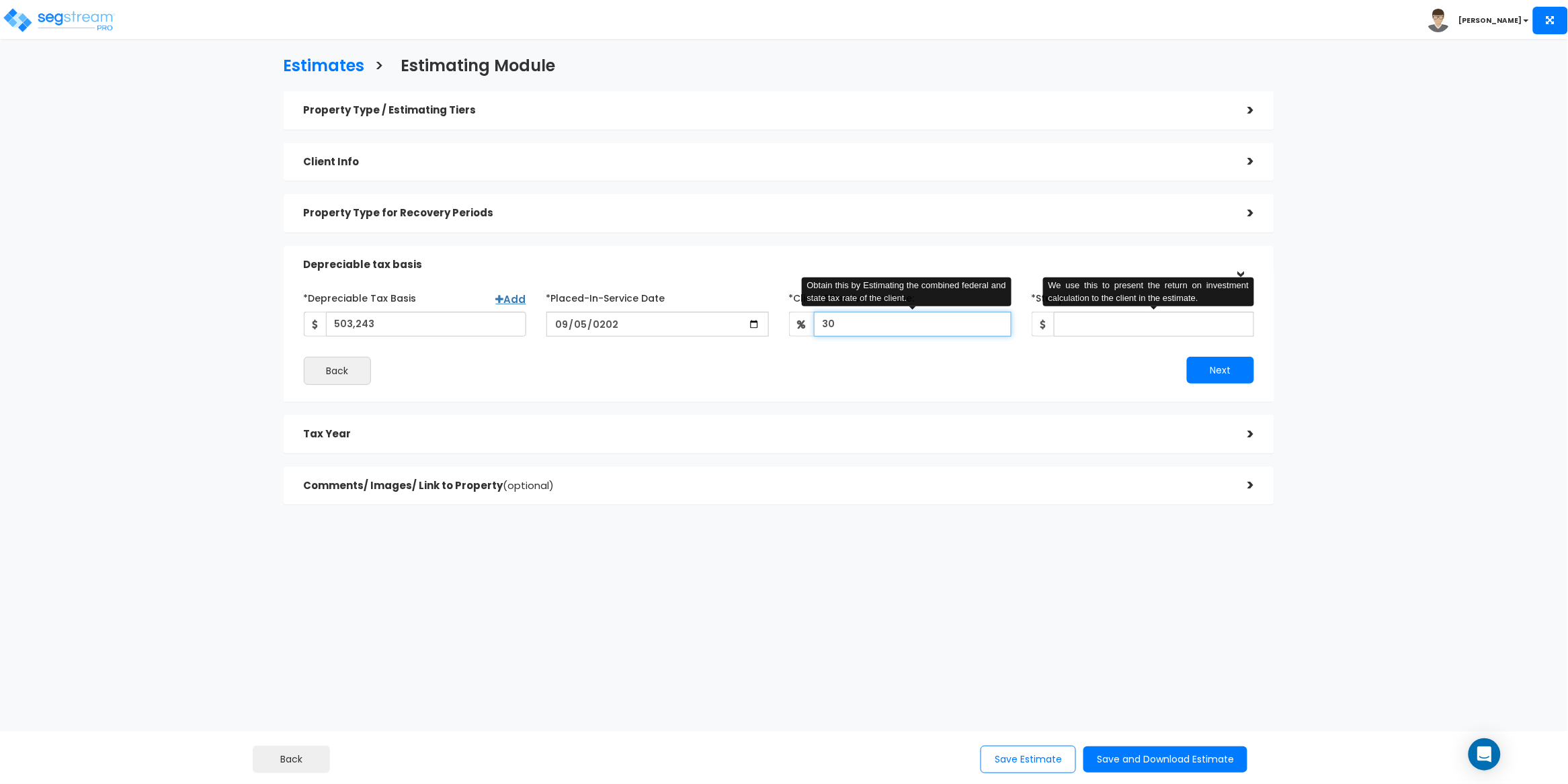
type input "30"
click at [1125, 326] on input "*Study Fee" at bounding box center [1154, 324] width 200 height 24
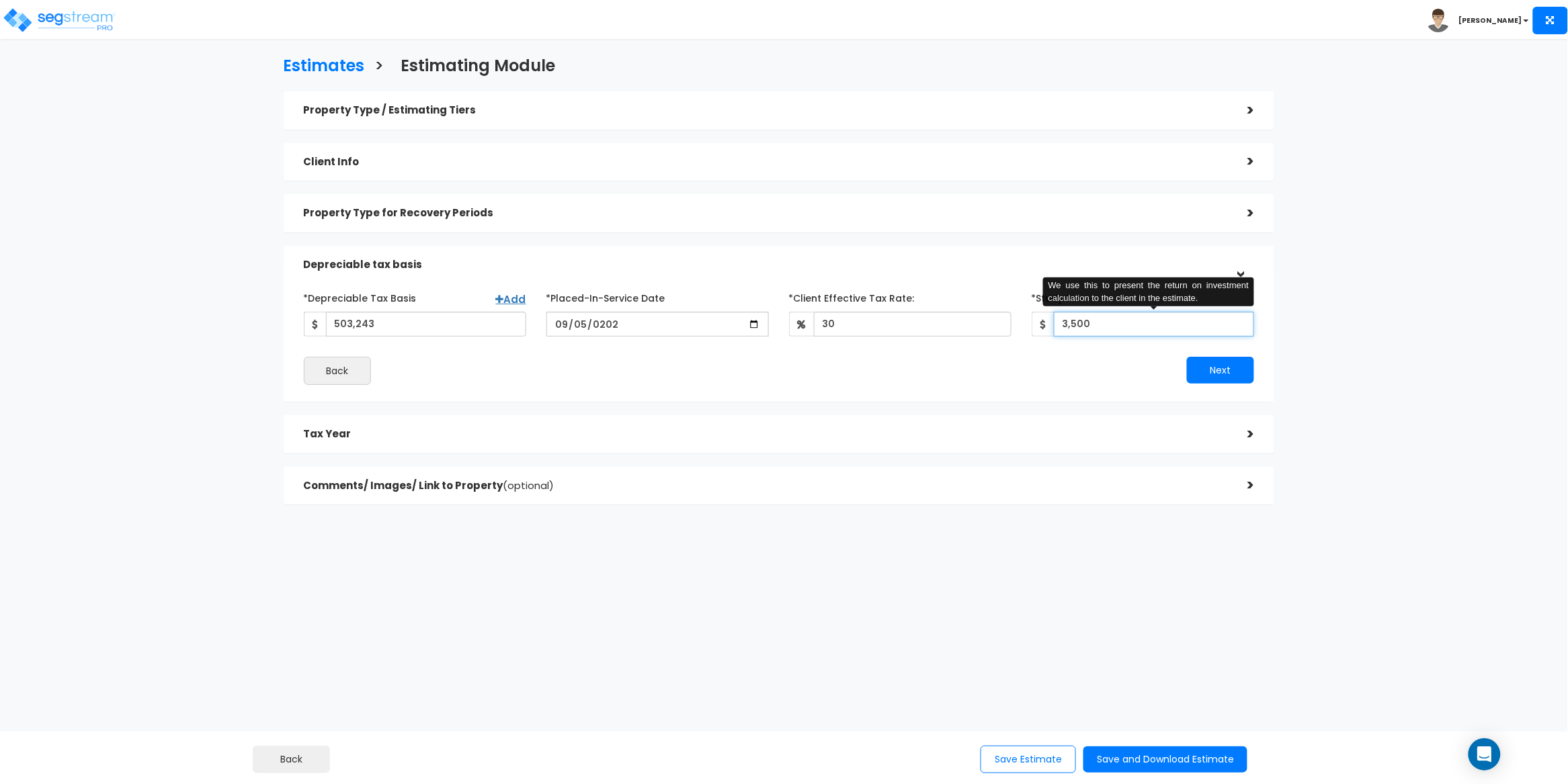
type input "3,500"
click at [1118, 357] on div "Next" at bounding box center [1022, 370] width 485 height 27
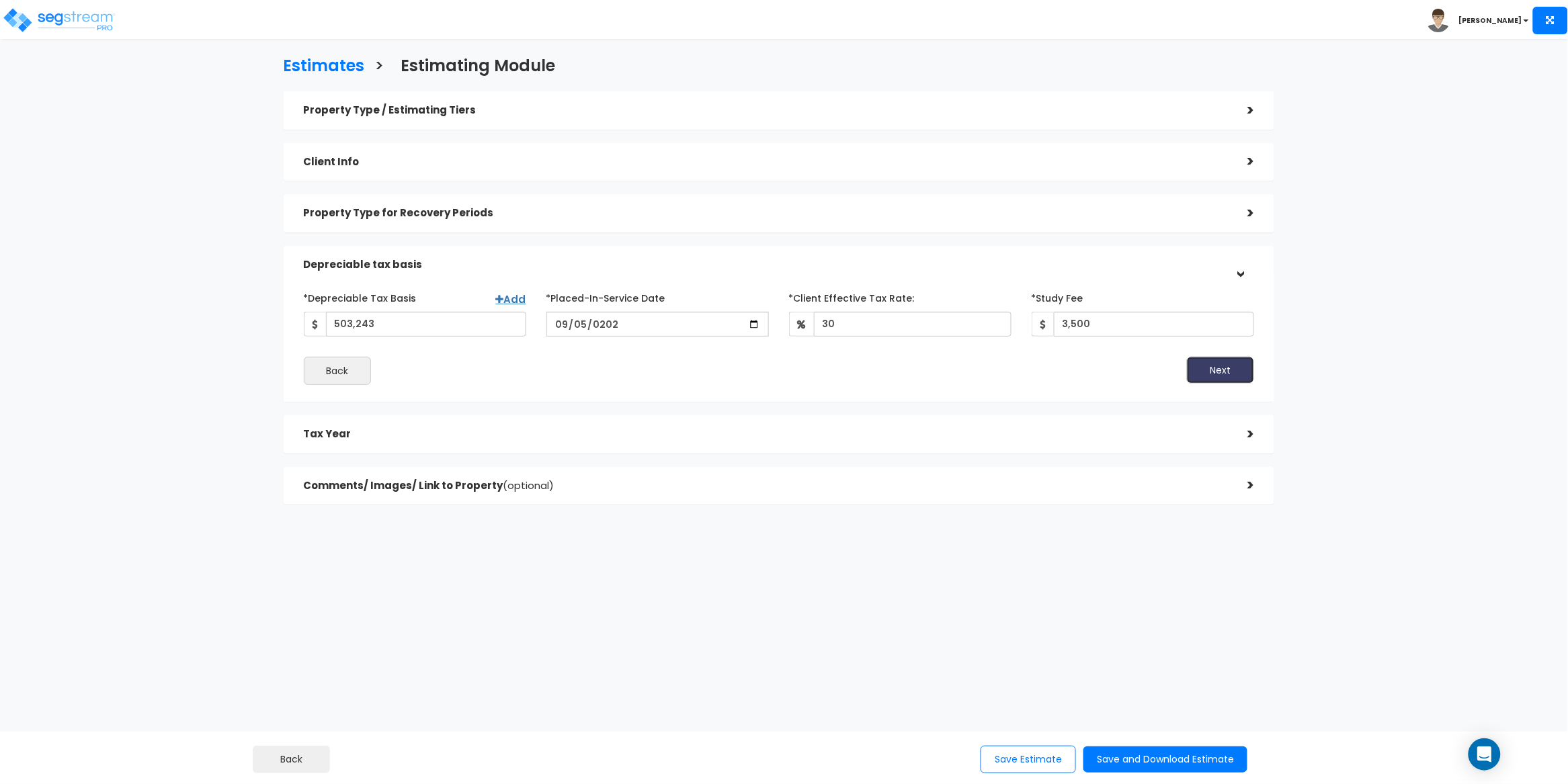
click at [1224, 371] on button "Next" at bounding box center [1220, 370] width 67 height 27
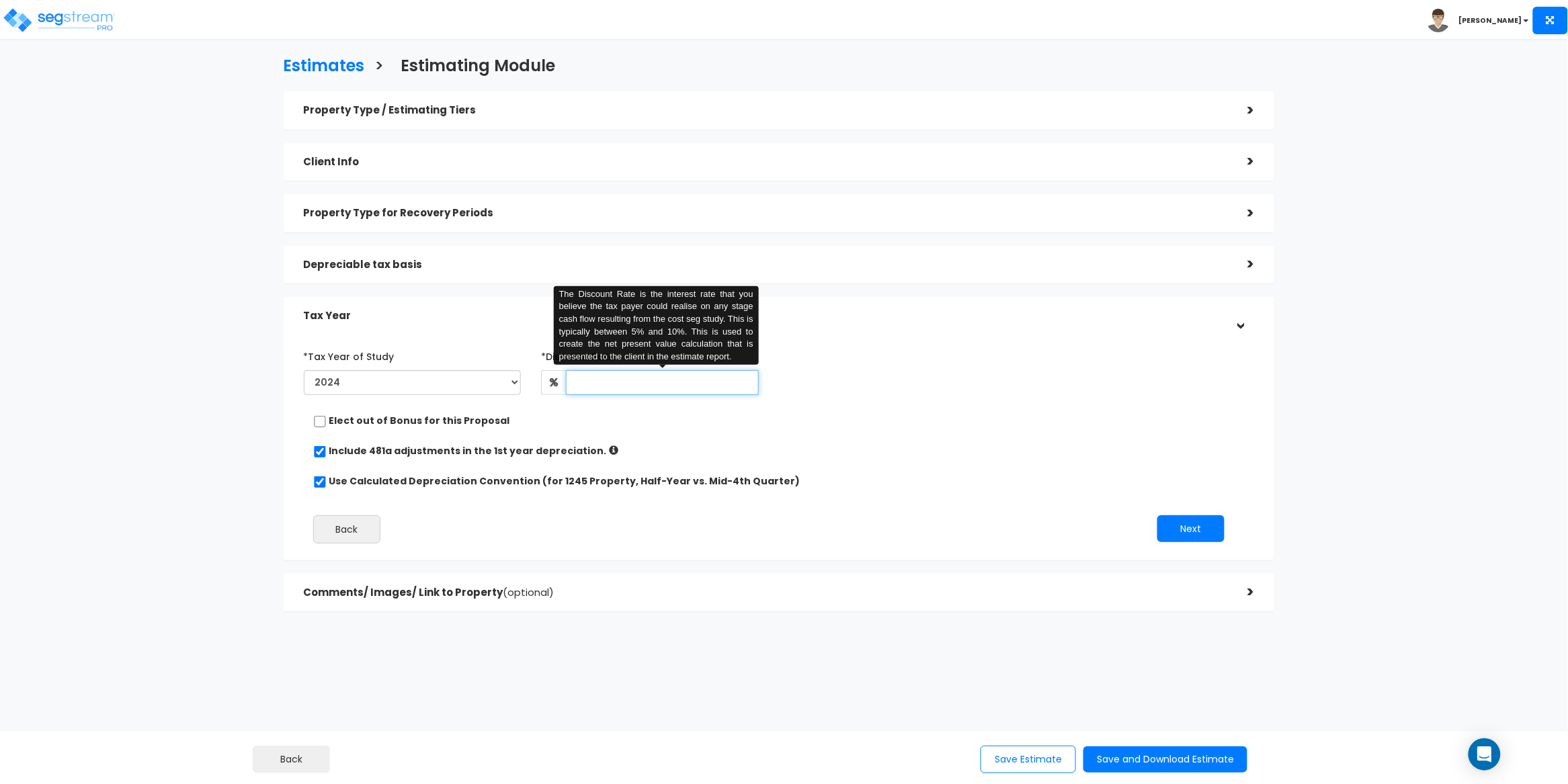
click at [615, 383] on input "text" at bounding box center [662, 382] width 193 height 24
type input "5"
click at [764, 436] on div "*Tax Year of Study 2024 2025 2026 Prior Accumulated Depreciation 5 Back Next" at bounding box center [769, 449] width 951 height 221
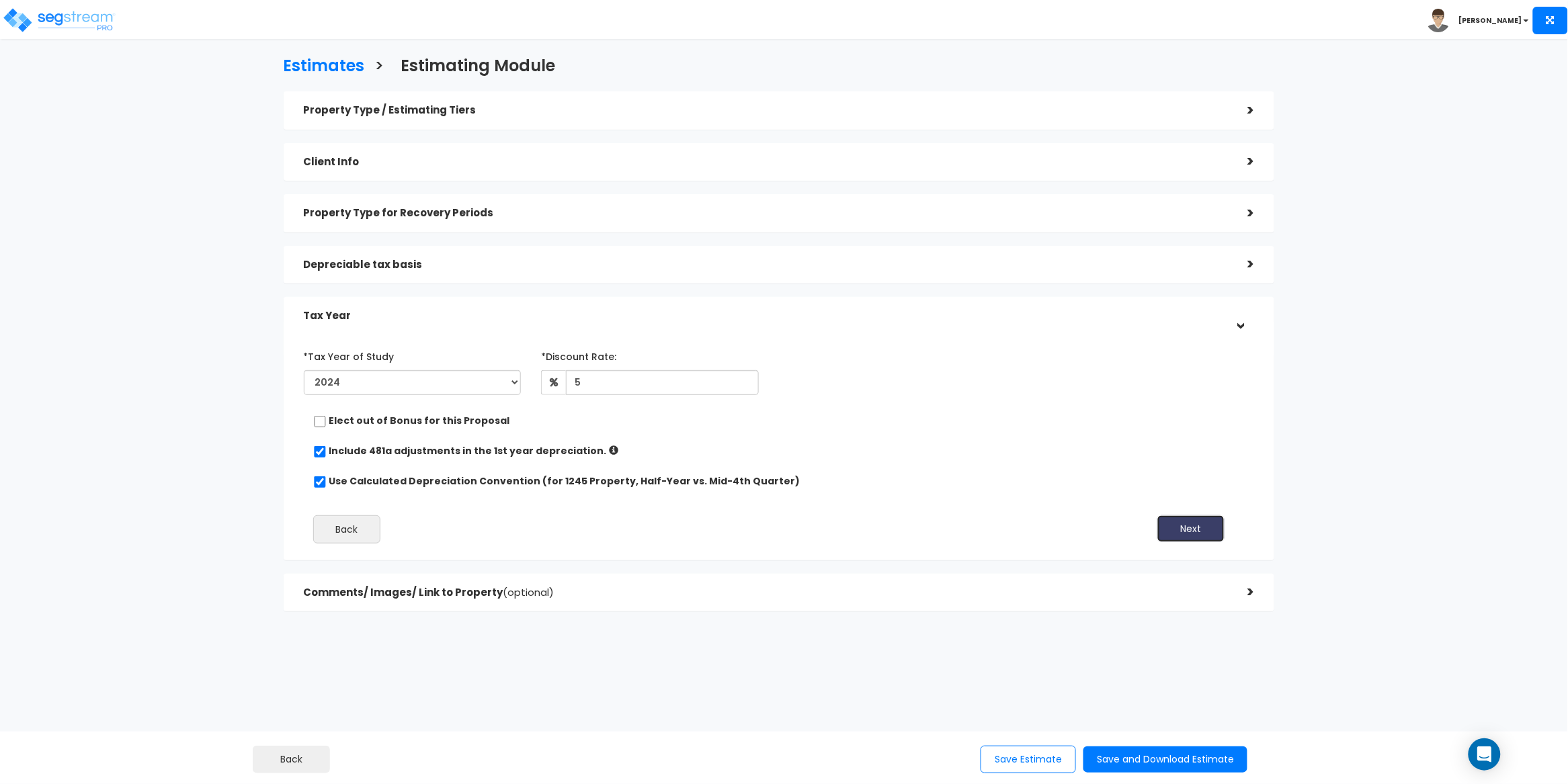
click at [1201, 530] on button "Next" at bounding box center [1191, 528] width 67 height 27
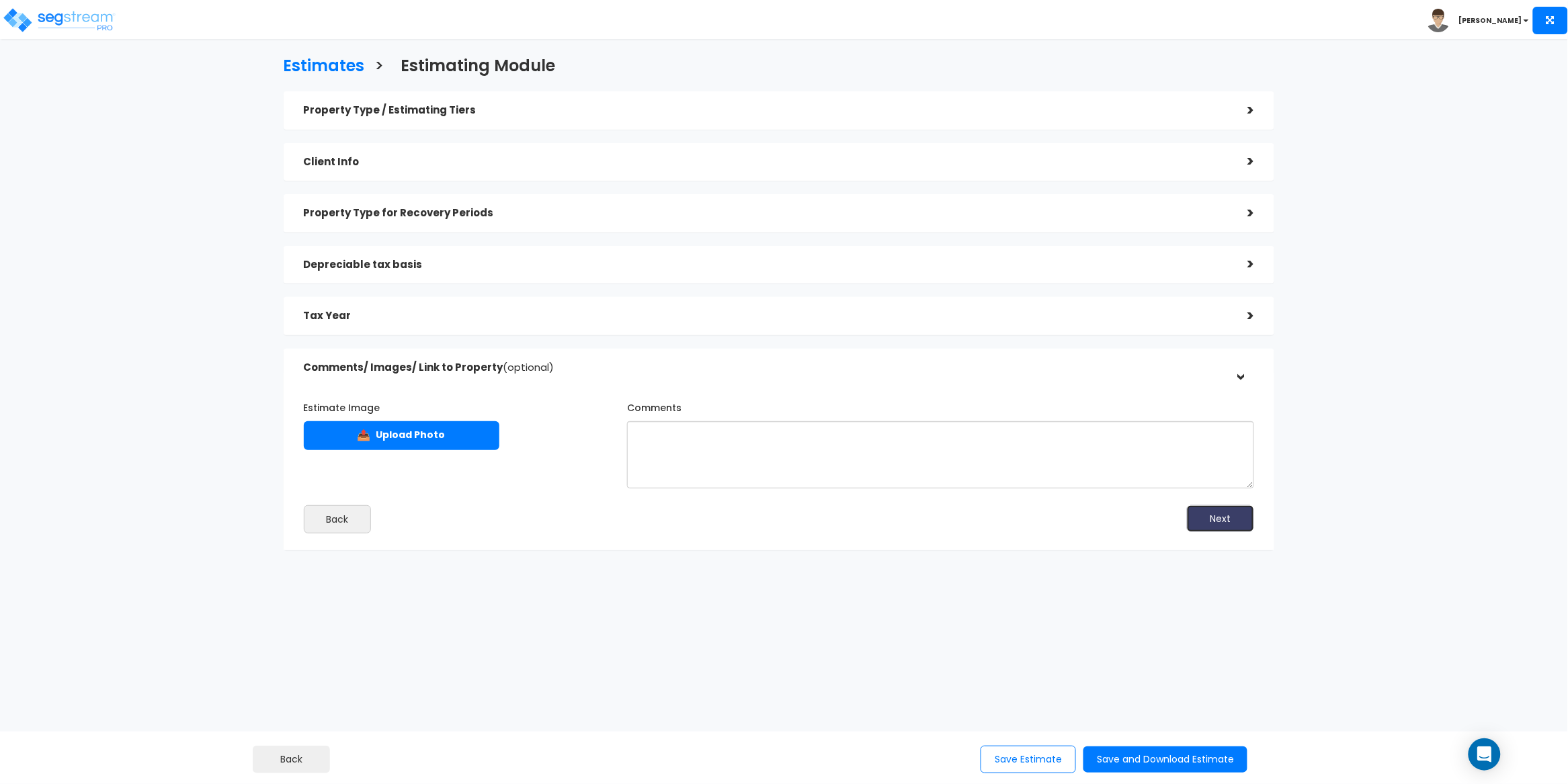
click at [1220, 527] on button "Next" at bounding box center [1220, 518] width 67 height 27
click at [1142, 760] on button "Save and Download Estimate" at bounding box center [1164, 760] width 164 height 26
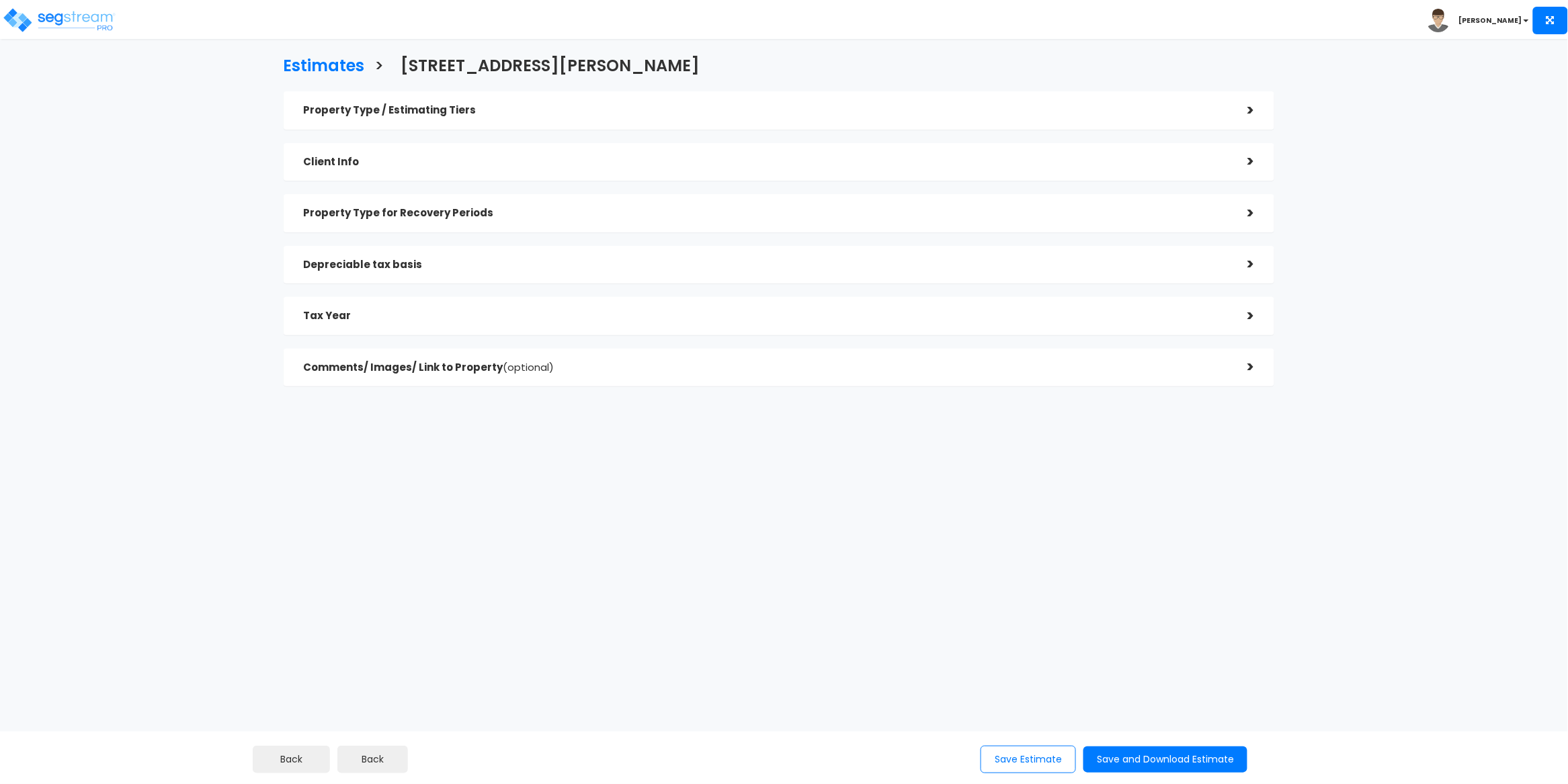
checkbox input "true"
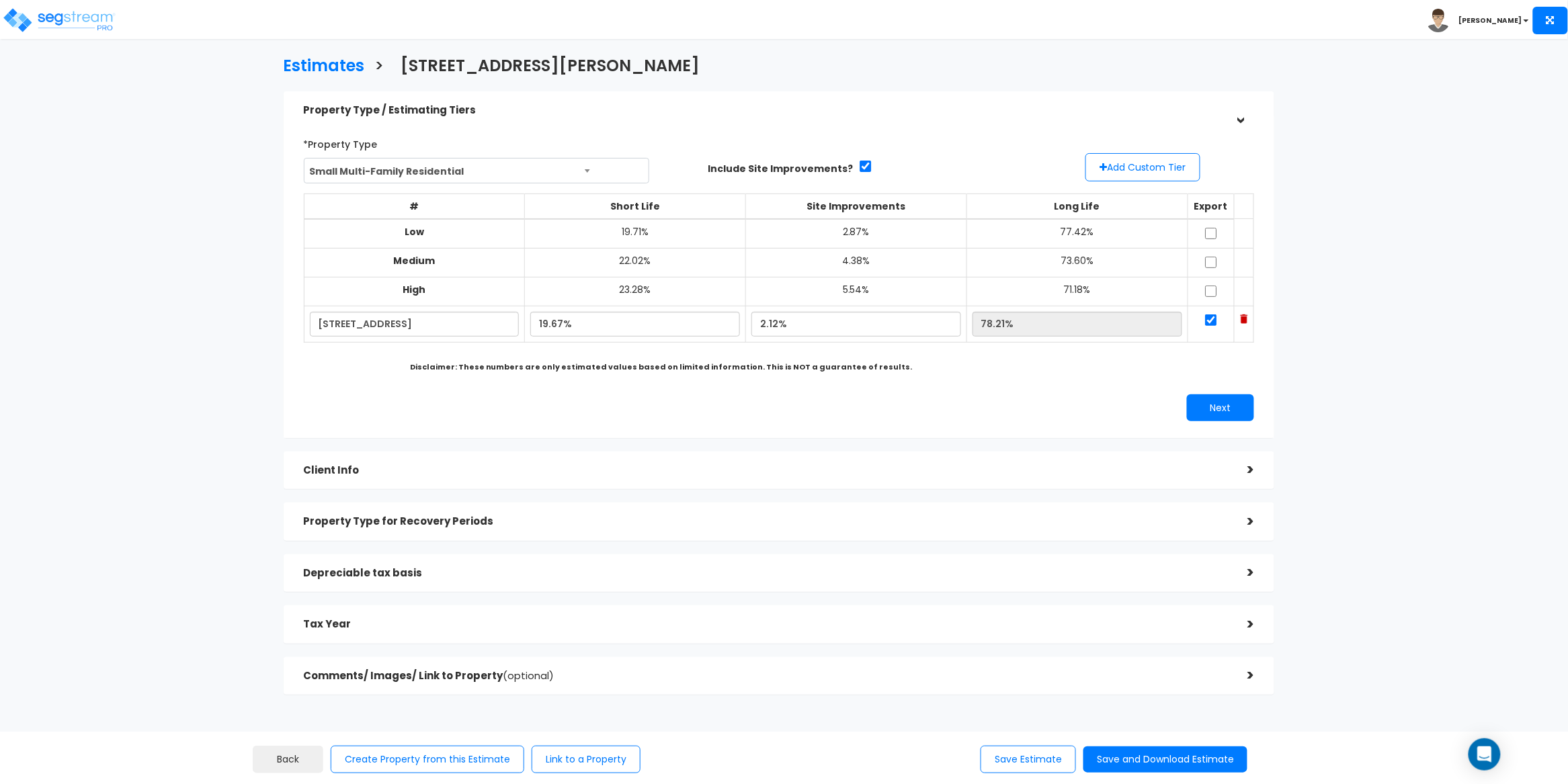
click at [1446, 187] on div "Estimates > [STREET_ADDRESS][PERSON_NAME] Property Type / Estimating Tiers > *P…" at bounding box center [784, 457] width 1568 height 794
click at [1163, 759] on button "Save and Download Estimate" at bounding box center [1164, 760] width 164 height 26
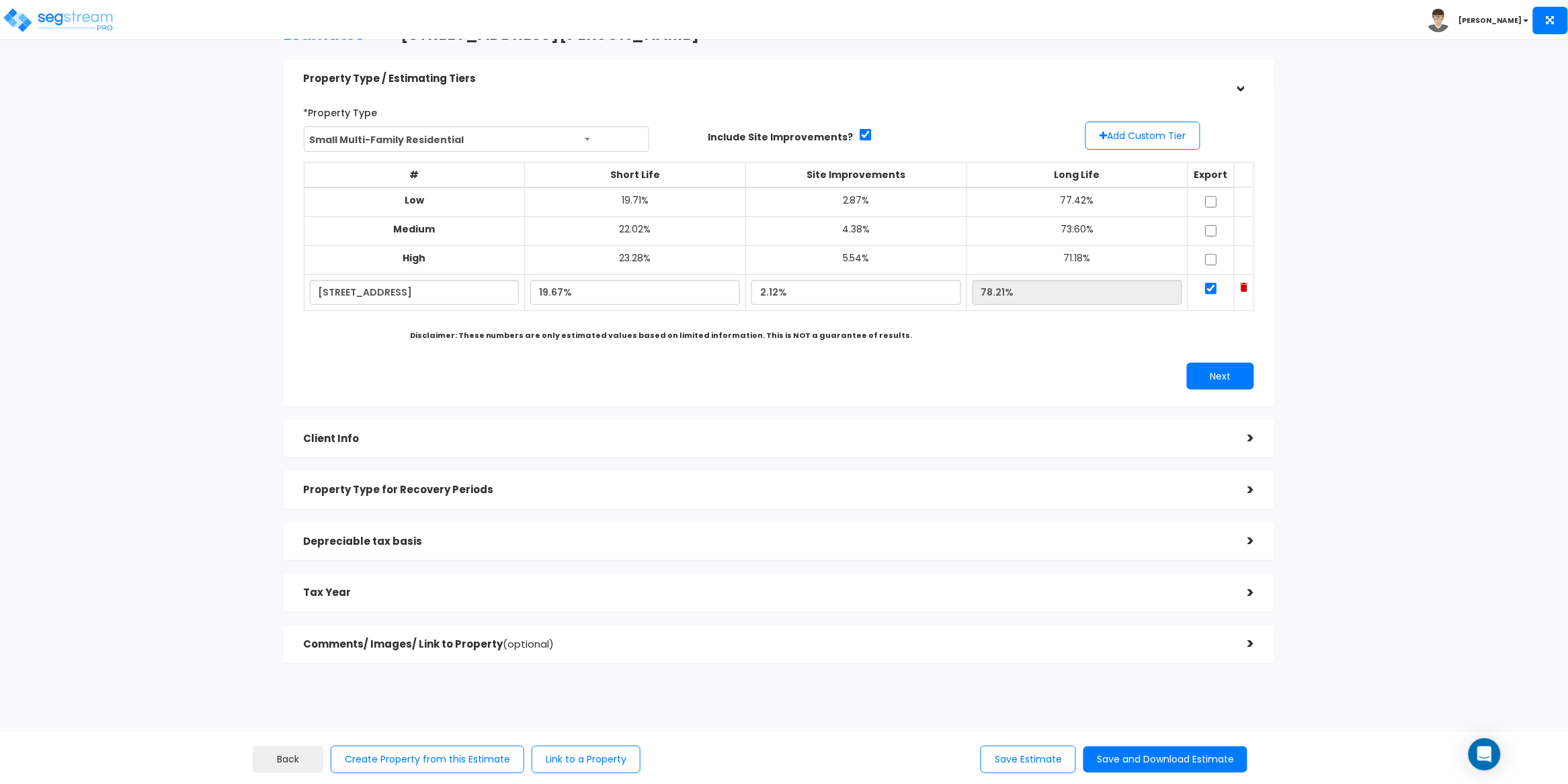
scroll to position [53, 0]
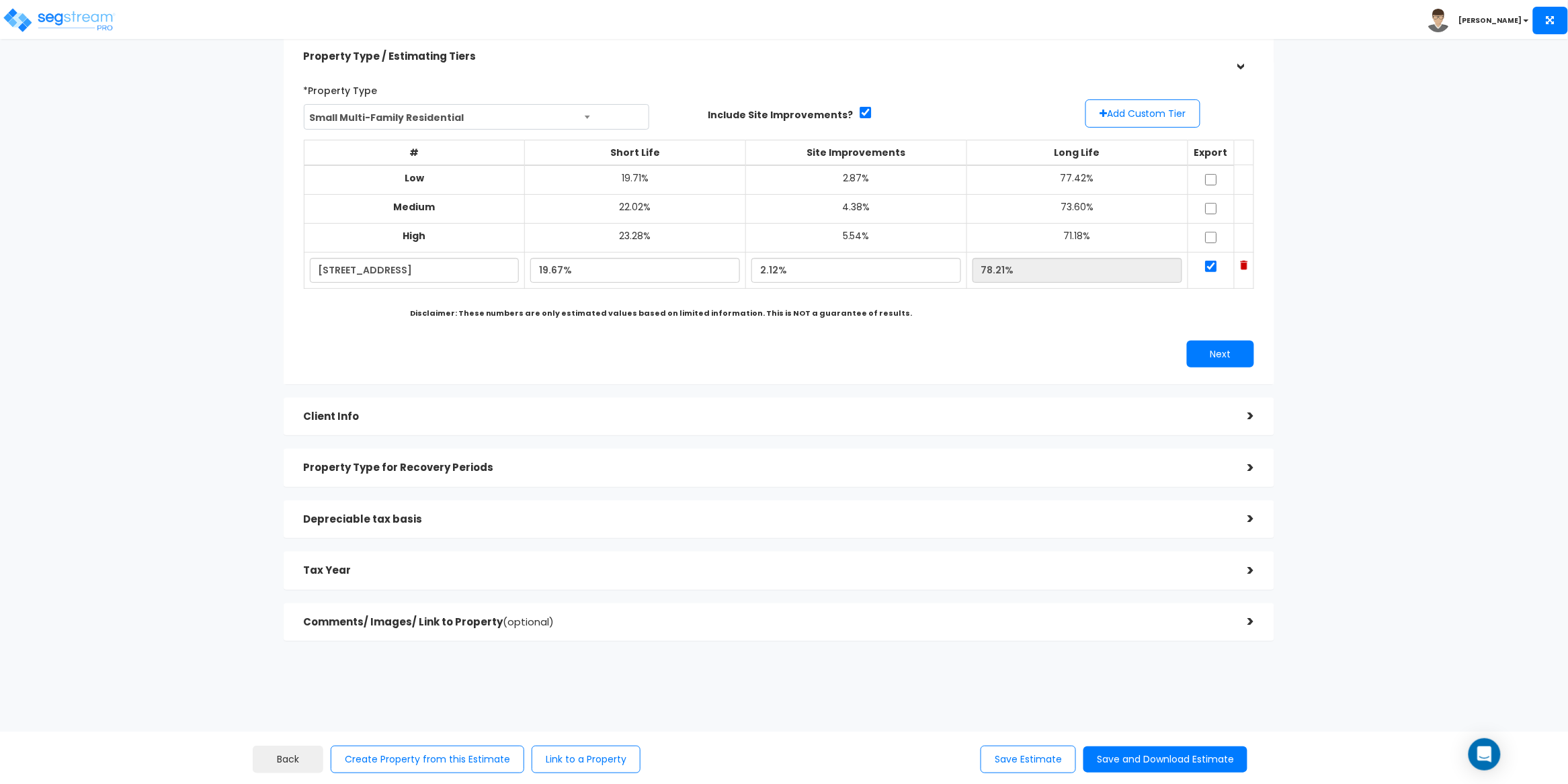
click at [545, 420] on h5 "Client Info" at bounding box center [765, 416] width 924 height 11
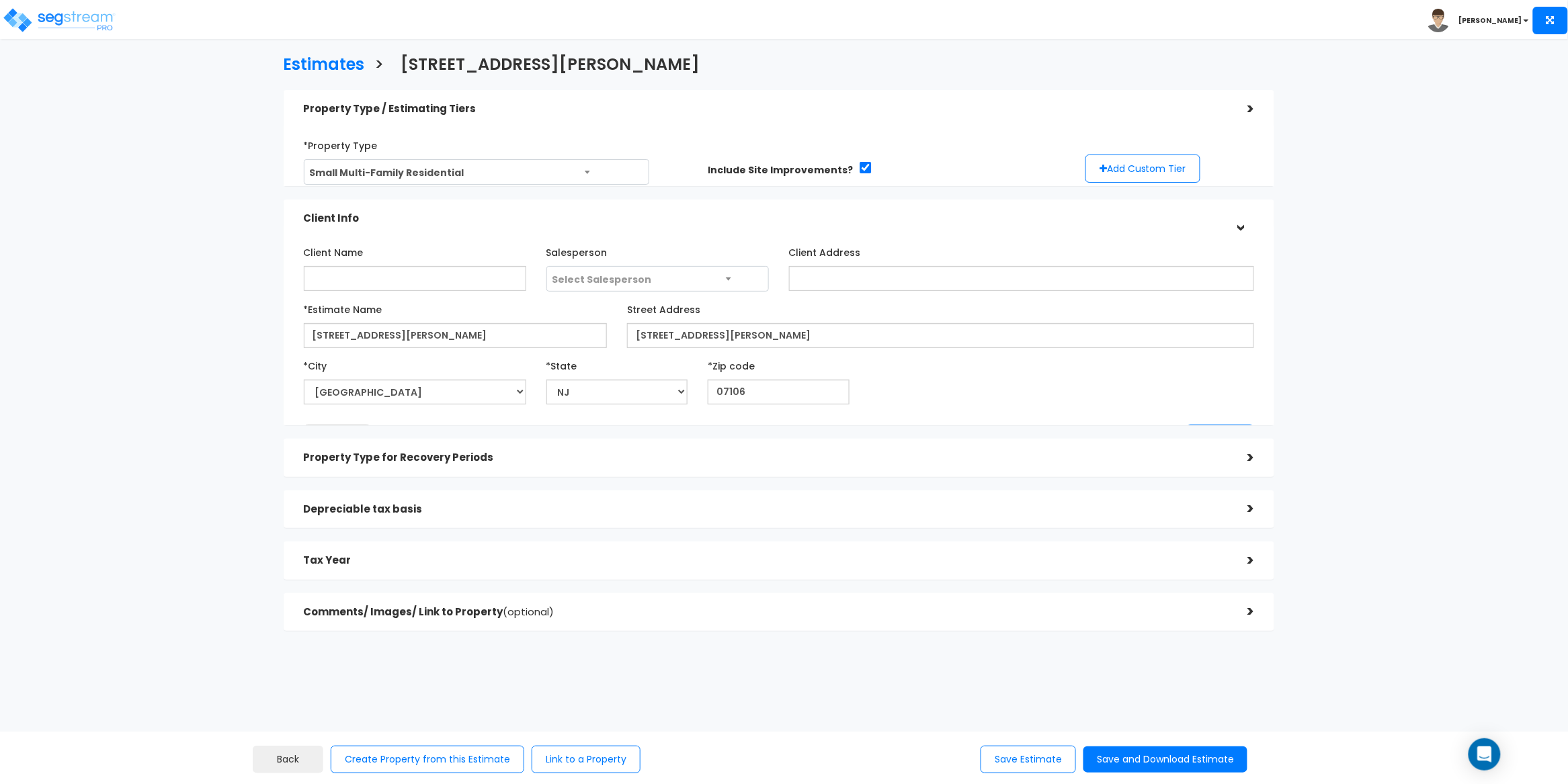
scroll to position [0, 0]
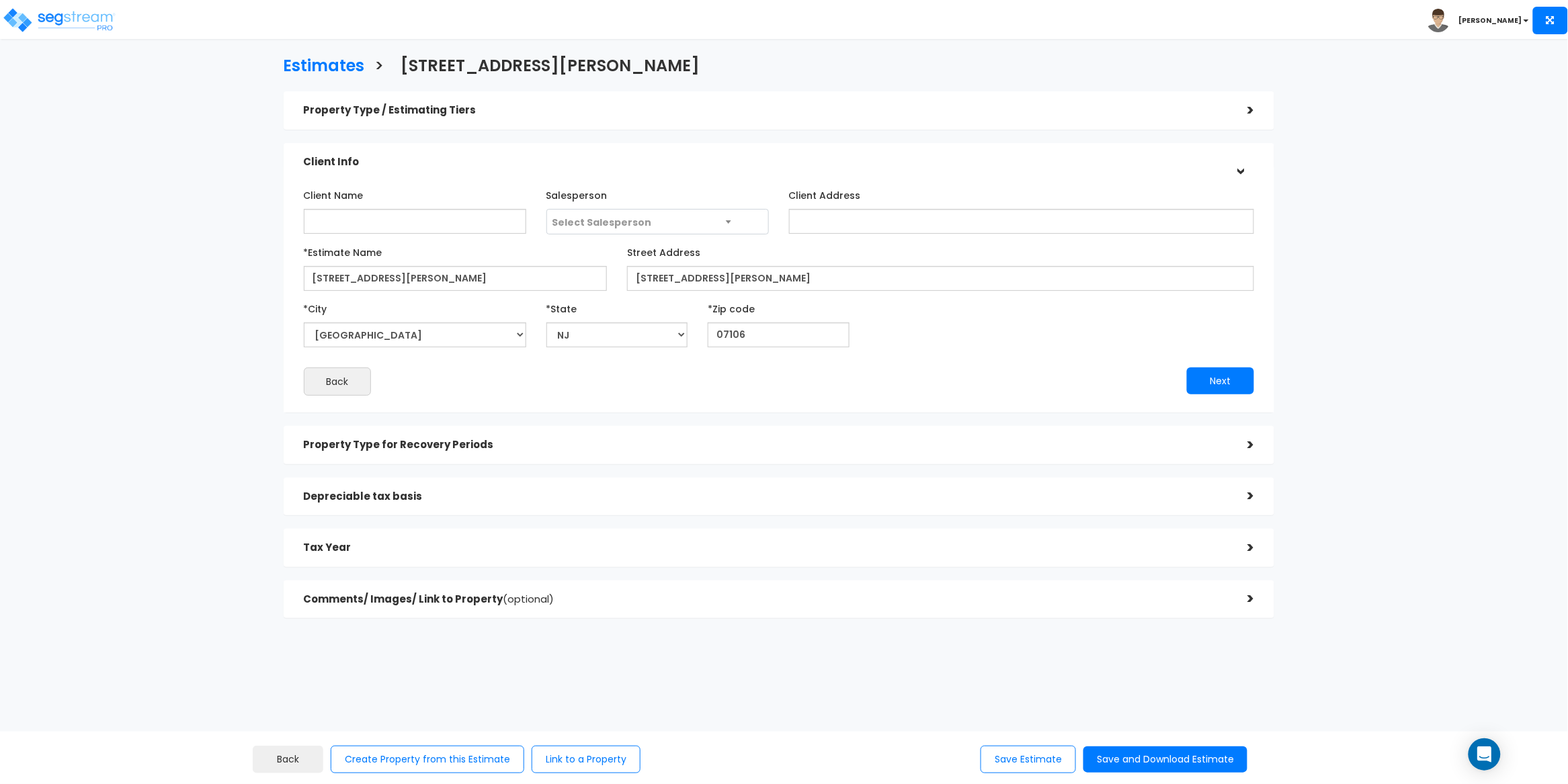
click at [569, 452] on div "Property Type for Recovery Periods" at bounding box center [765, 444] width 924 height 24
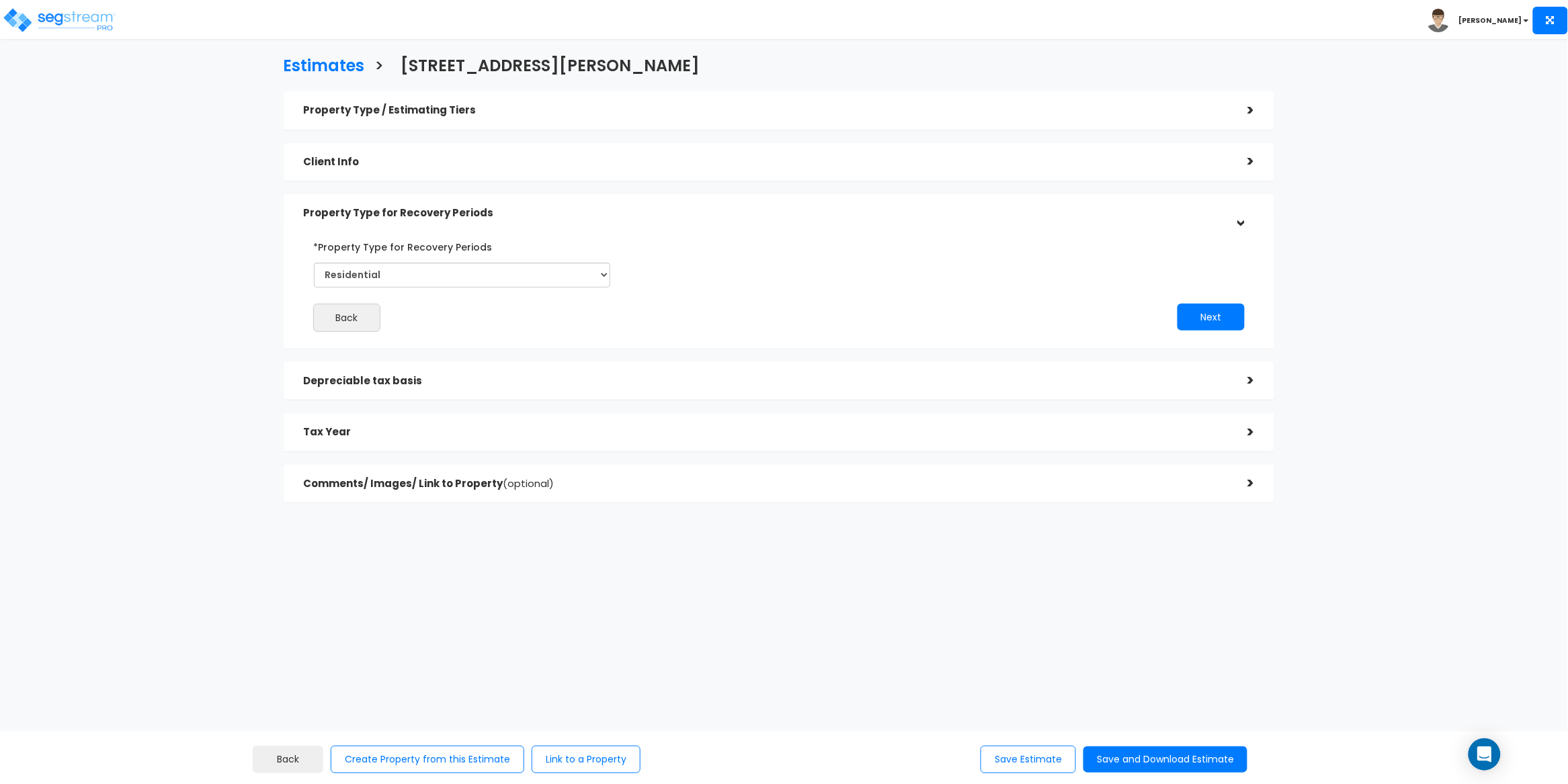
click at [542, 383] on h5 "Depreciable tax basis" at bounding box center [765, 381] width 924 height 11
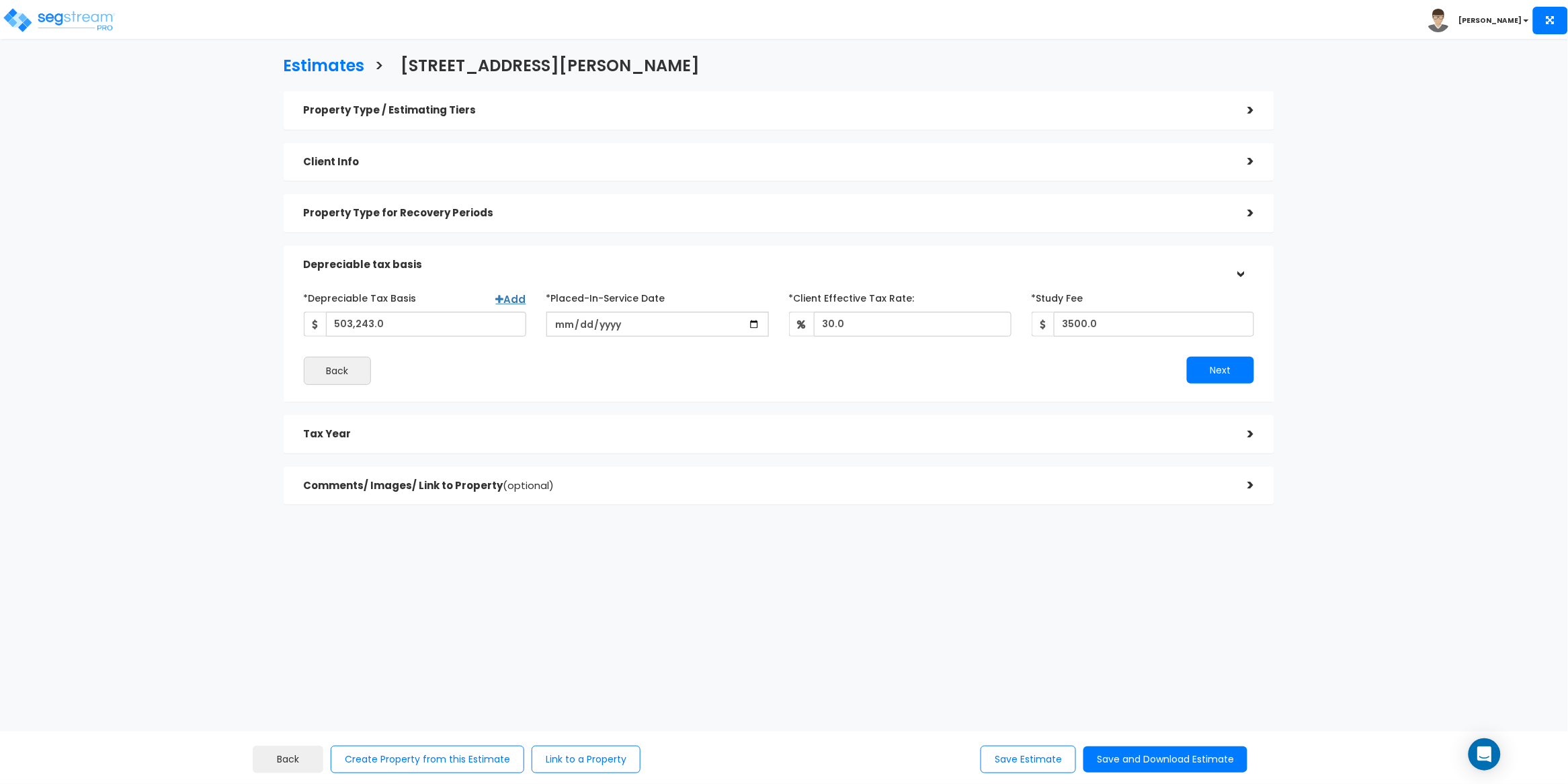
click at [554, 430] on h5 "Tax Year" at bounding box center [765, 434] width 924 height 11
